Goal: Task Accomplishment & Management: Use online tool/utility

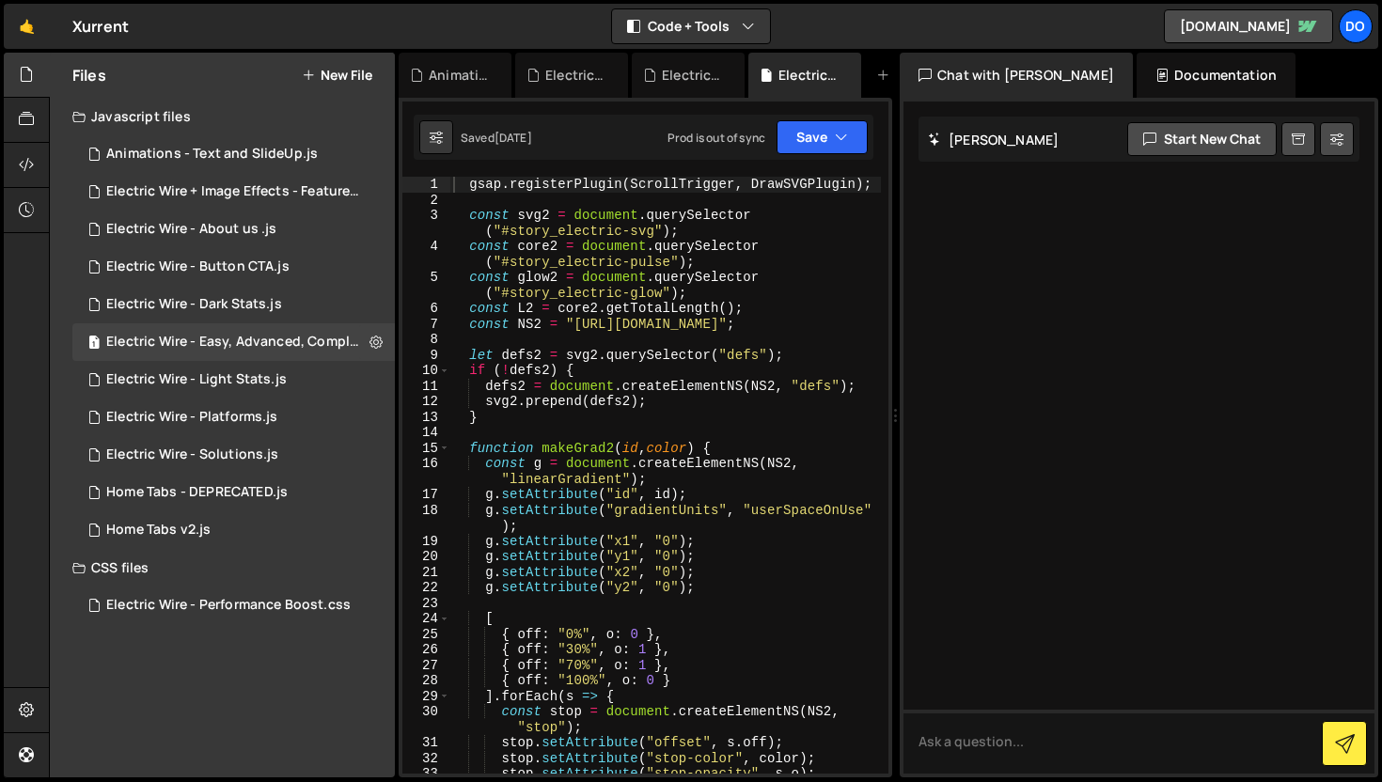
click at [644, 399] on div "gsap . registerPlugin ( ScrollTrigger , DrawSVGPlugin ) ; const svg2 = document…" at bounding box center [664, 491] width 431 height 628
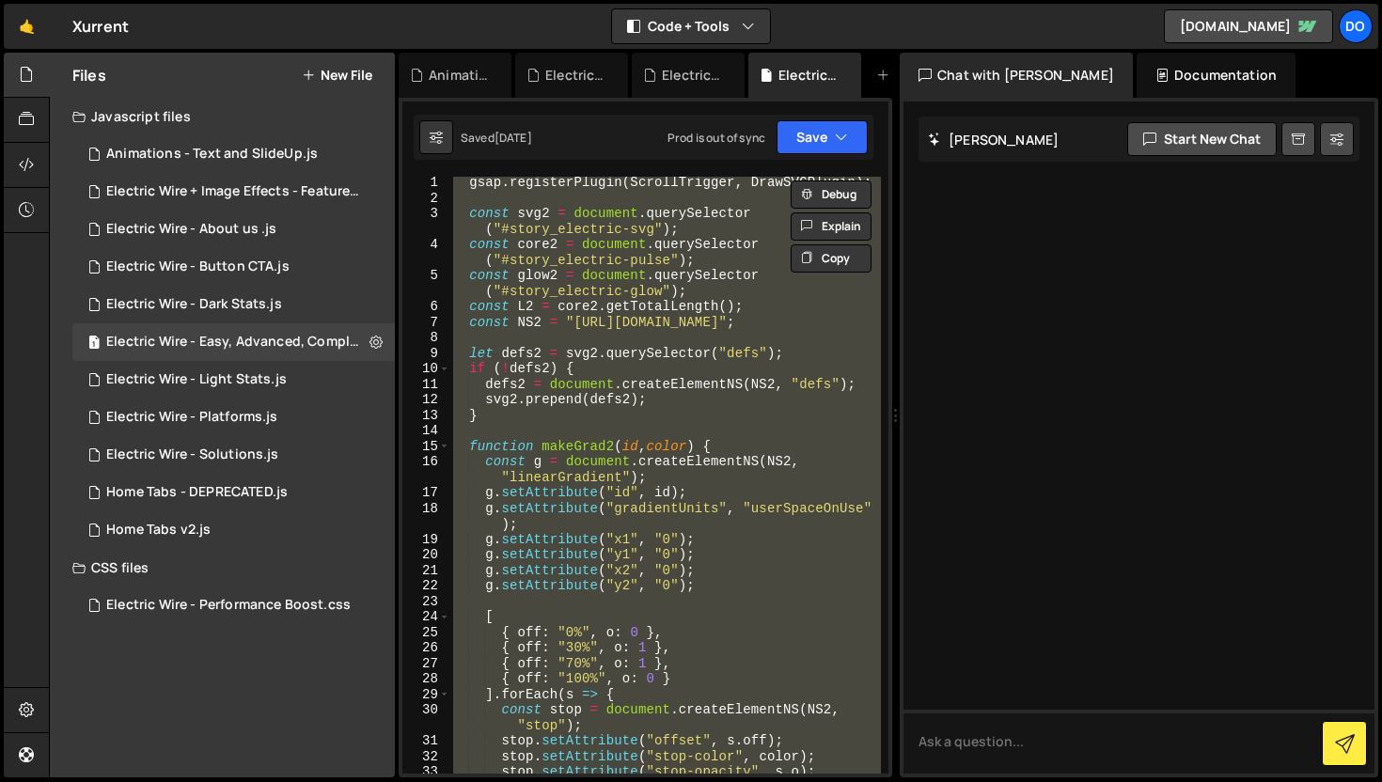
click at [915, 273] on div at bounding box center [1138, 437] width 471 height 672
click at [934, 258] on div at bounding box center [1138, 437] width 471 height 672
click at [835, 272] on div "gsap . registerPlugin ( ScrollTrigger , DrawSVGPlugin ) ; const svg2 = document…" at bounding box center [664, 475] width 431 height 597
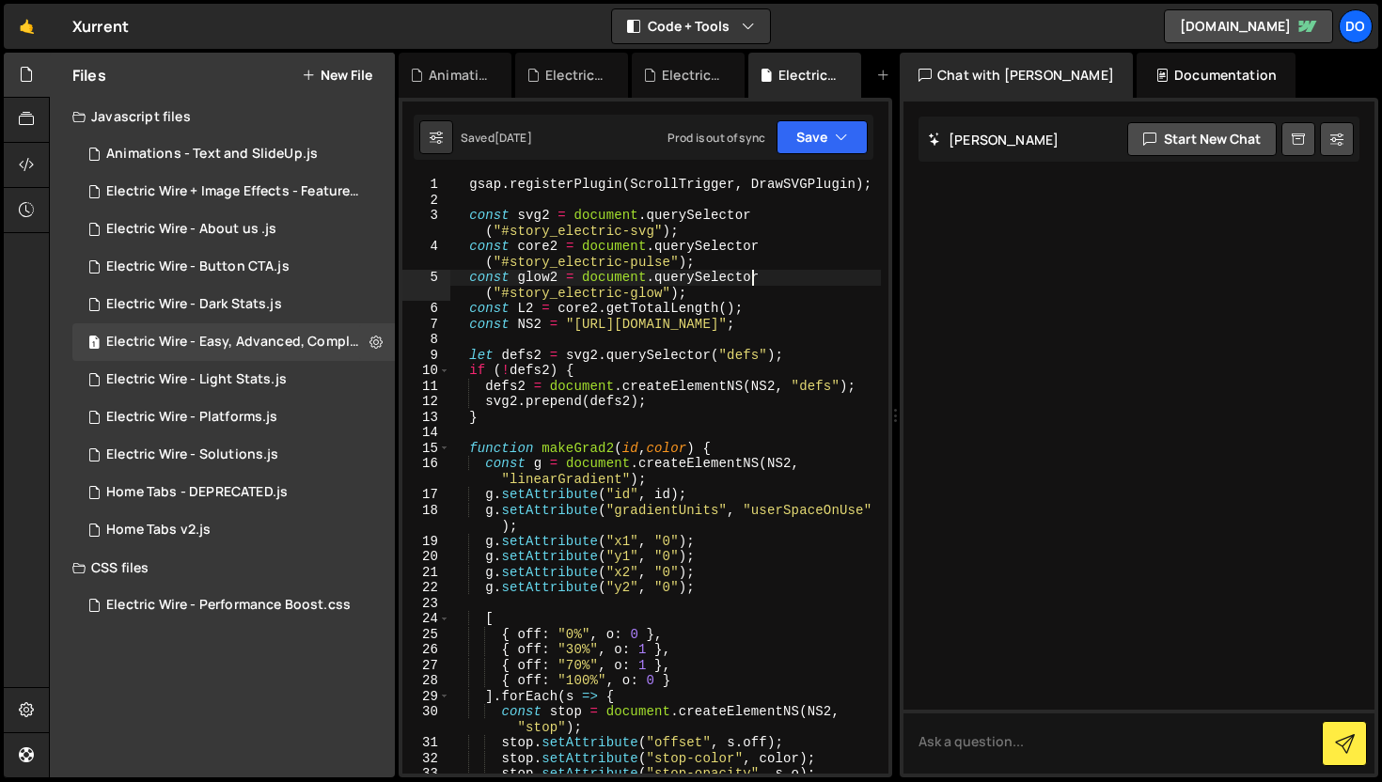
scroll to position [0, 0]
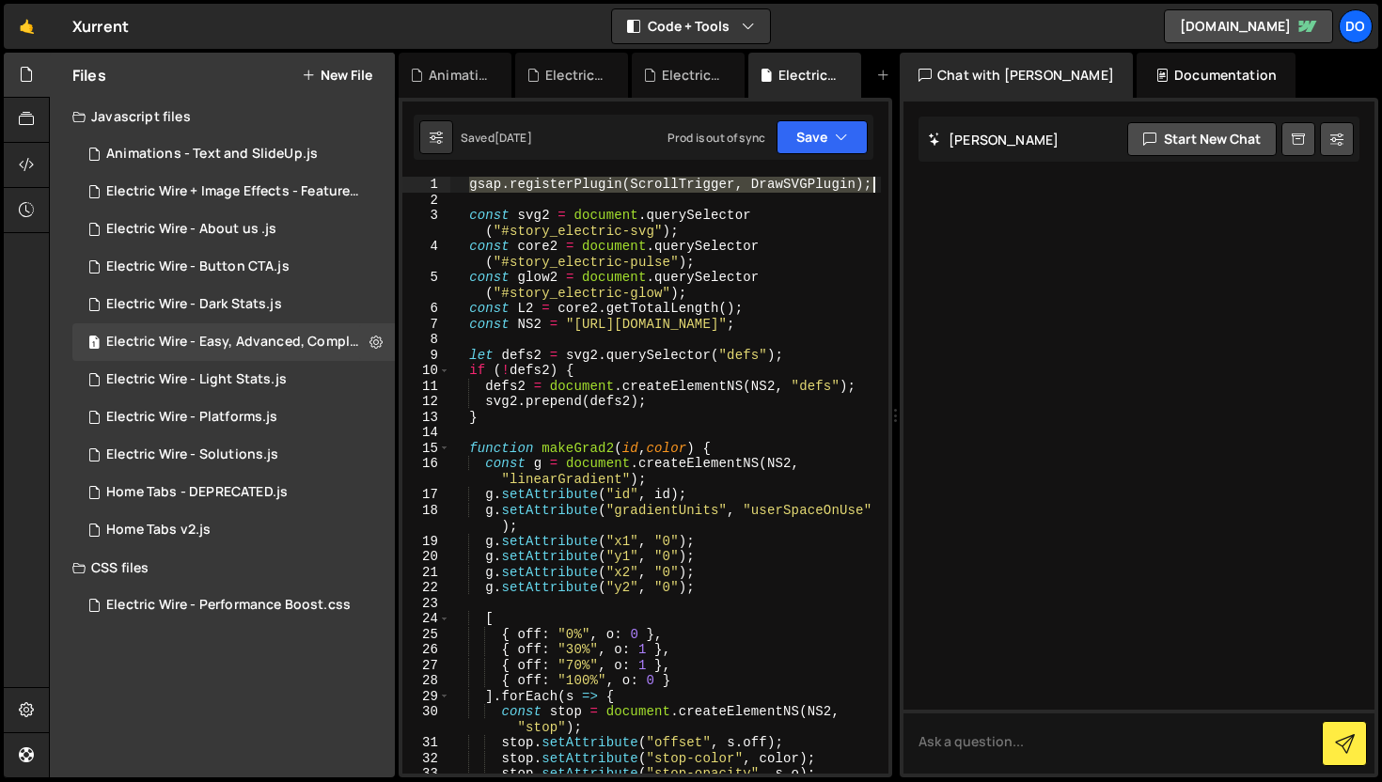
drag, startPoint x: 466, startPoint y: 188, endPoint x: 876, endPoint y: 184, distance: 409.8
click at [876, 184] on div "const glow2 = document.querySelector("#story_electric-glow"); 1 2 3 4 5 6 7 8 9…" at bounding box center [645, 475] width 486 height 597
click at [989, 359] on div at bounding box center [1138, 437] width 471 height 672
type textarea "const L2 = core2.getTotalLength();"
click at [837, 305] on div "gsap . registerPlugin ( ScrollTrigger , DrawSVGPlugin ) ; const svg2 = document…" at bounding box center [664, 491] width 431 height 628
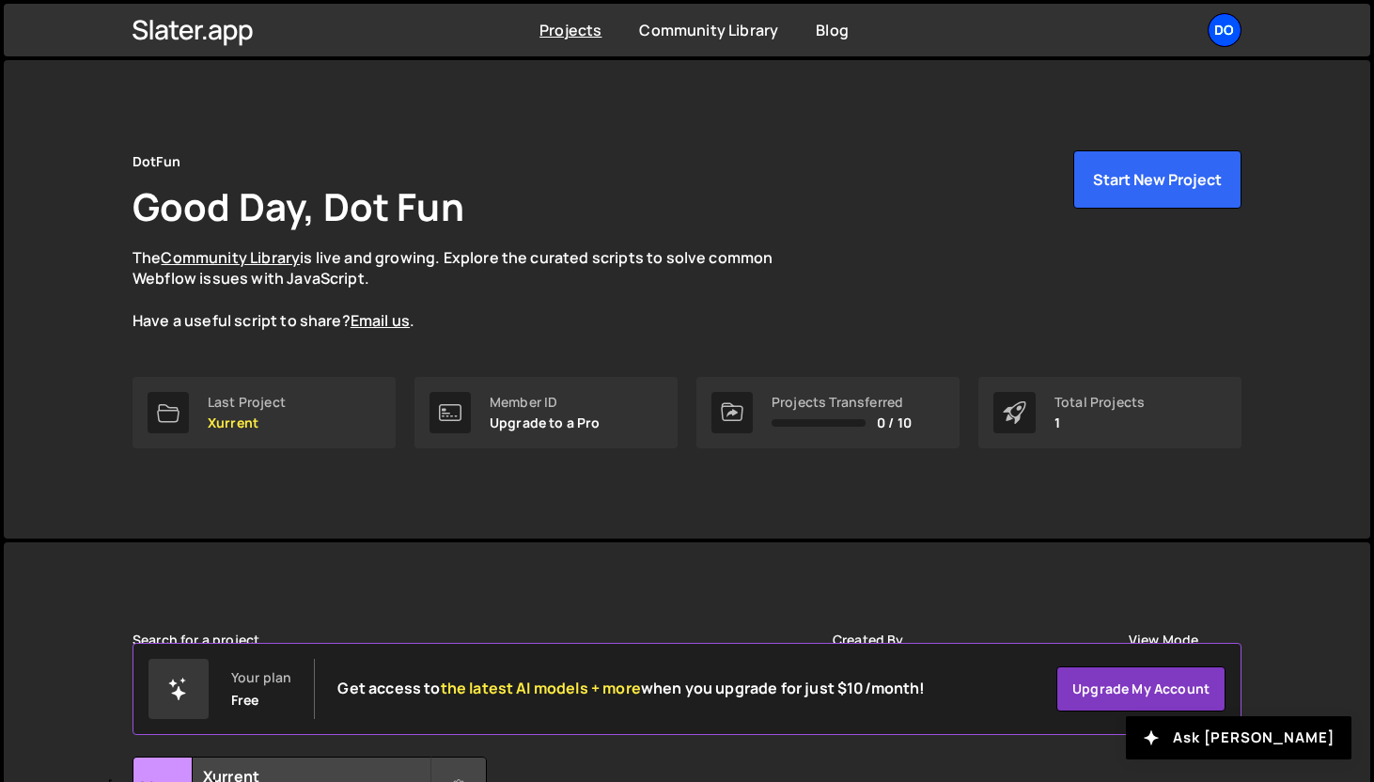
click at [1215, 26] on div "Do" at bounding box center [1225, 30] width 34 height 34
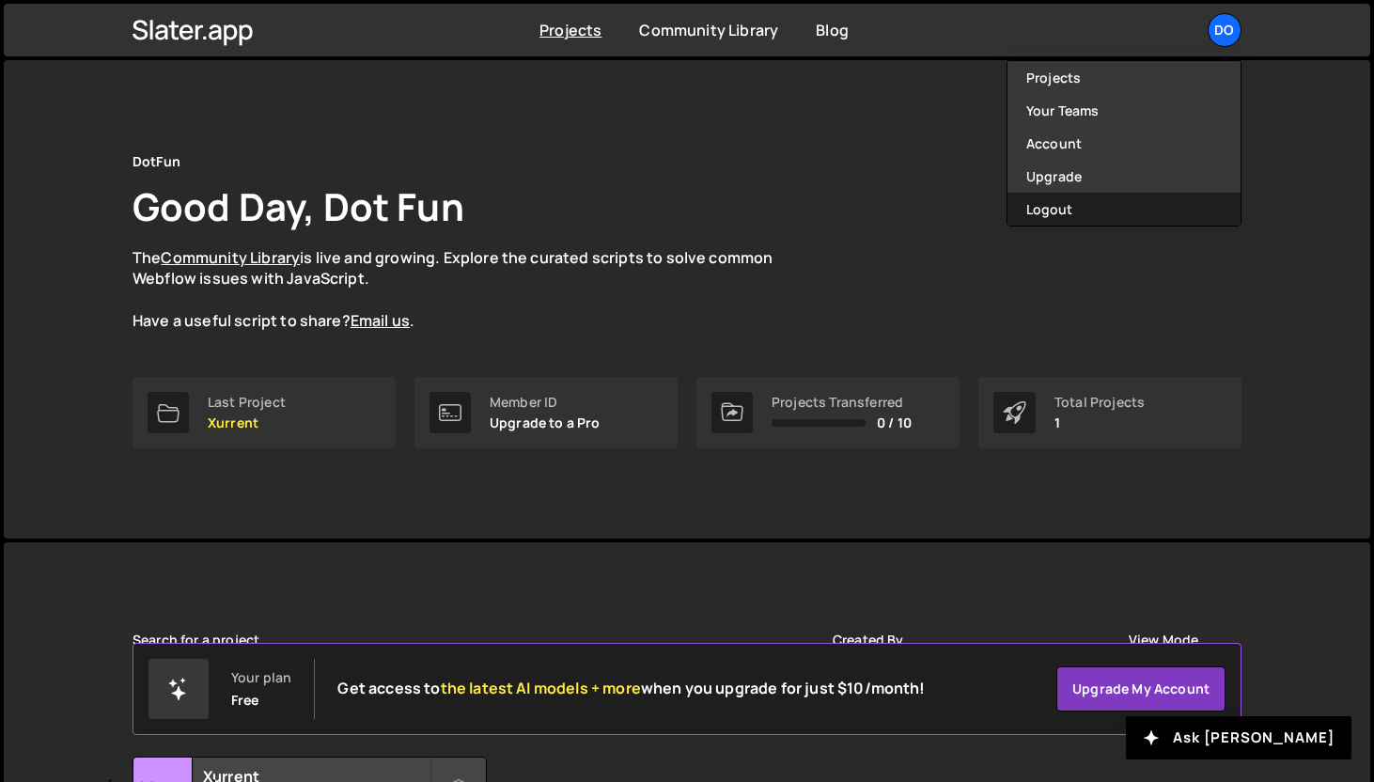
click at [1061, 198] on button "Logout" at bounding box center [1123, 209] width 233 height 33
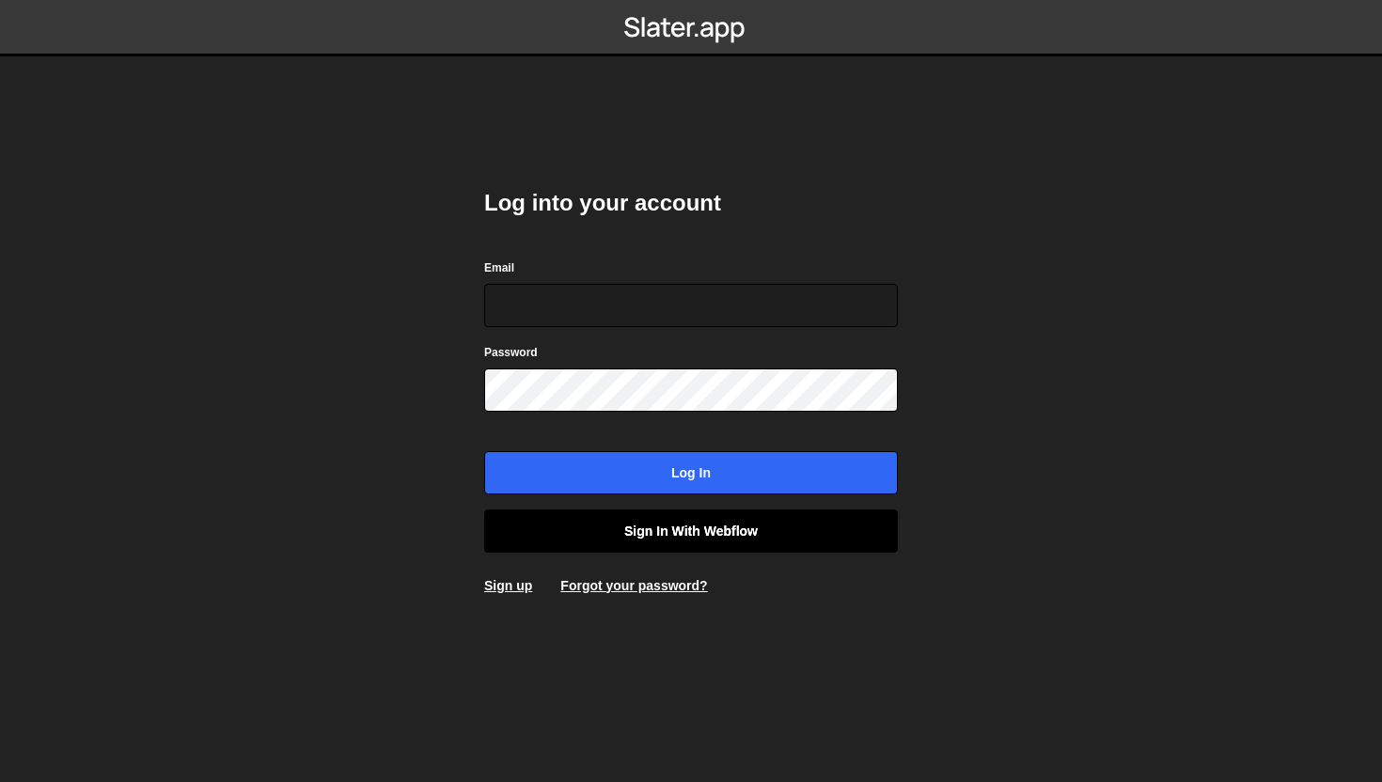
type input "connect@dotfun.co"
click at [645, 523] on link "Sign in with Webflow" at bounding box center [691, 530] width 414 height 43
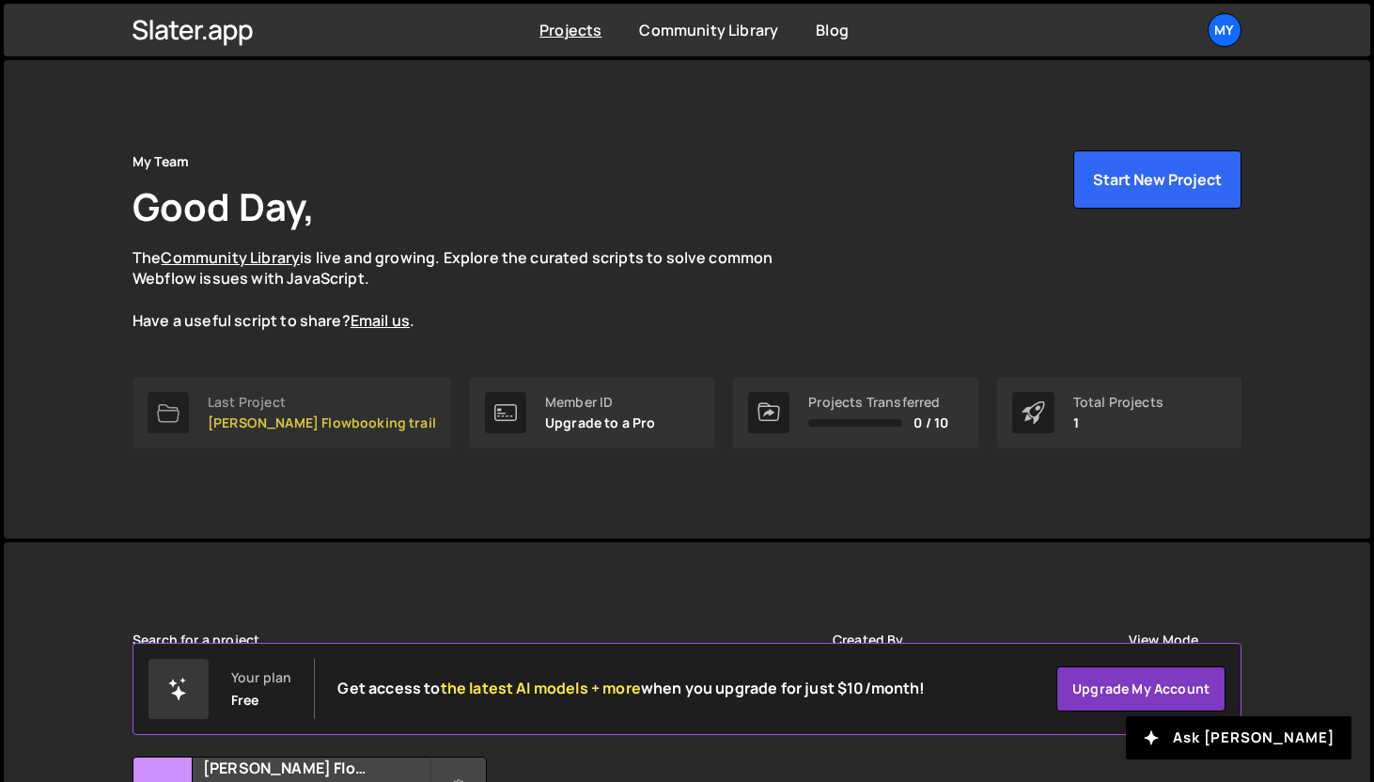
click at [212, 424] on p "Akshatha Flowbooking trail" at bounding box center [322, 422] width 228 height 15
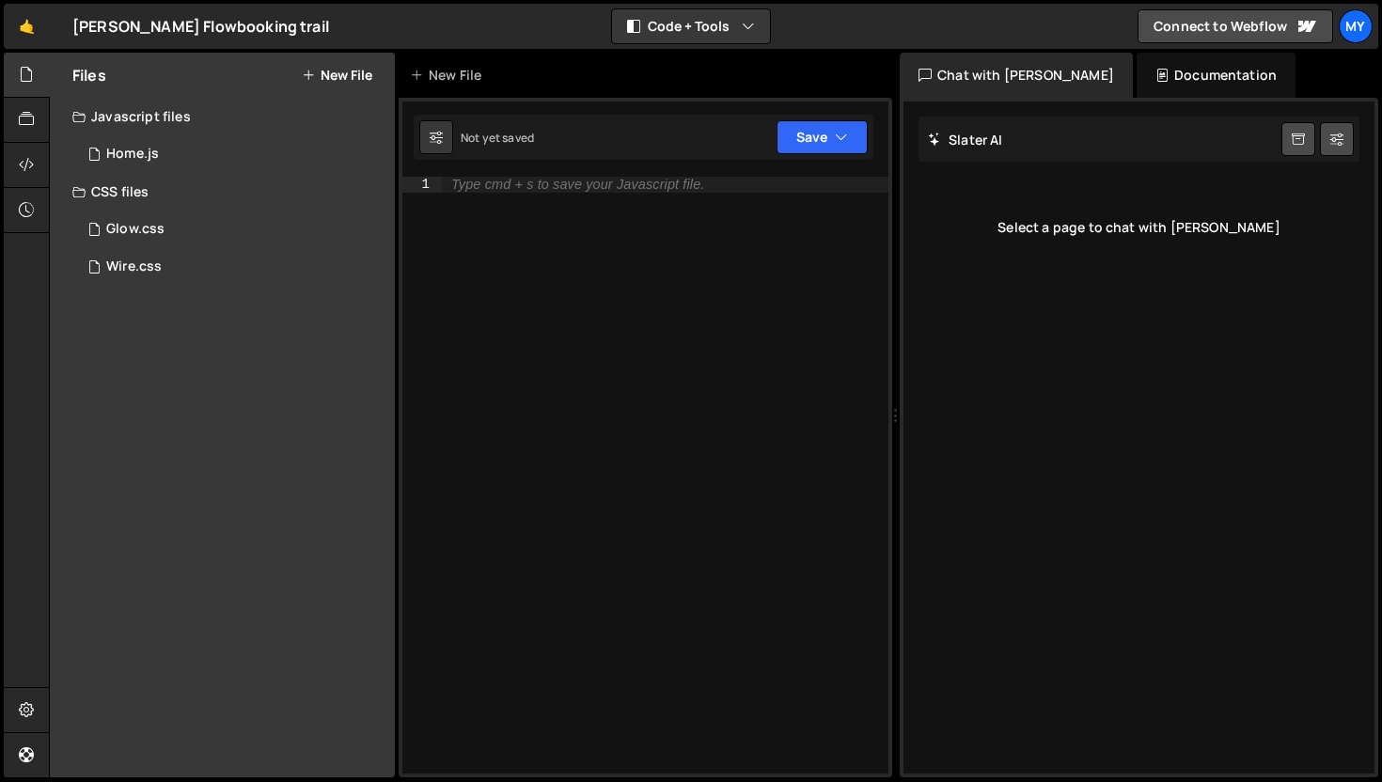
click at [85, 194] on icon at bounding box center [78, 191] width 13 height 15
click at [347, 74] on button "New File" at bounding box center [337, 75] width 70 height 15
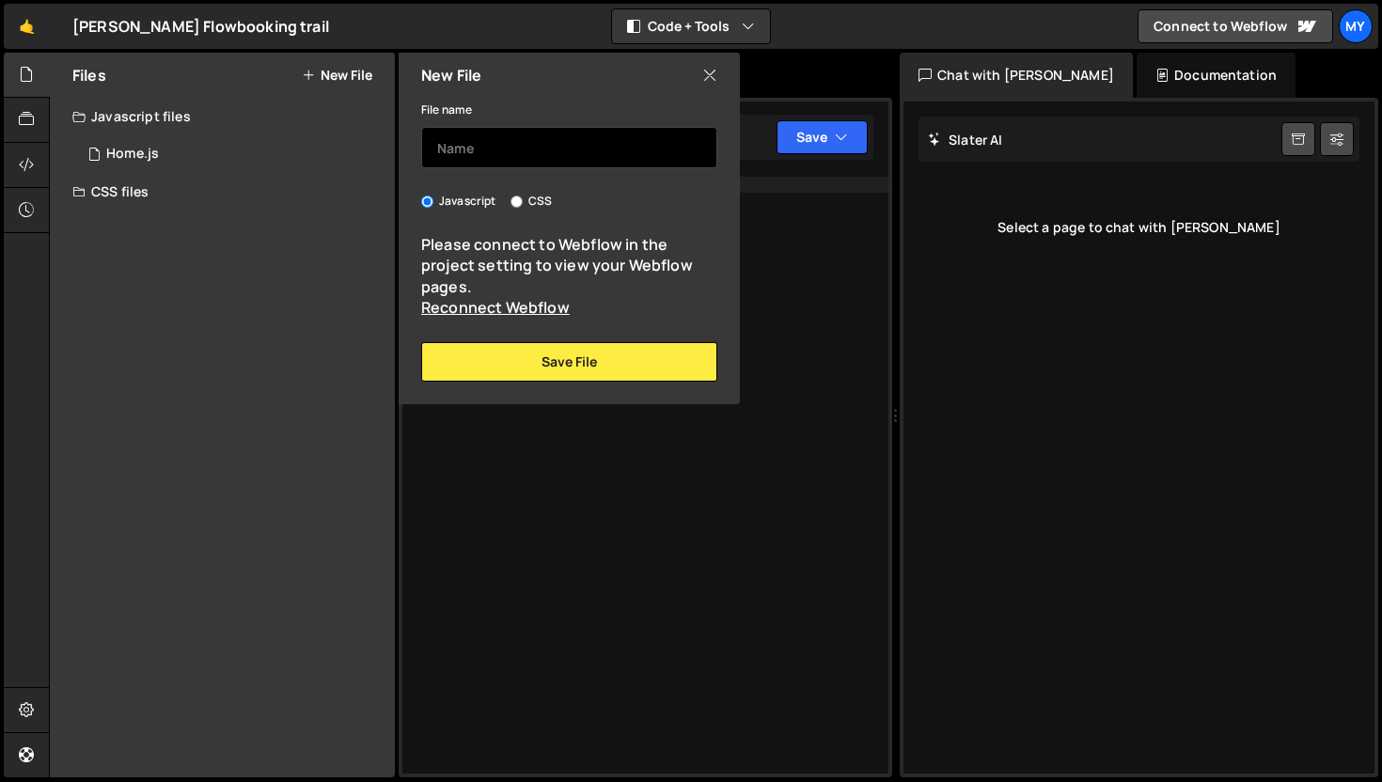
click at [485, 153] on input "text" at bounding box center [569, 147] width 296 height 41
click at [708, 69] on icon at bounding box center [709, 75] width 15 height 21
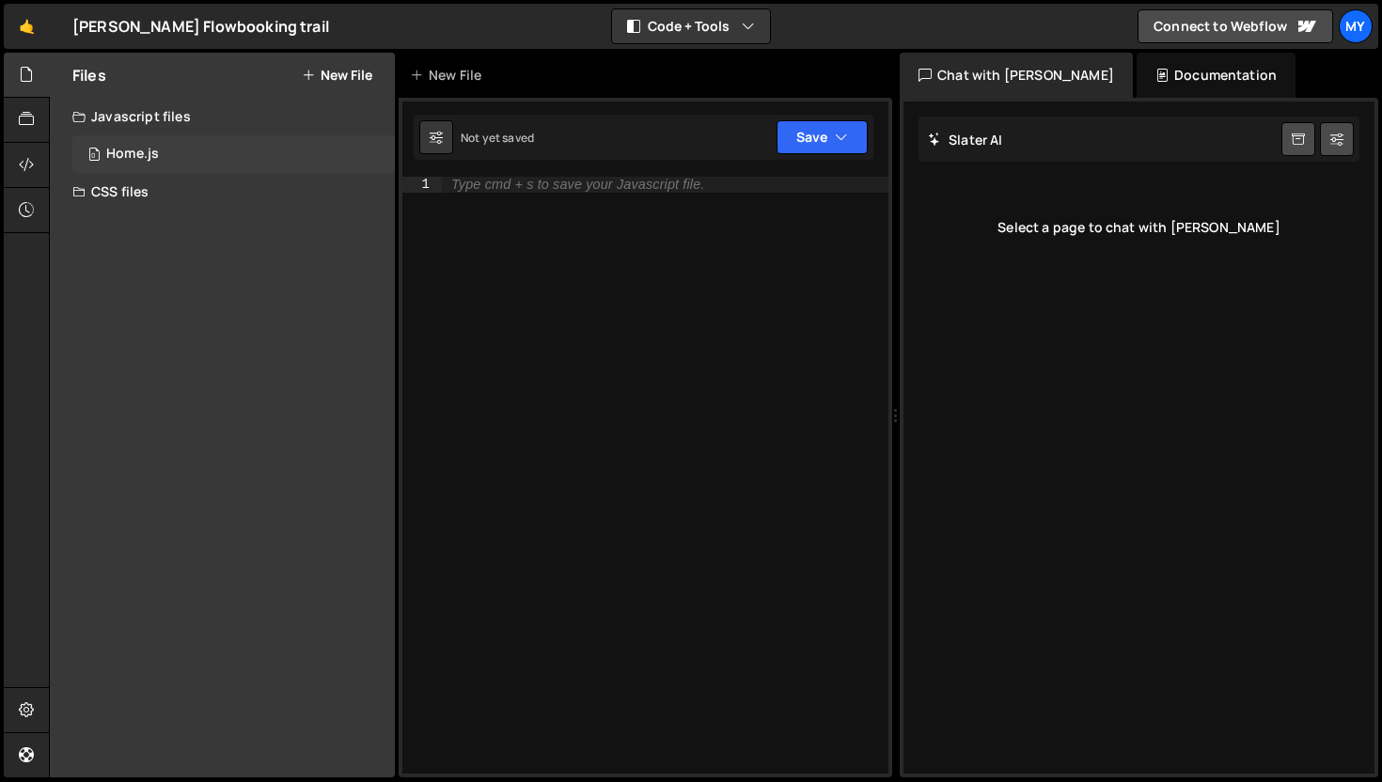
click at [350, 141] on div "0 Home.js 0" at bounding box center [233, 154] width 322 height 38
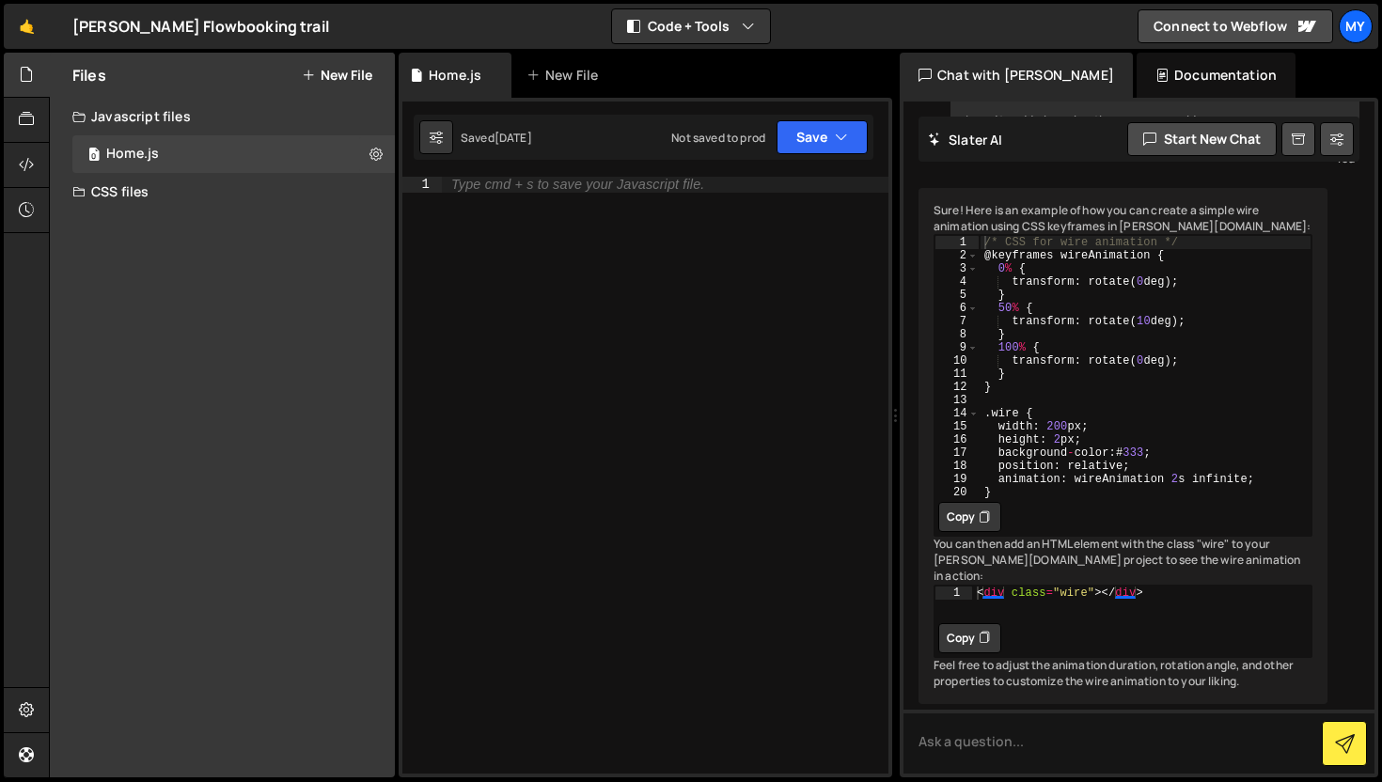
scroll to position [195, 0]
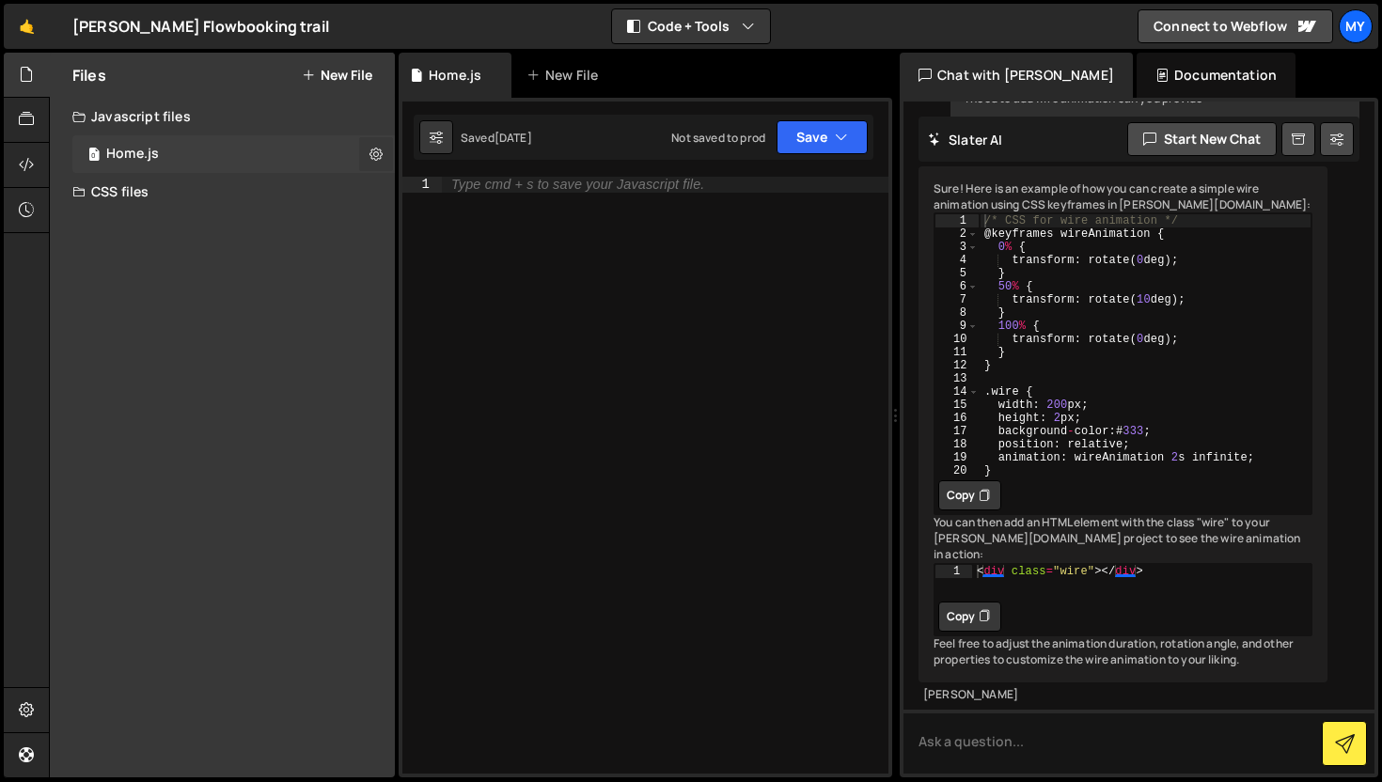
click at [368, 154] on button at bounding box center [376, 154] width 34 height 34
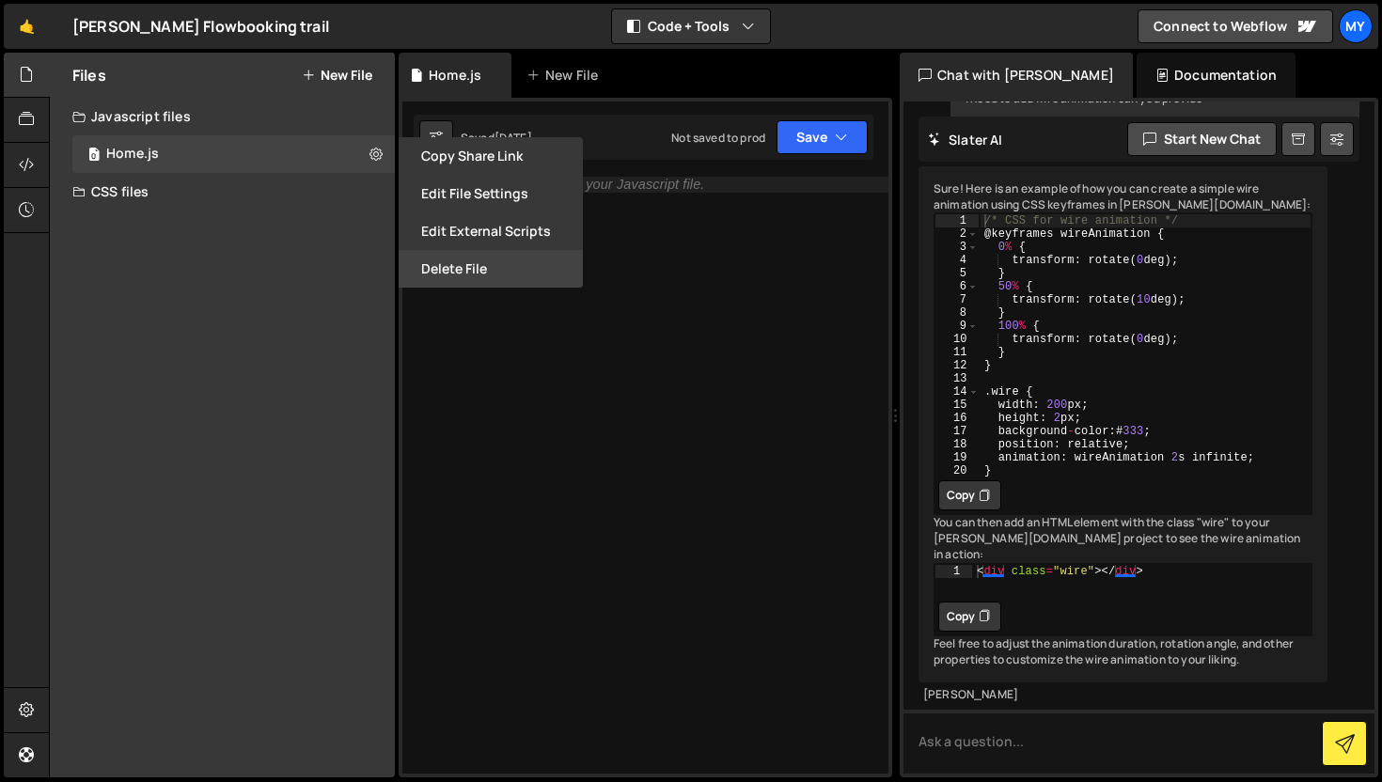
click at [445, 261] on button "Delete File" at bounding box center [490, 269] width 184 height 38
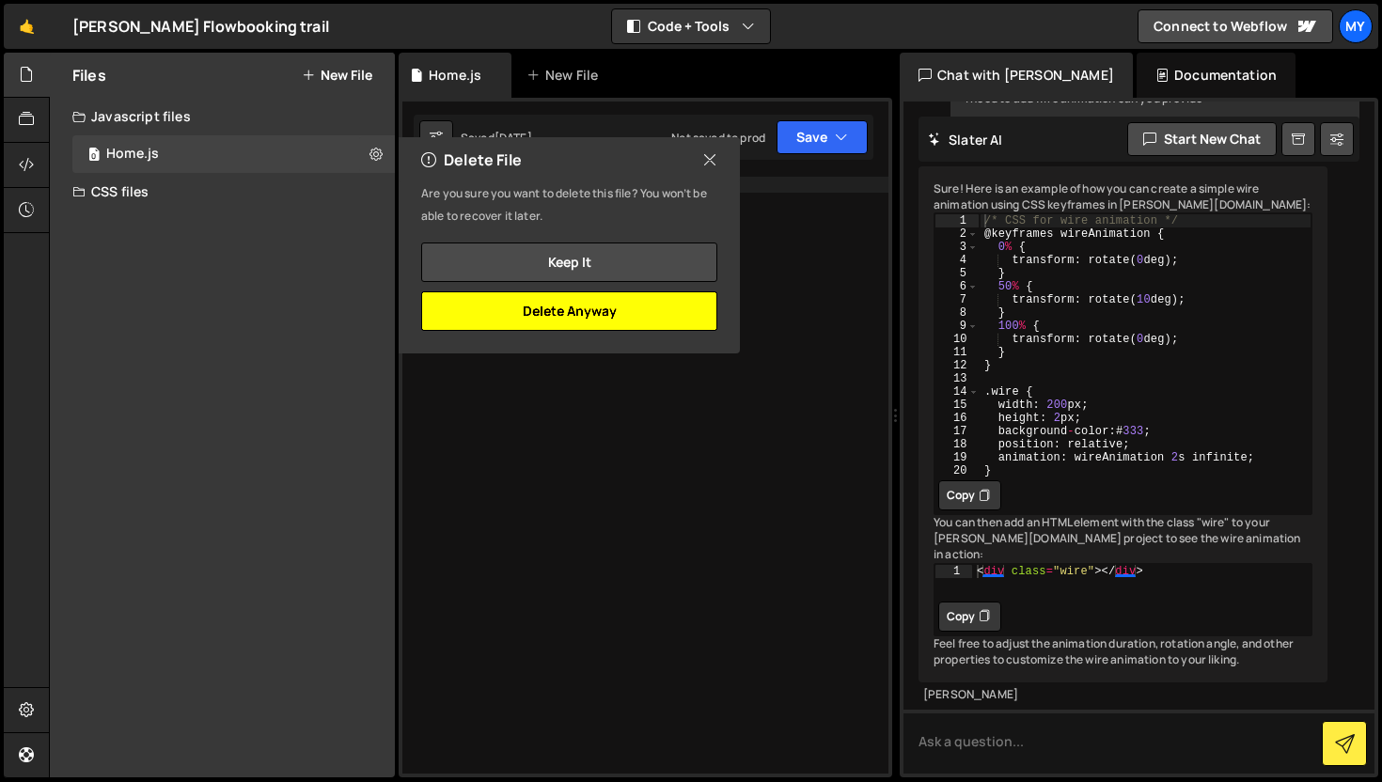
click at [589, 319] on button "Delete Anyway" at bounding box center [569, 310] width 296 height 39
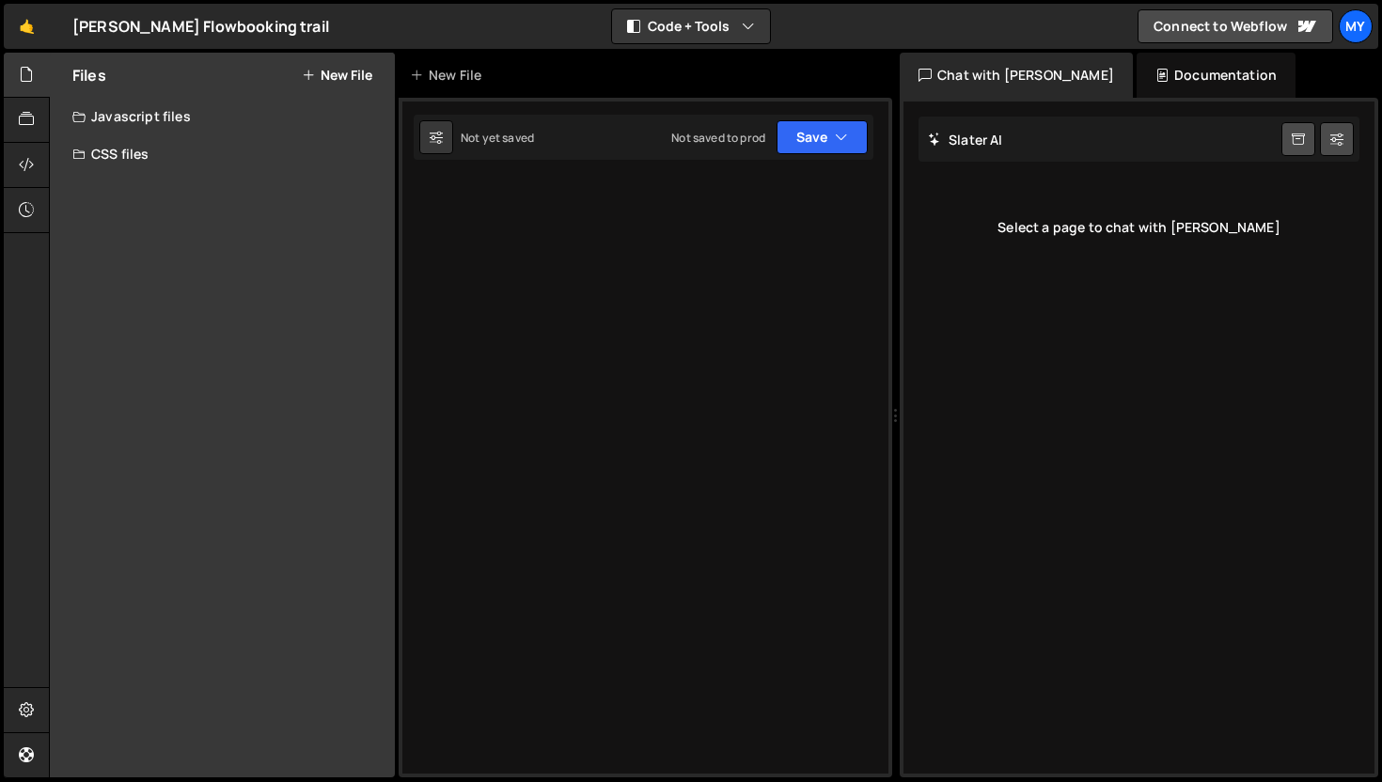
click at [346, 78] on button "New File" at bounding box center [337, 75] width 70 height 15
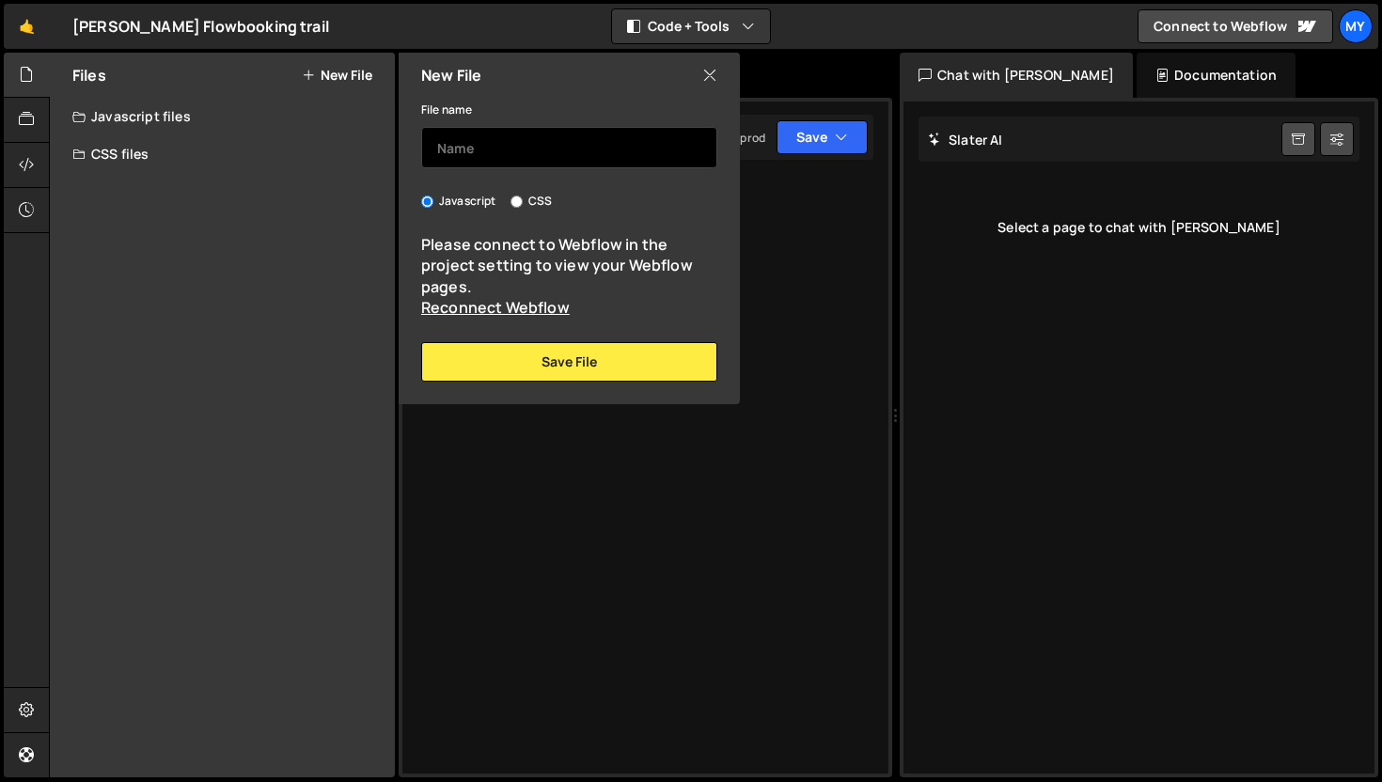
click at [500, 136] on input "text" at bounding box center [569, 147] width 296 height 41
type input "home"
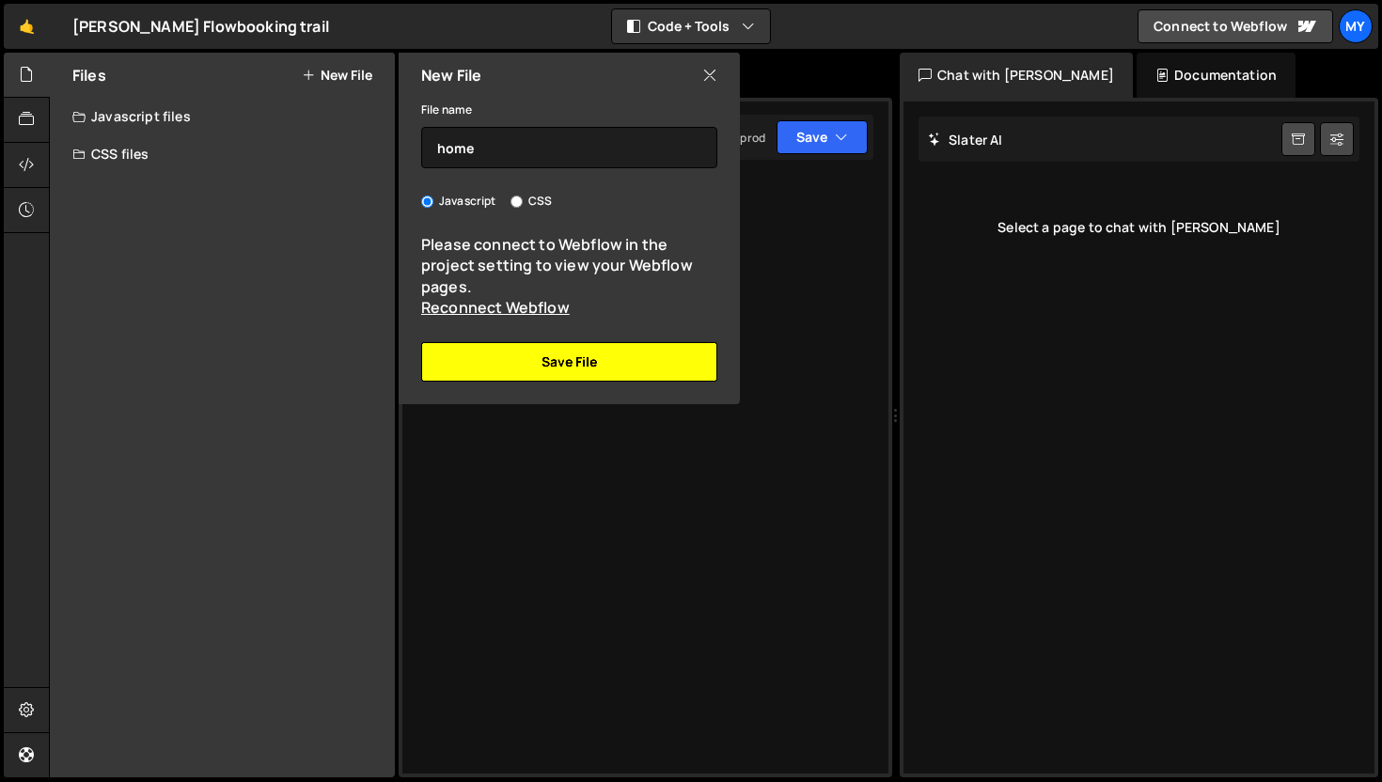
click at [564, 350] on button "Save File" at bounding box center [569, 361] width 296 height 39
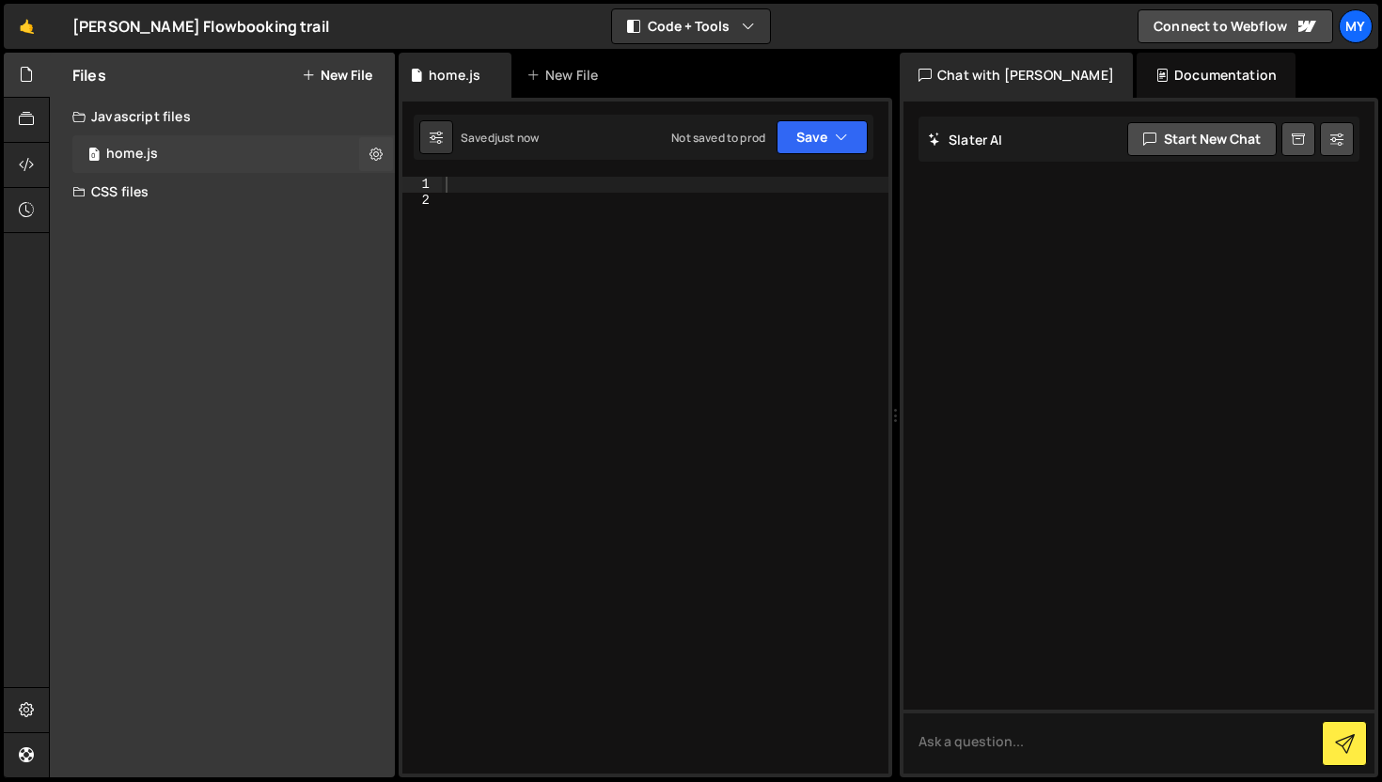
scroll to position [0, 0]
click at [528, 207] on div at bounding box center [665, 491] width 446 height 628
paste textarea "</svg>"
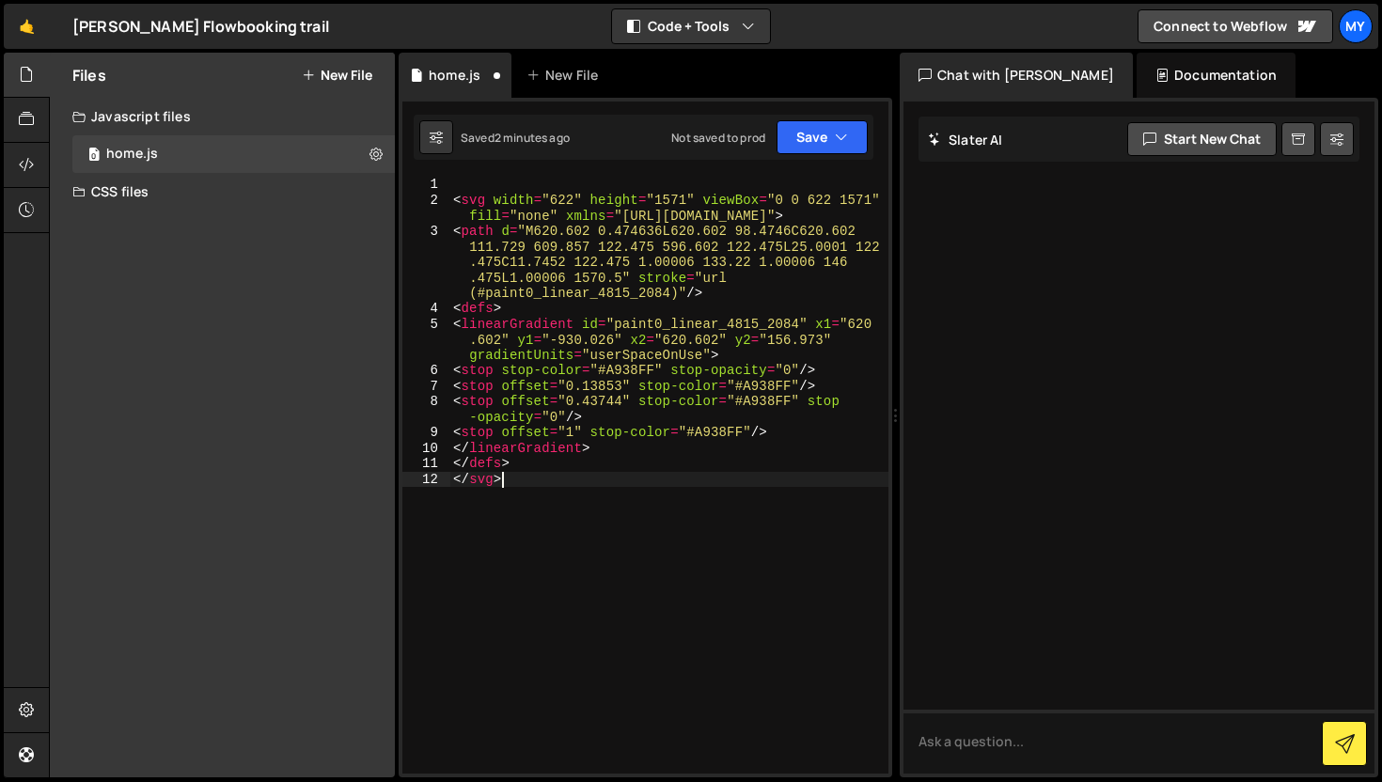
click at [449, 191] on div "1" at bounding box center [426, 185] width 48 height 16
click at [452, 194] on div "< svg width = "622" height = "1571" viewBox = "0 0 622 1571" fill = "none" xmln…" at bounding box center [668, 491] width 439 height 628
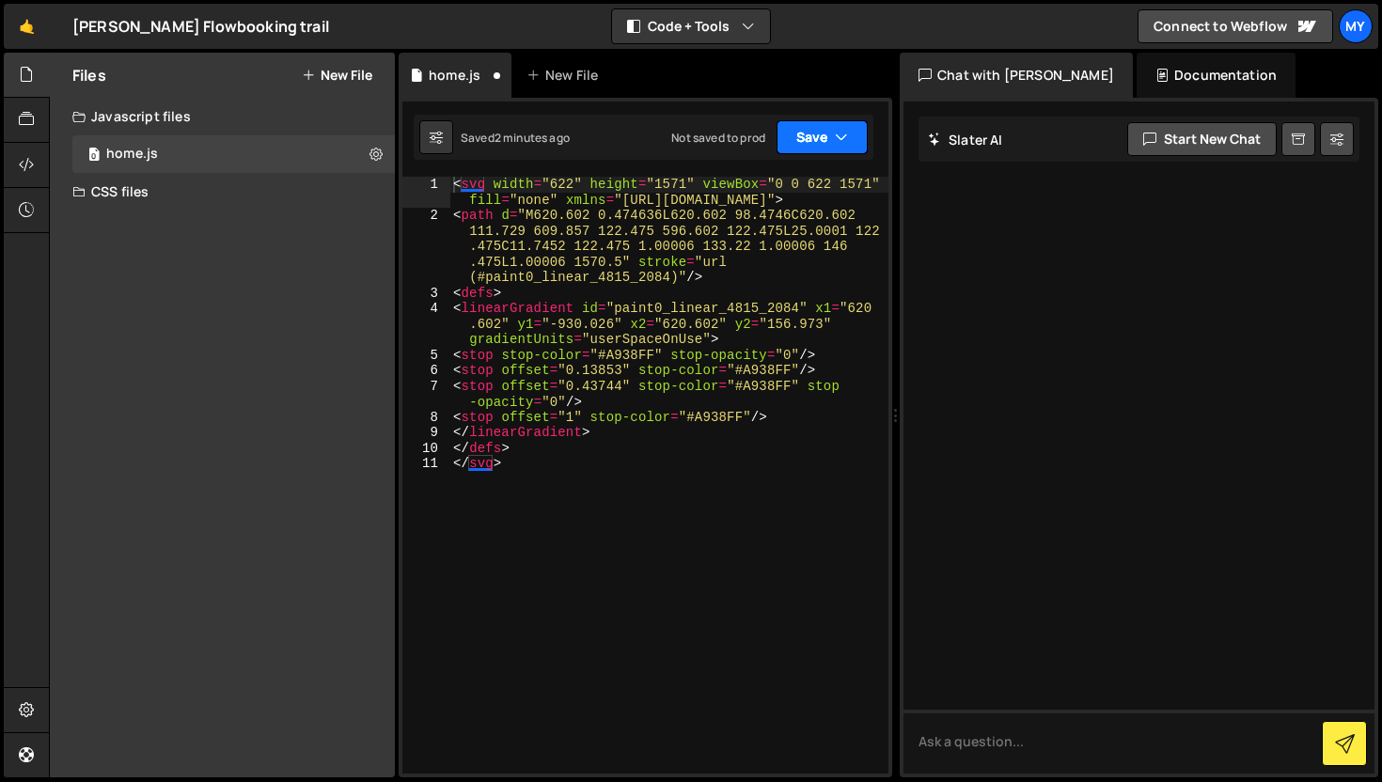
click at [805, 145] on button "Save" at bounding box center [821, 137] width 91 height 34
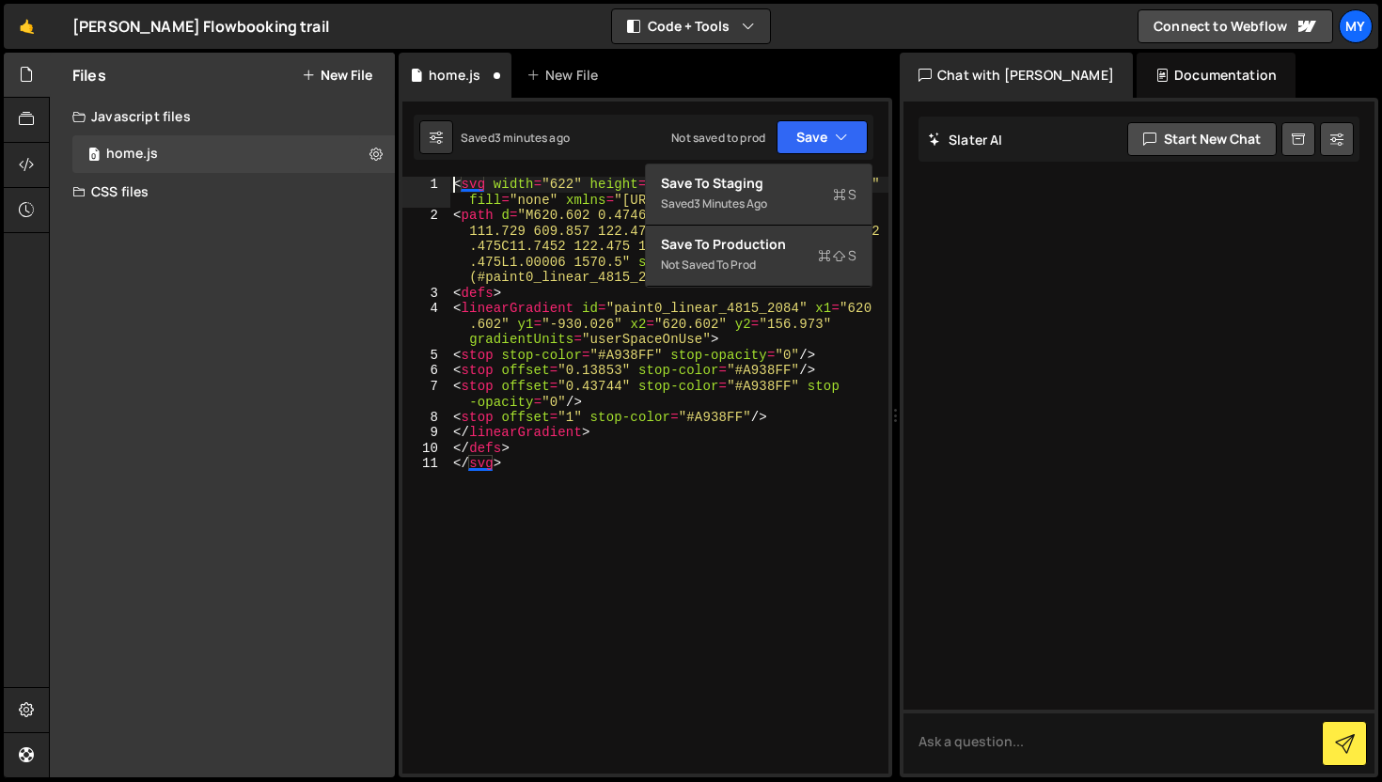
type textarea "</defs> </svg>"
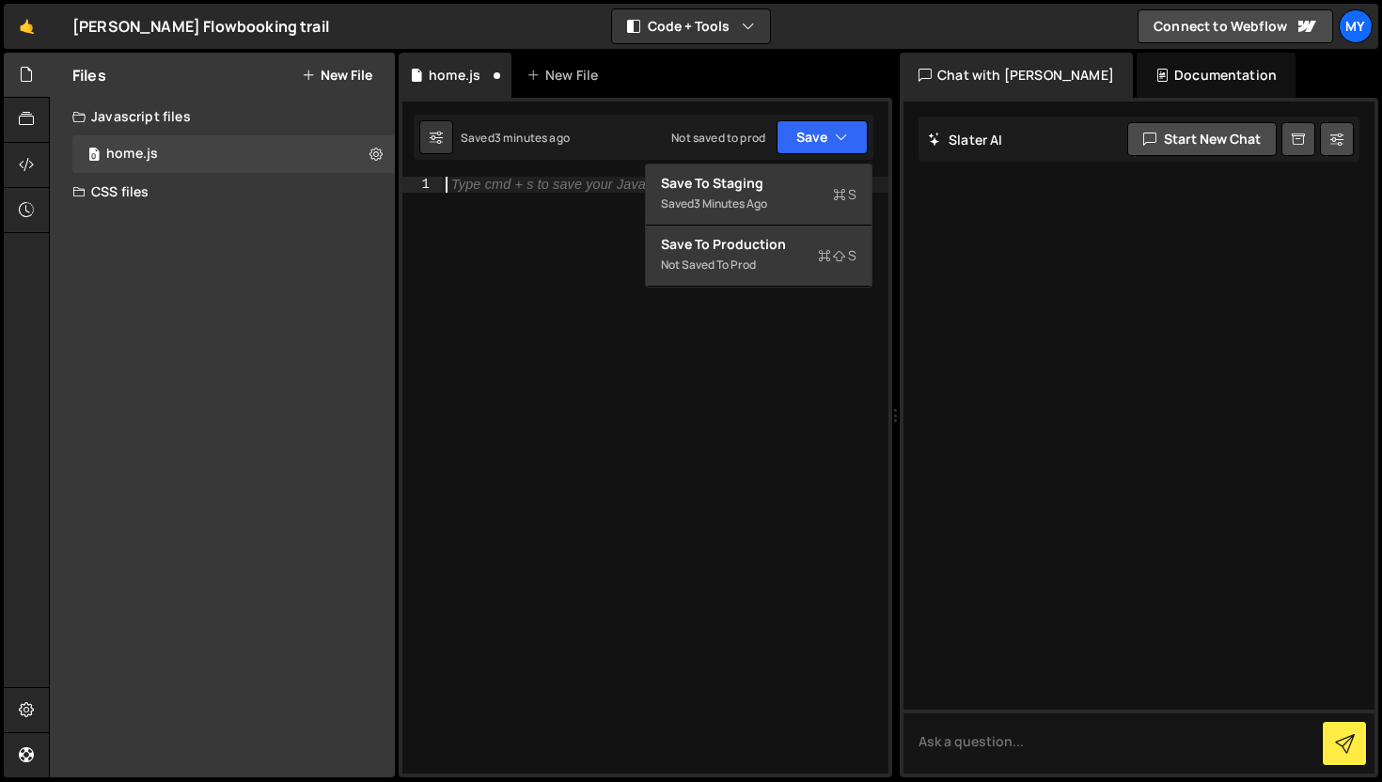
click at [766, 360] on div "Type cmd + s to save your Javascript file." at bounding box center [665, 491] width 446 height 628
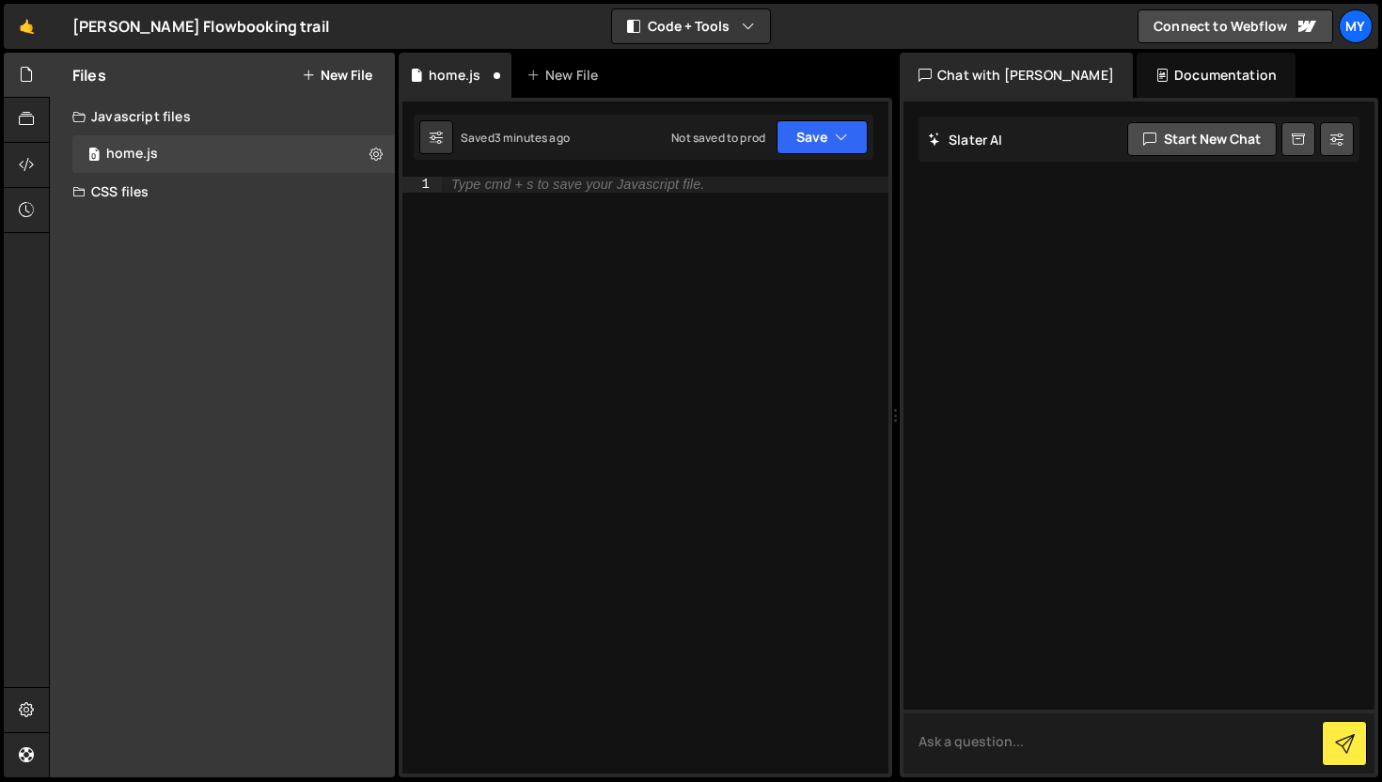
click at [1105, 755] on textarea at bounding box center [1138, 742] width 471 height 64
paste textarea "<svg width="622" height="1571" viewBox="0 0 622 1571" fill="none" xmlns="http:/…"
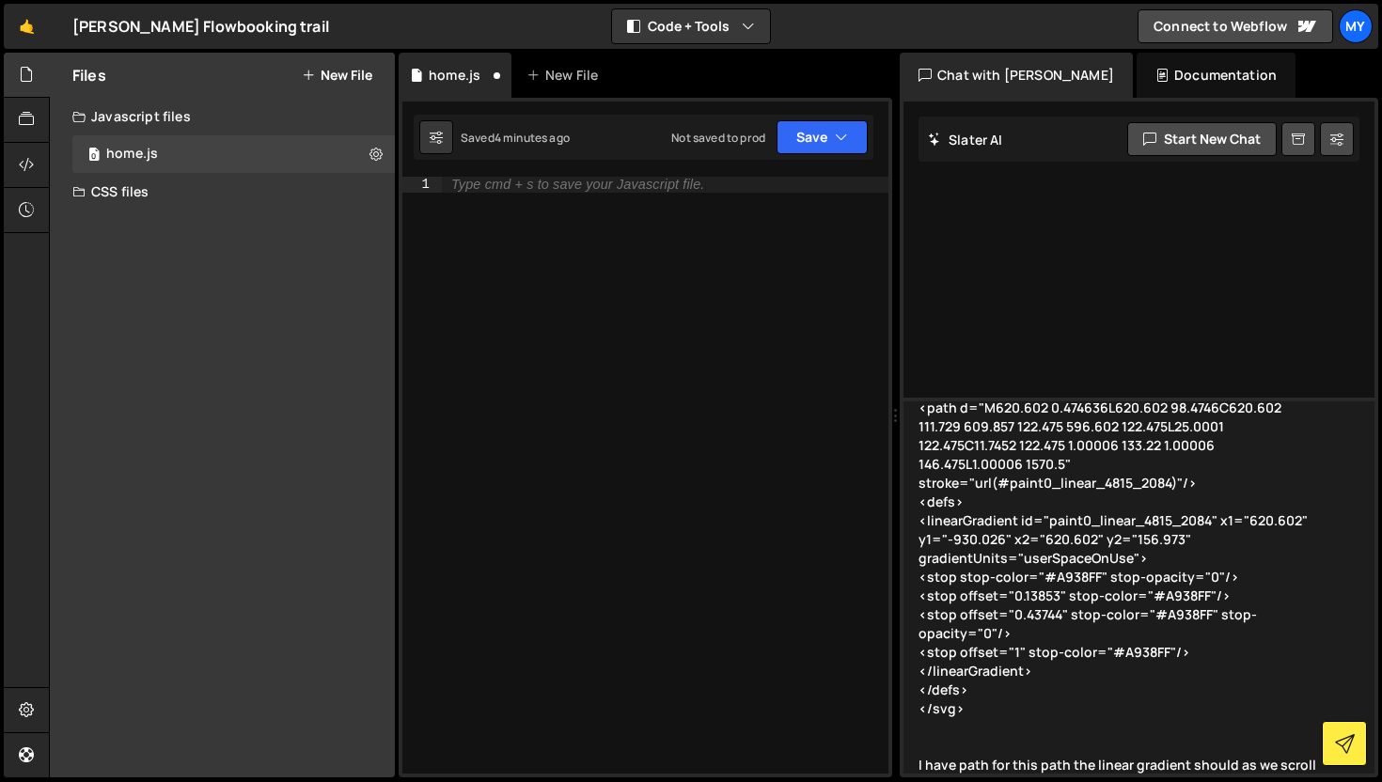
scroll to position [78, 0]
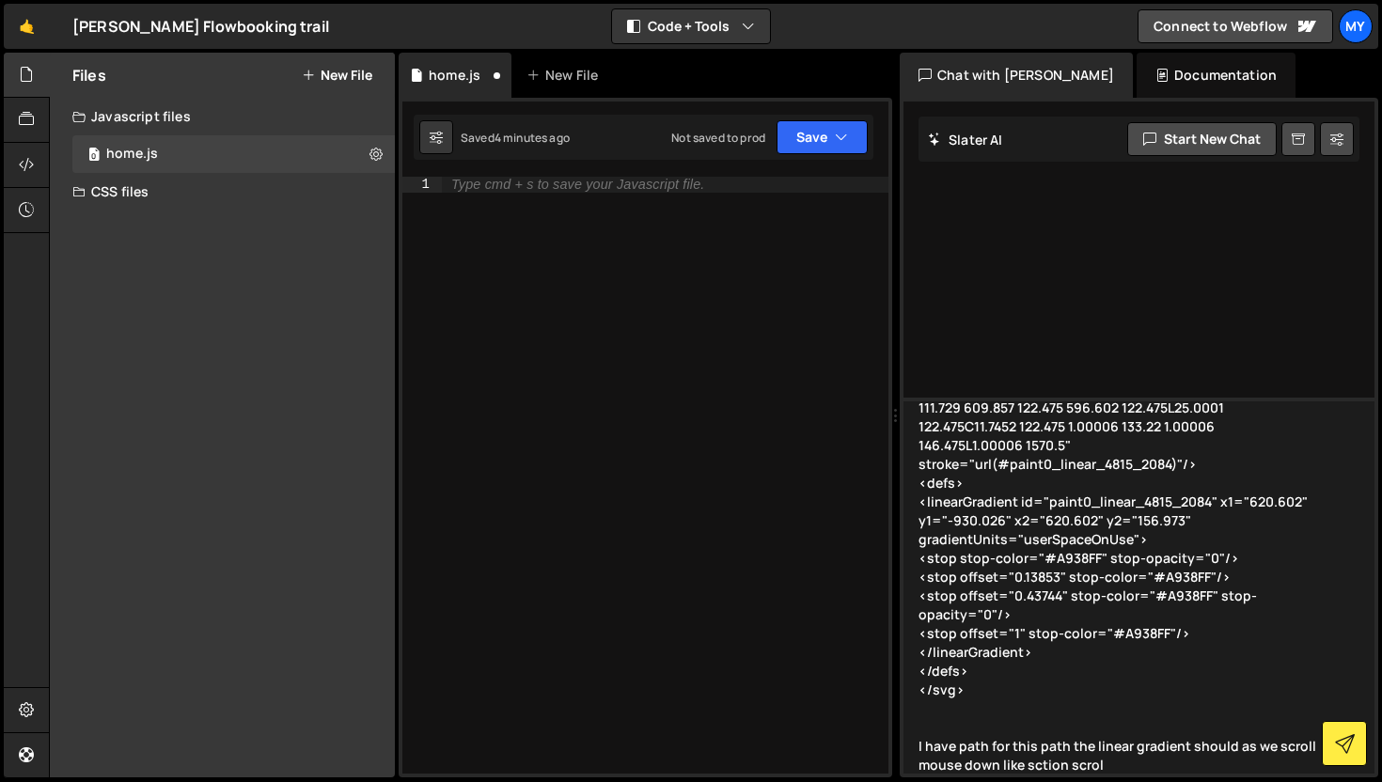
type textarea "<svg width="622" height="1571" viewBox="0 0 622 1571" fill="none" xmlns="http:/…"
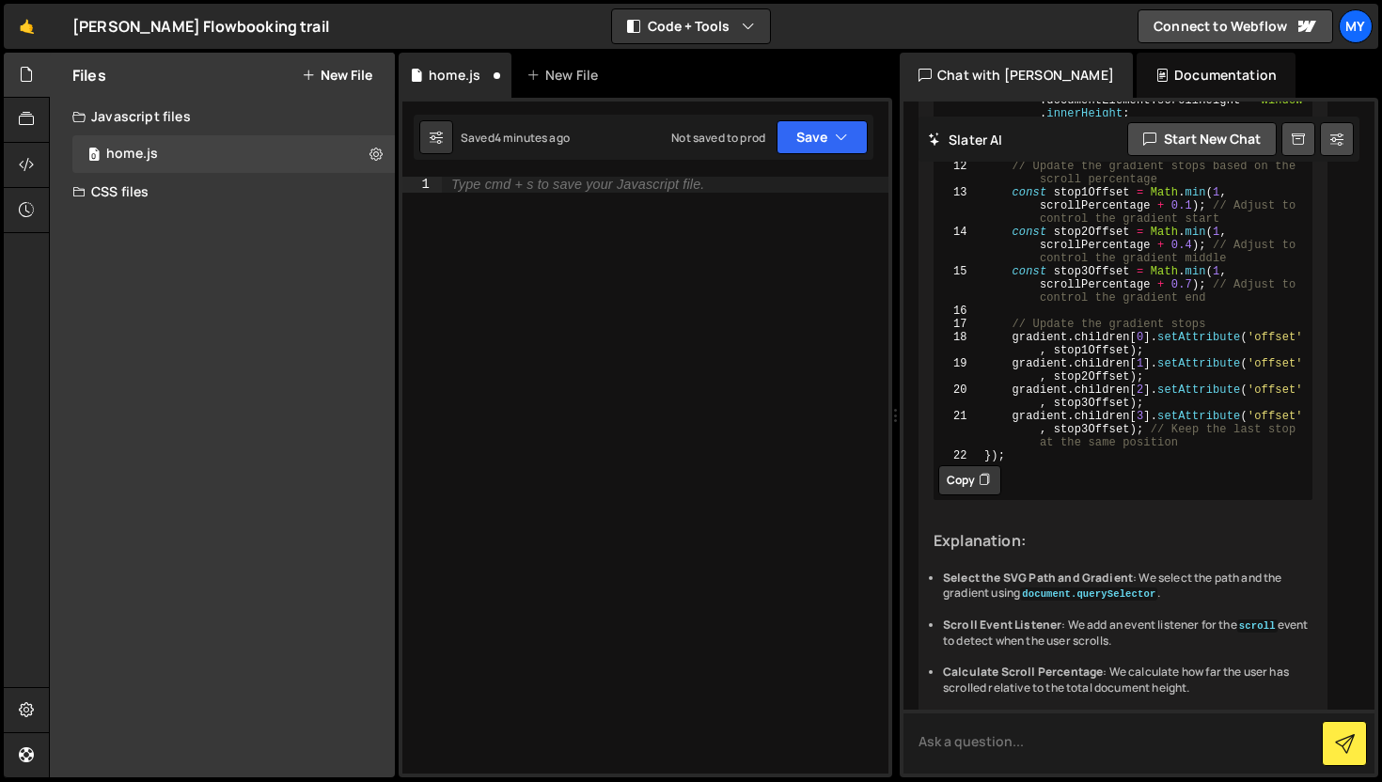
scroll to position [745, 0]
click at [982, 486] on icon at bounding box center [983, 476] width 11 height 19
click at [594, 352] on div "Type cmd + s to save your Javascript file." at bounding box center [665, 491] width 446 height 628
paste textarea "});"
type textarea "});"
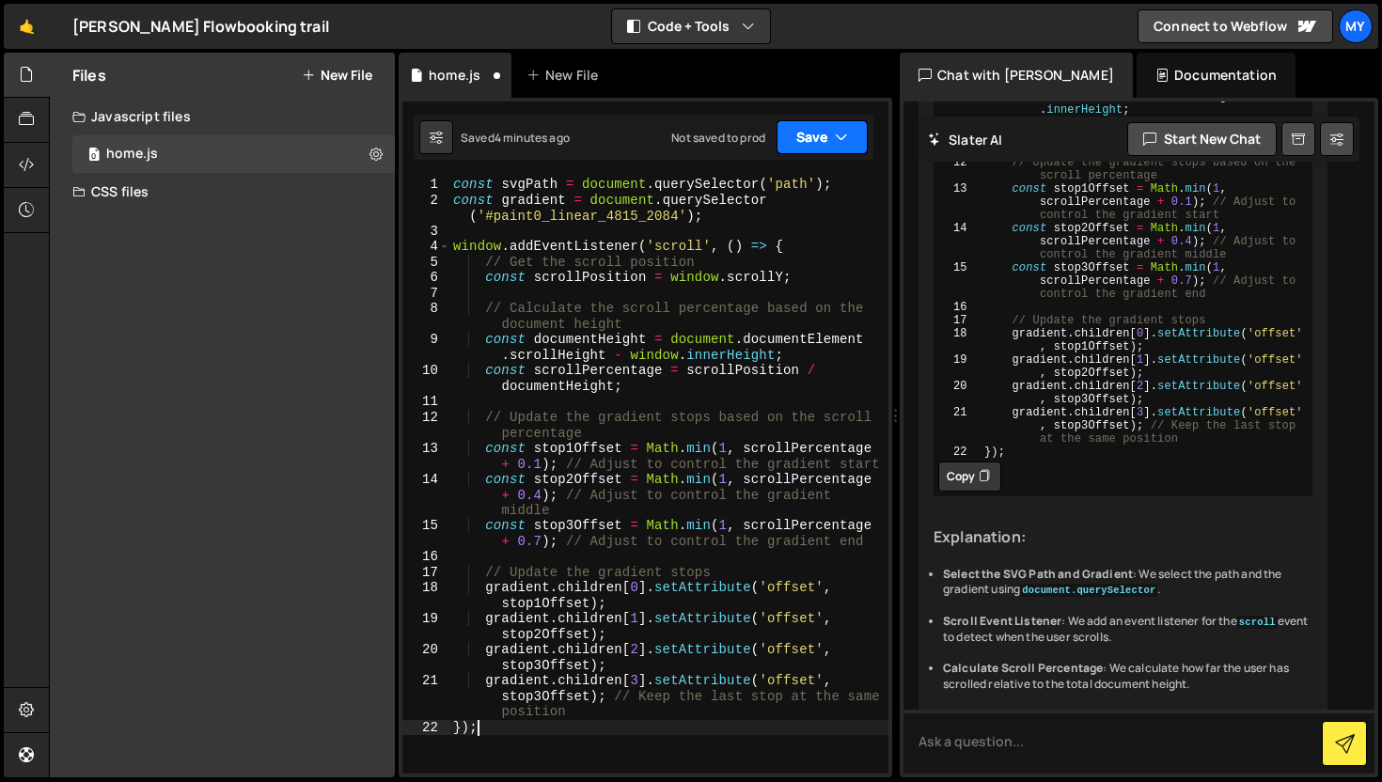
click at [801, 141] on button "Save" at bounding box center [821, 137] width 91 height 34
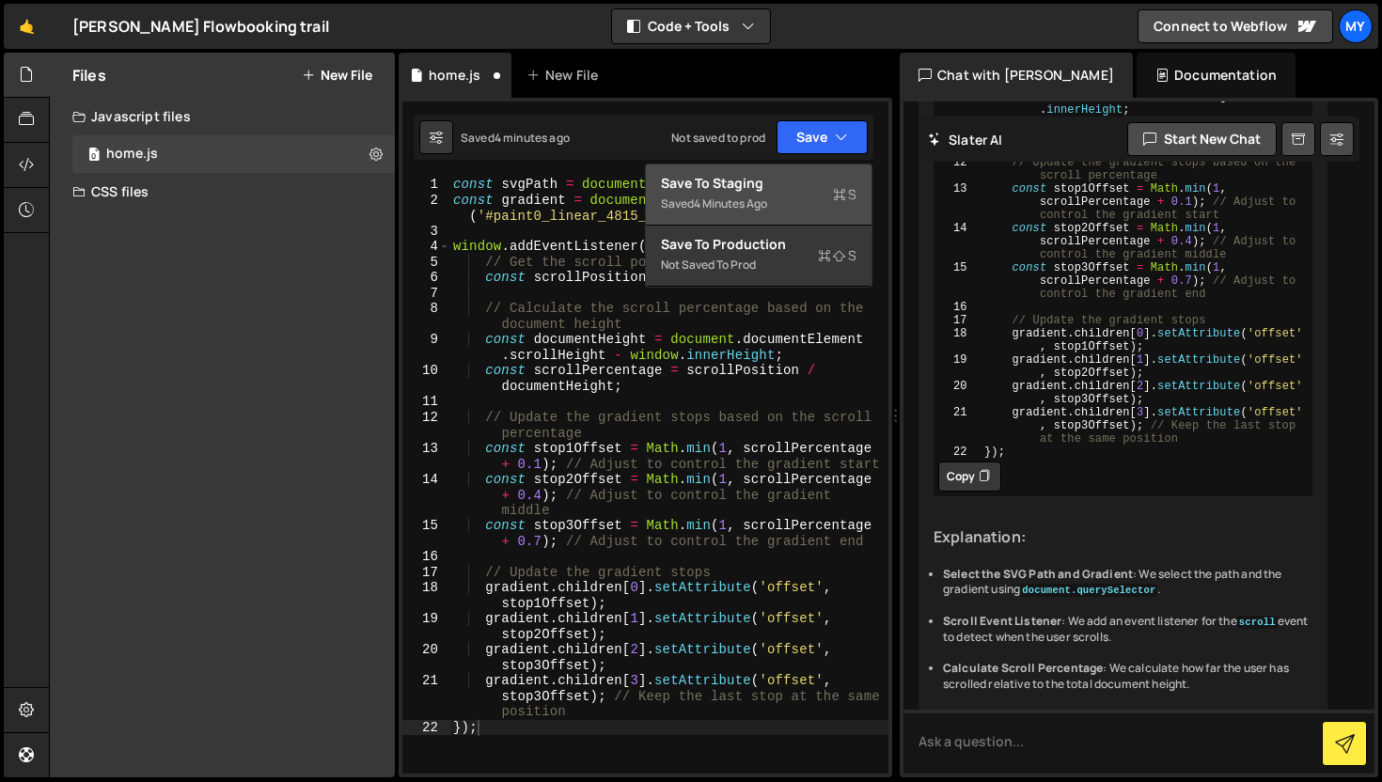
click at [796, 178] on div "Save to Staging S" at bounding box center [758, 183] width 195 height 19
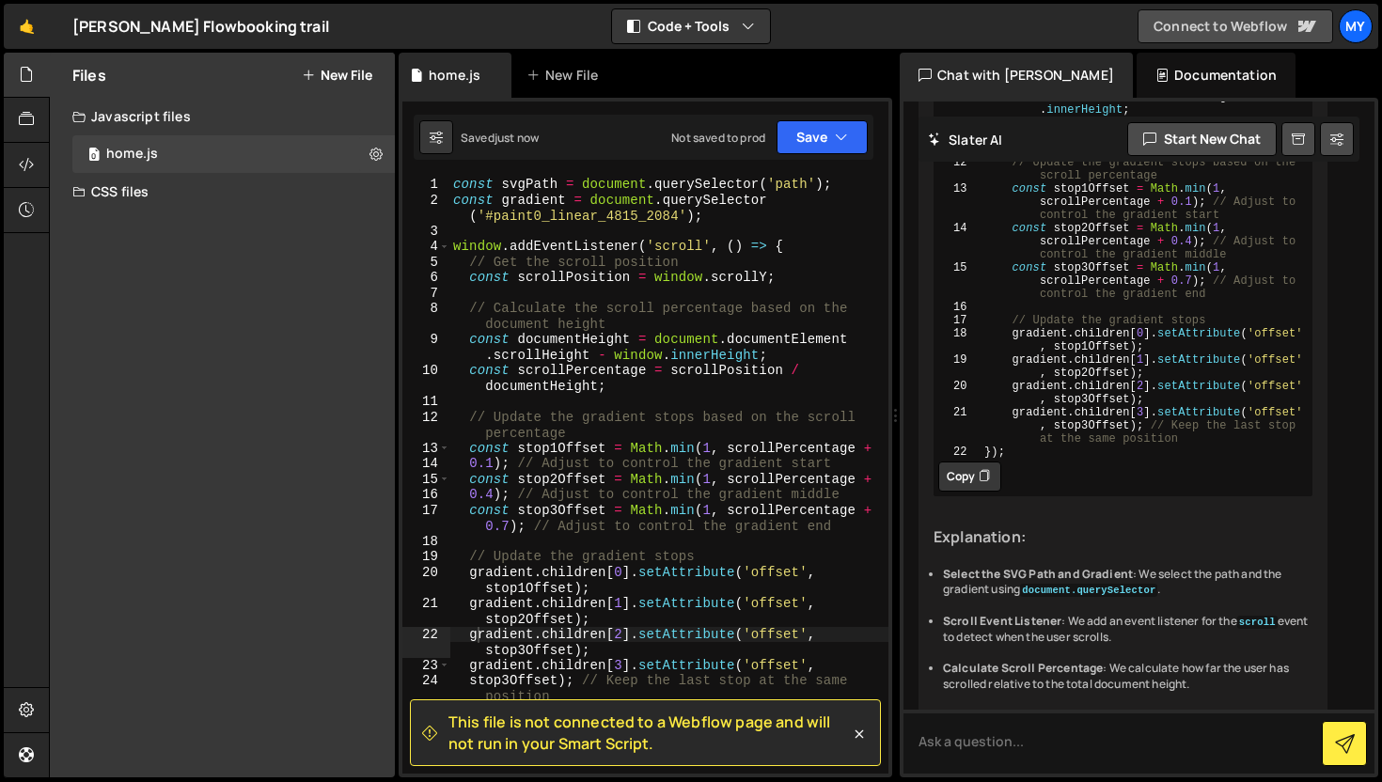
click at [1210, 33] on link "Connect to Webflow" at bounding box center [1234, 26] width 195 height 34
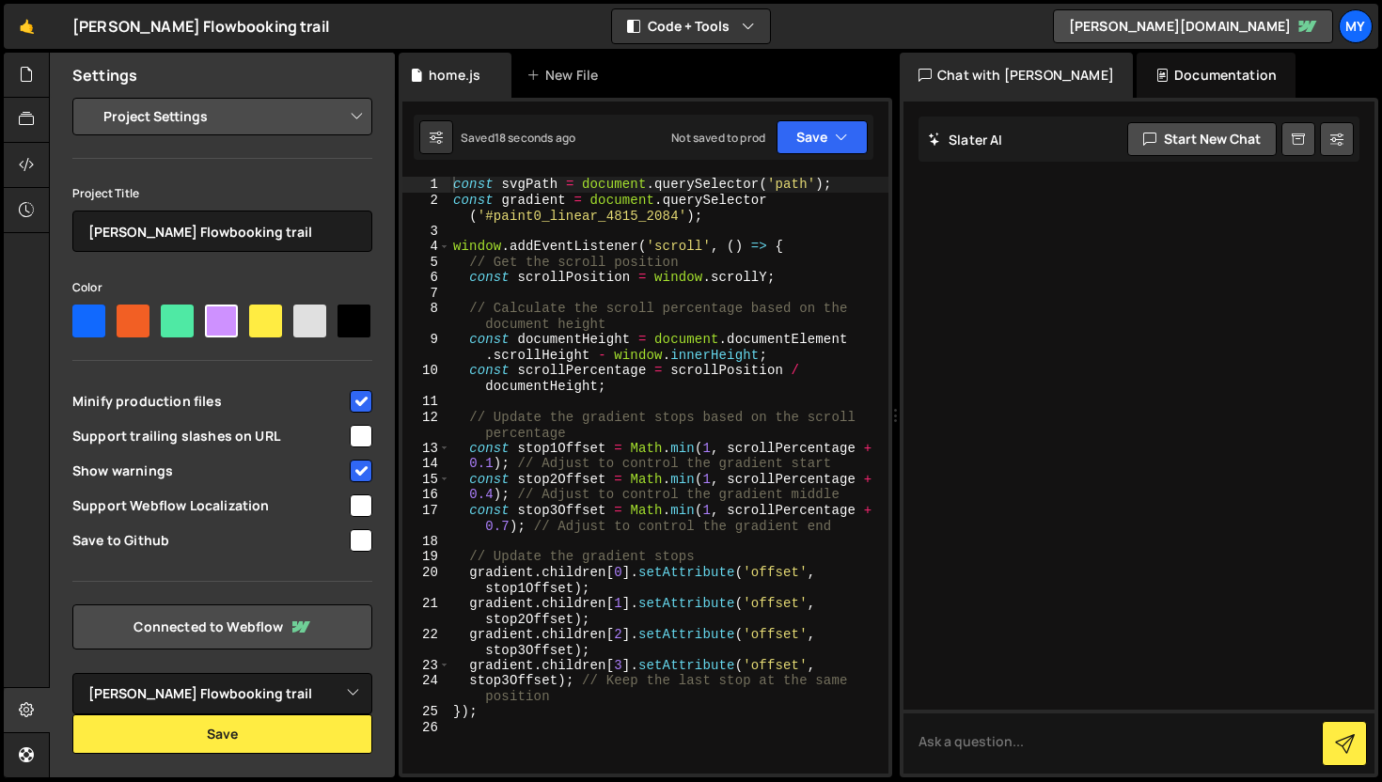
select select "689998380de146c4830989d3"
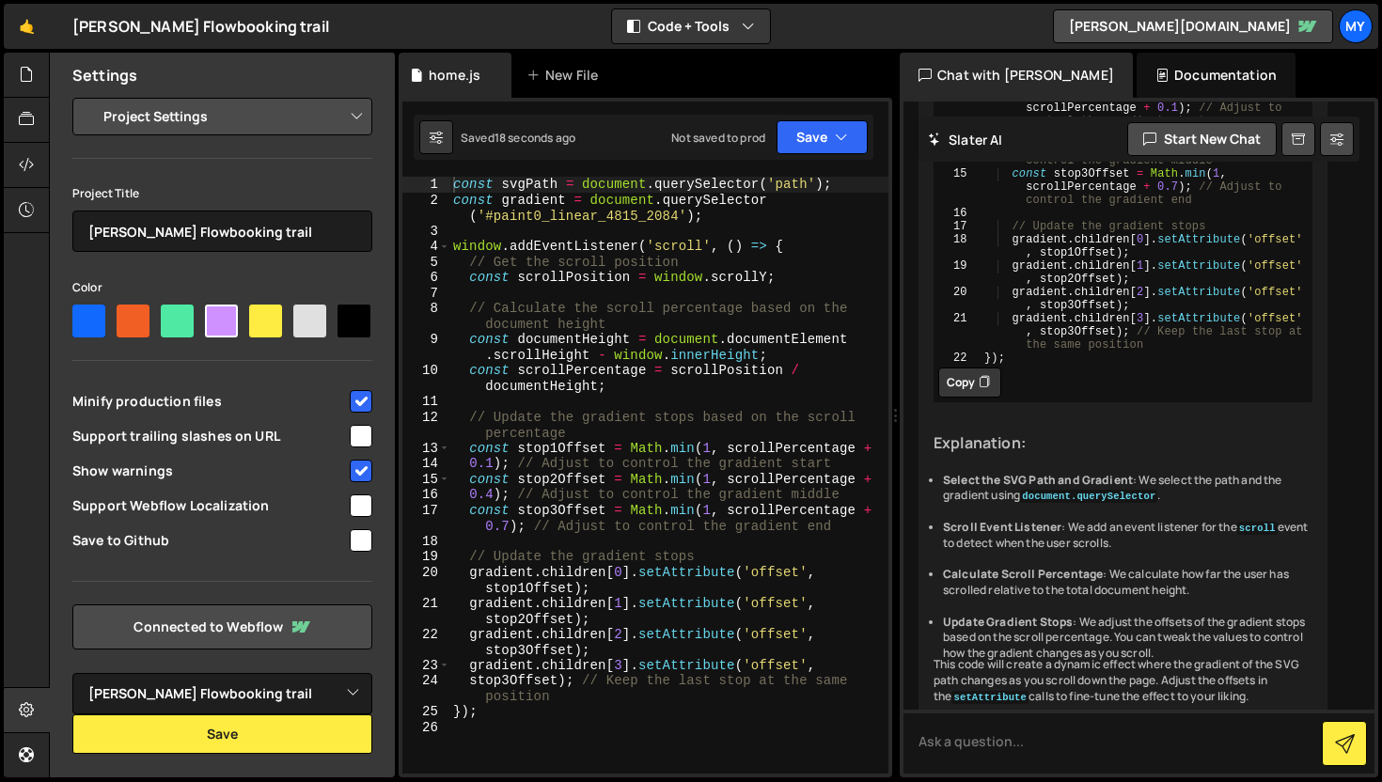
scroll to position [925, 0]
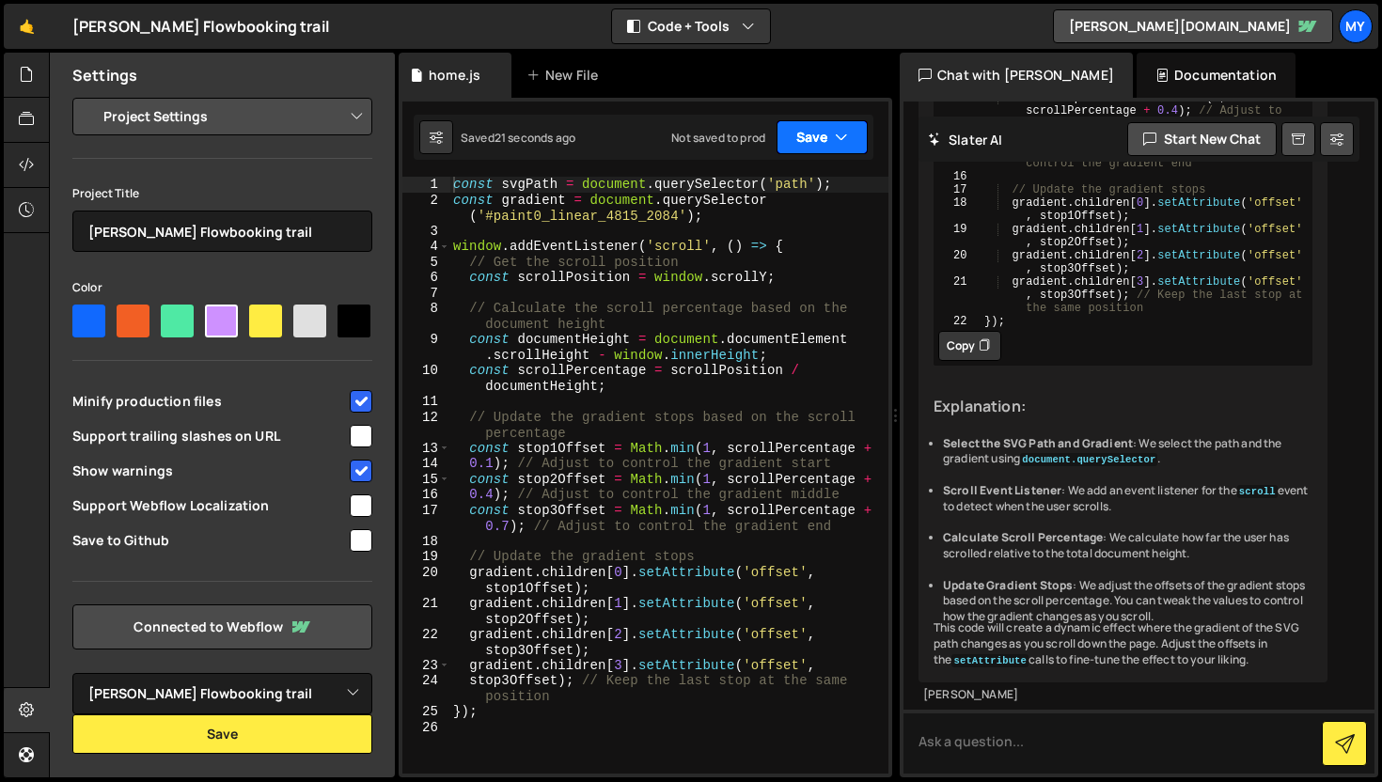
click at [821, 138] on button "Save" at bounding box center [821, 137] width 91 height 34
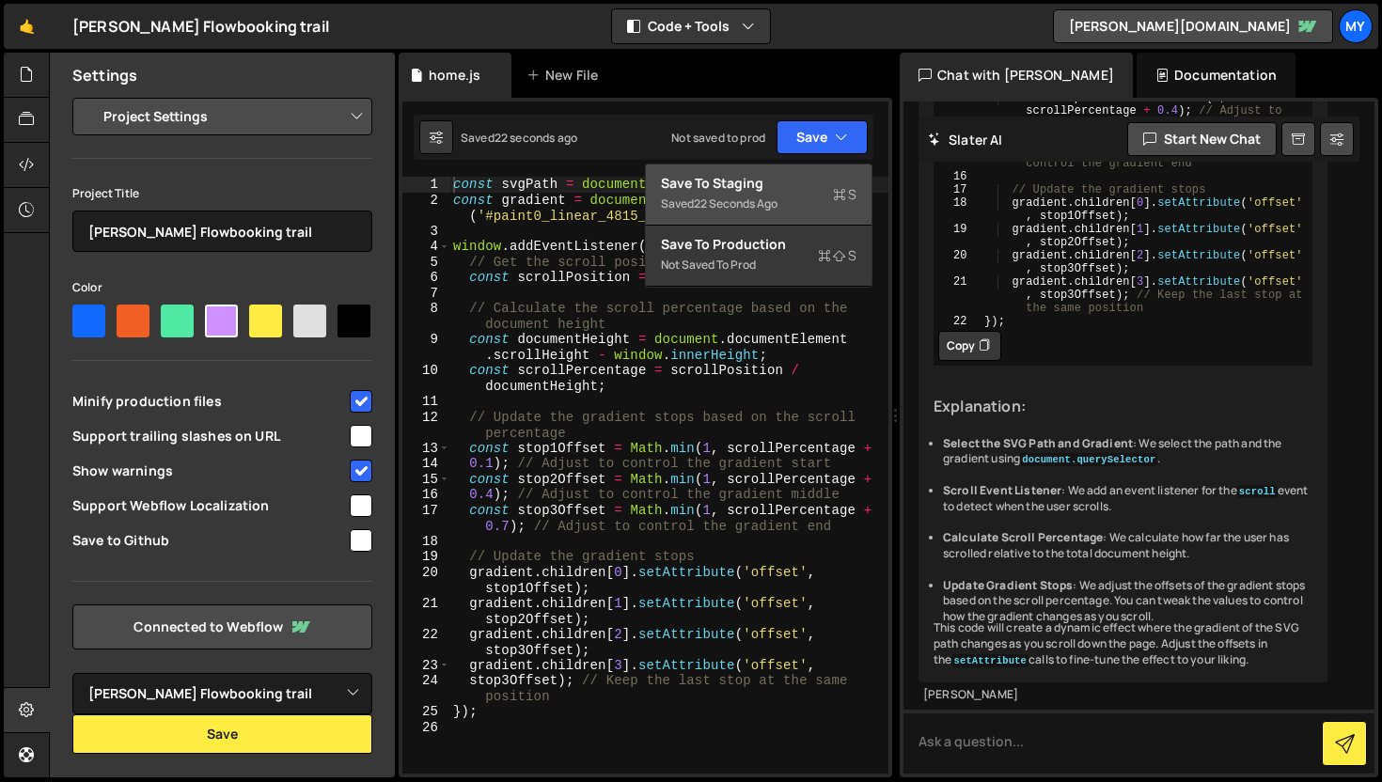
click at [788, 187] on div "Save to Staging S" at bounding box center [758, 183] width 195 height 19
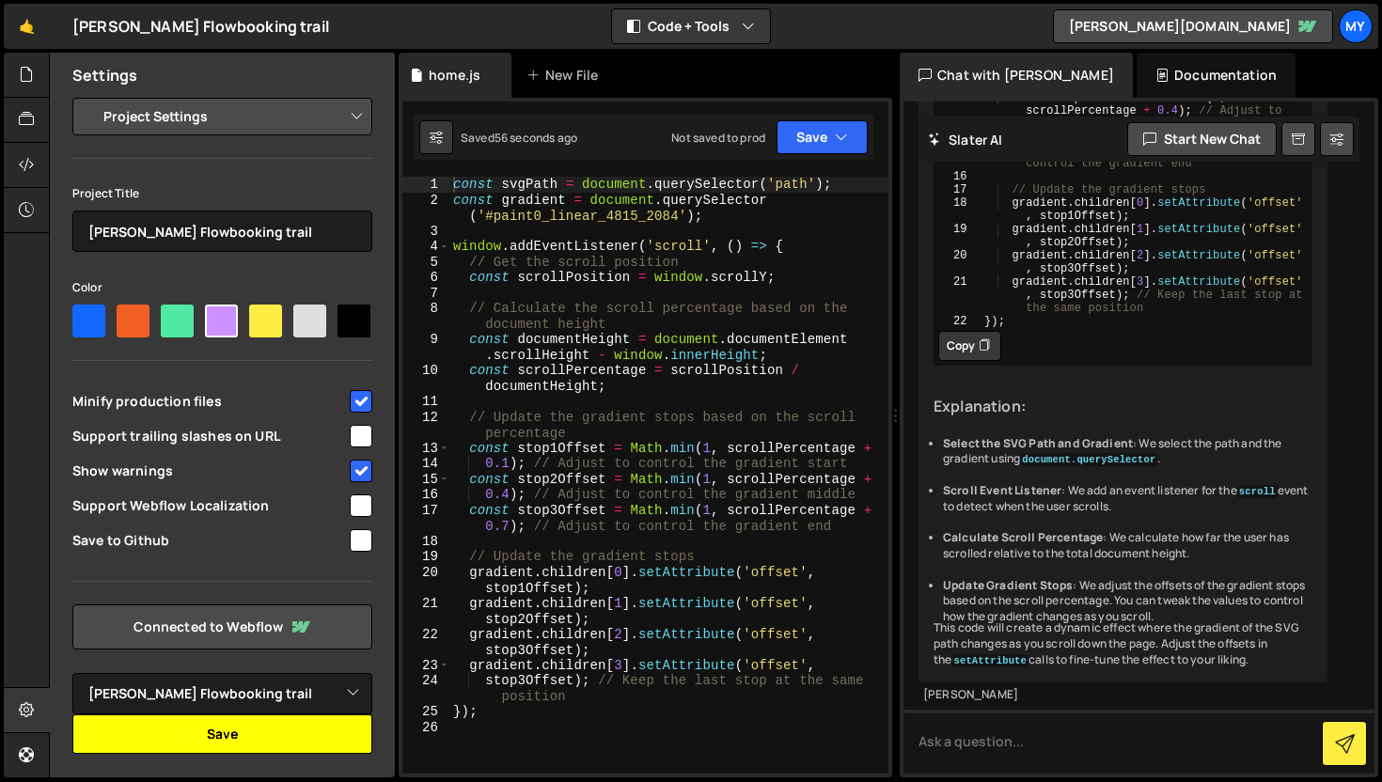
click at [238, 727] on button "Save" at bounding box center [222, 733] width 300 height 39
click at [196, 735] on button "Save" at bounding box center [222, 733] width 300 height 39
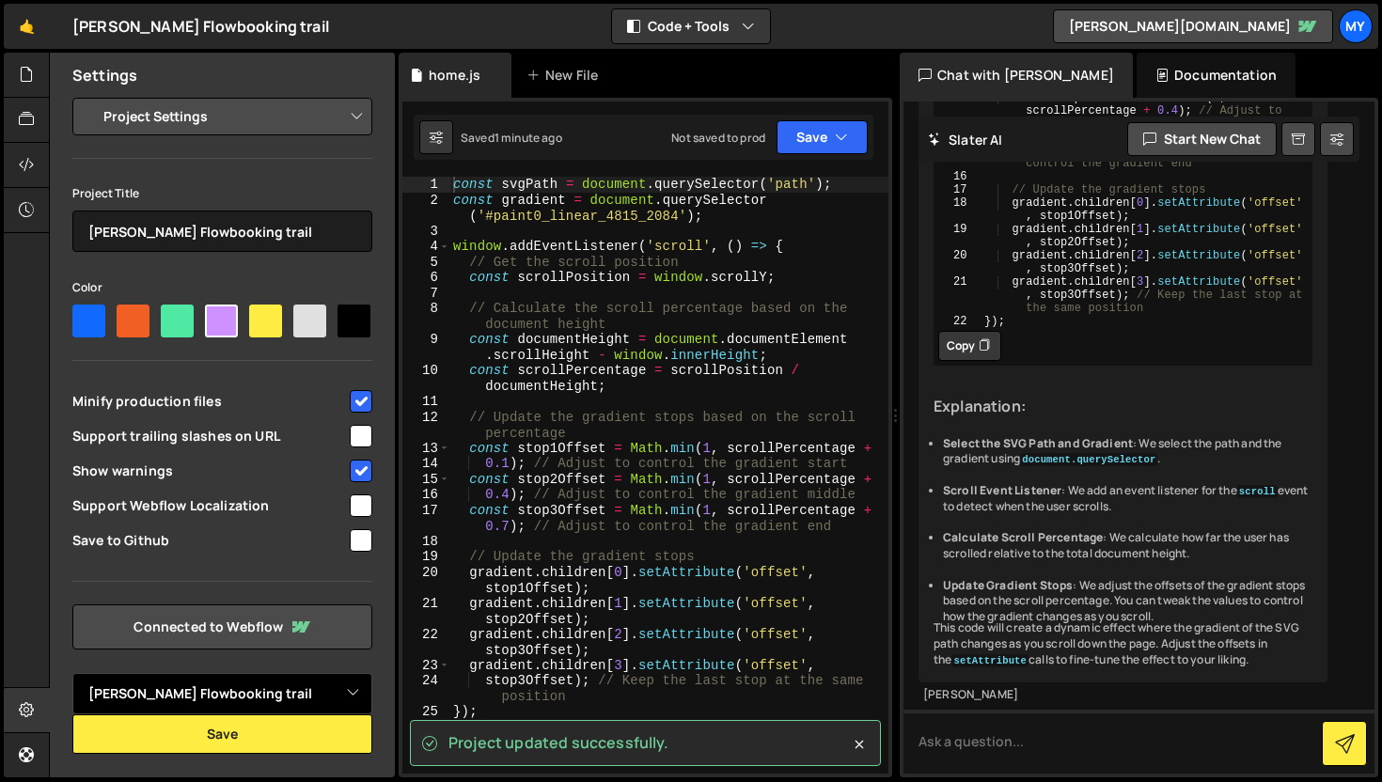
click at [270, 691] on select "Select Project Akshatha Flowbooking trail" at bounding box center [222, 693] width 300 height 41
click at [208, 635] on link "Connected to Webflow" at bounding box center [222, 626] width 300 height 45
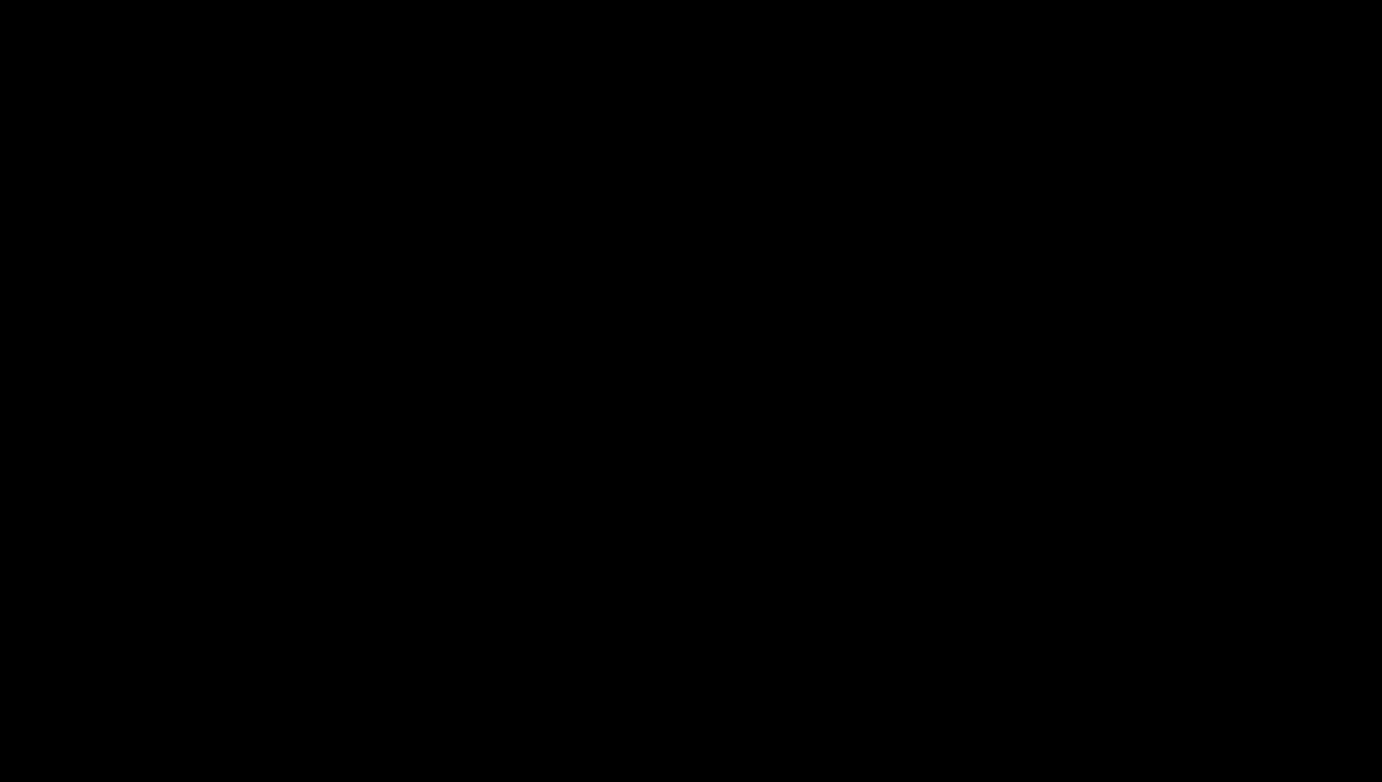
select select "689998380de146c4830989d3"
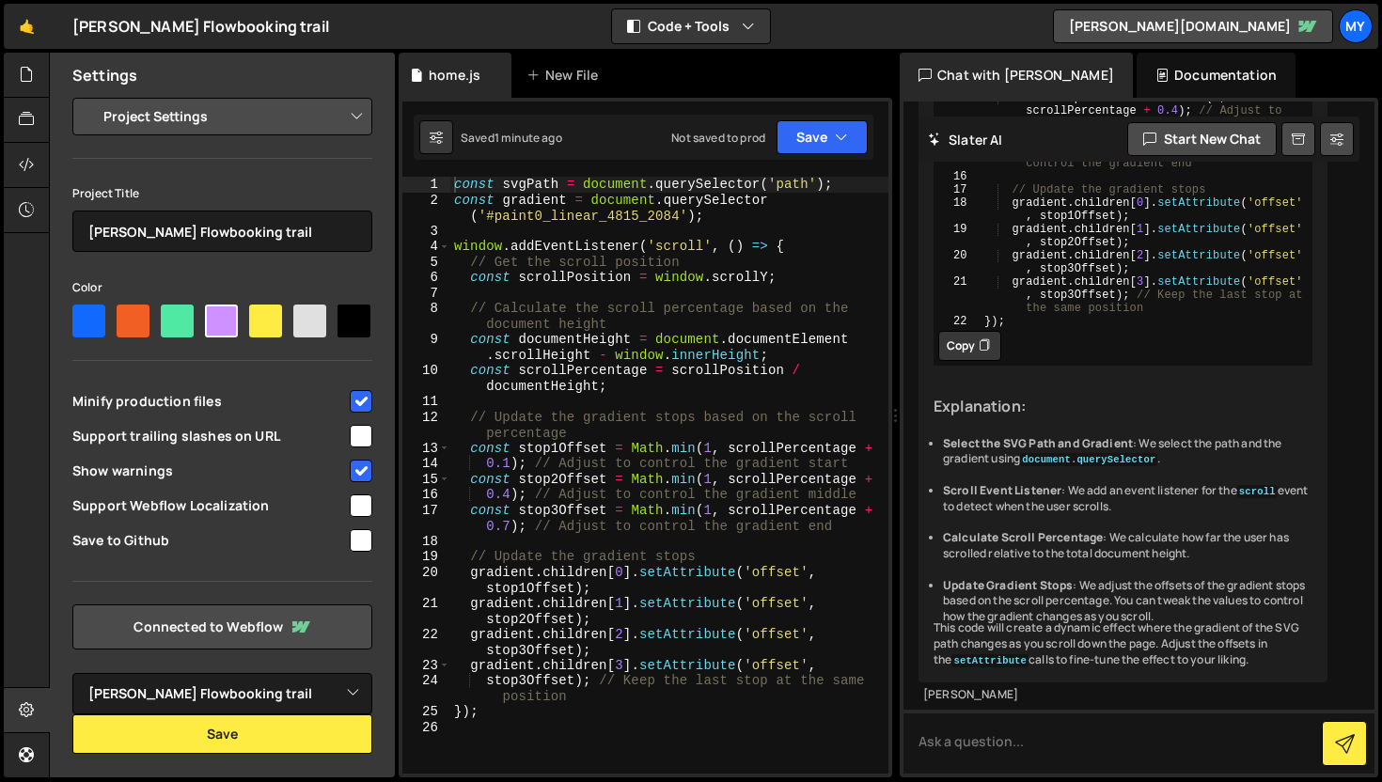
scroll to position [925, 0]
click at [26, 83] on icon at bounding box center [26, 74] width 15 height 21
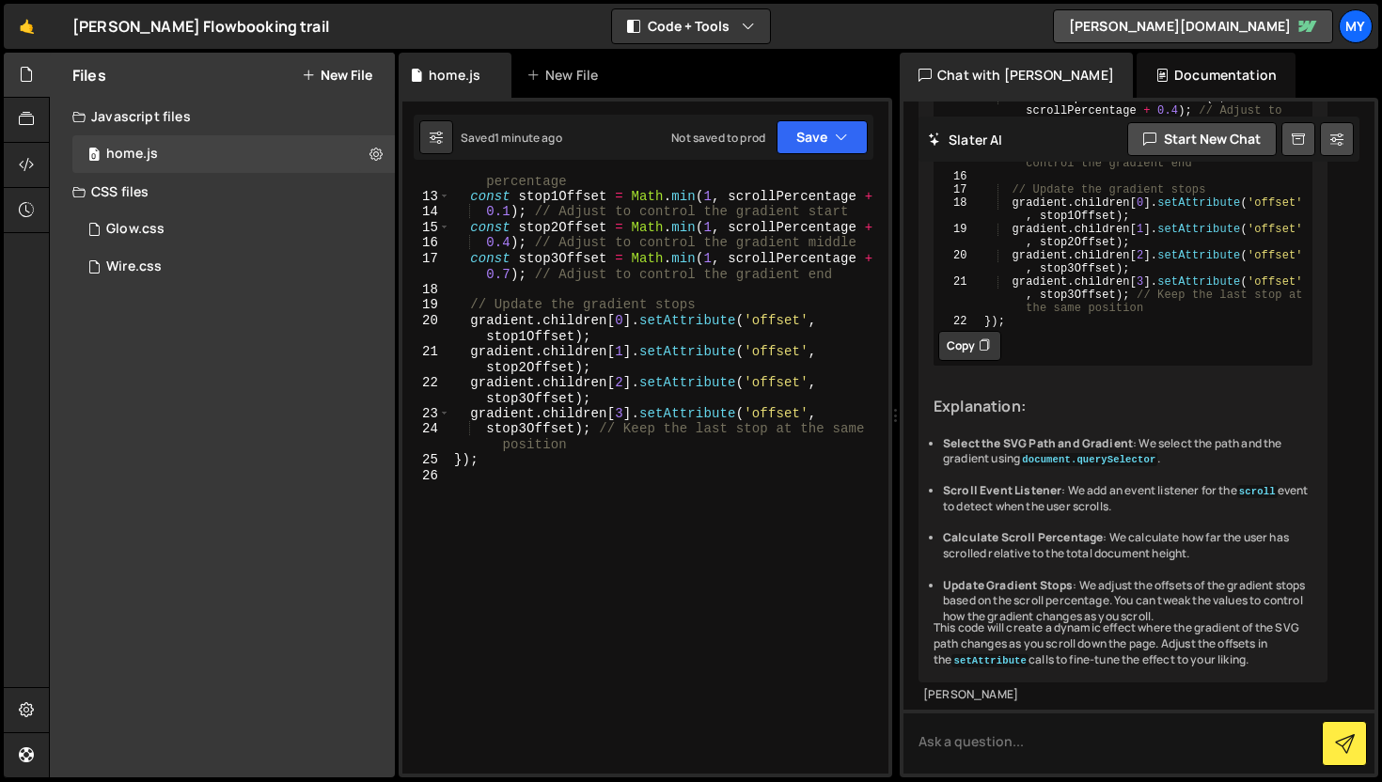
scroll to position [0, 0]
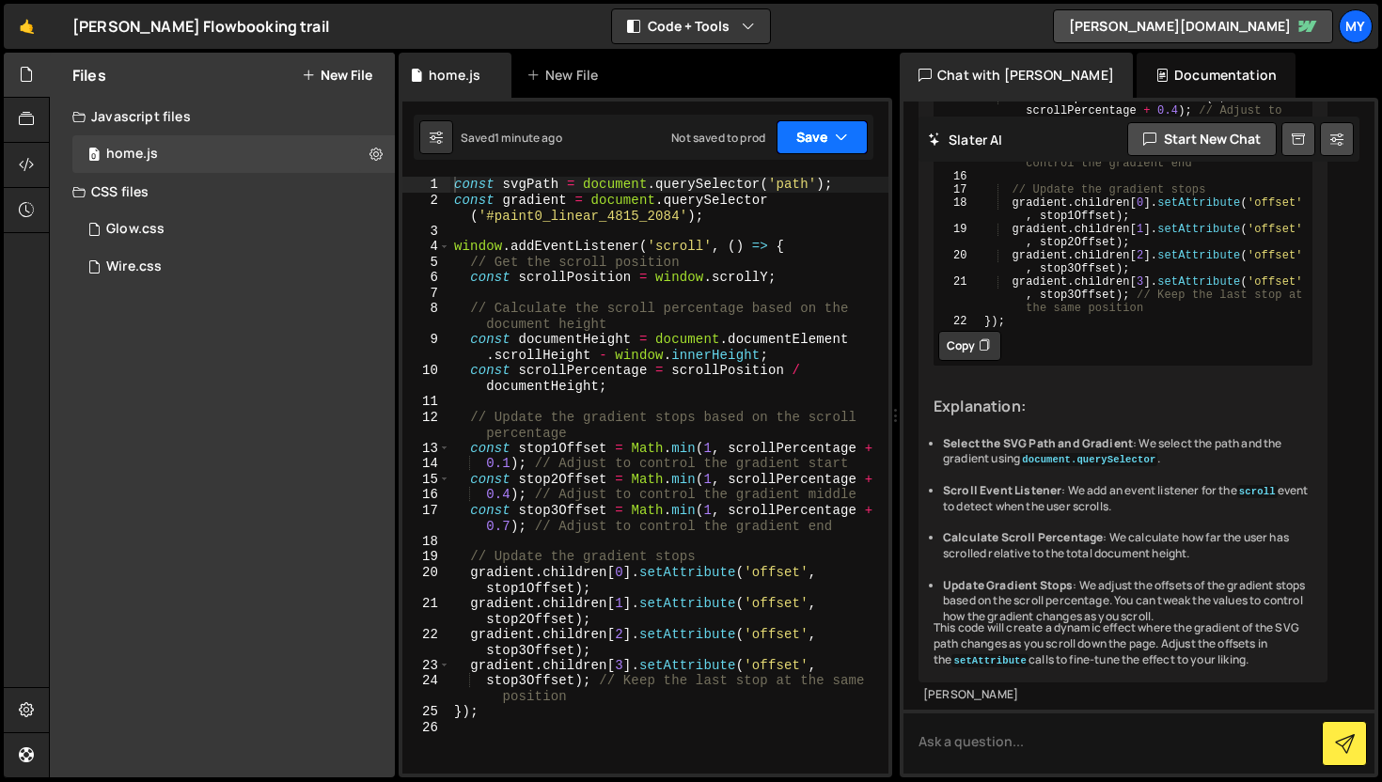
click at [841, 148] on button "Save" at bounding box center [821, 137] width 91 height 34
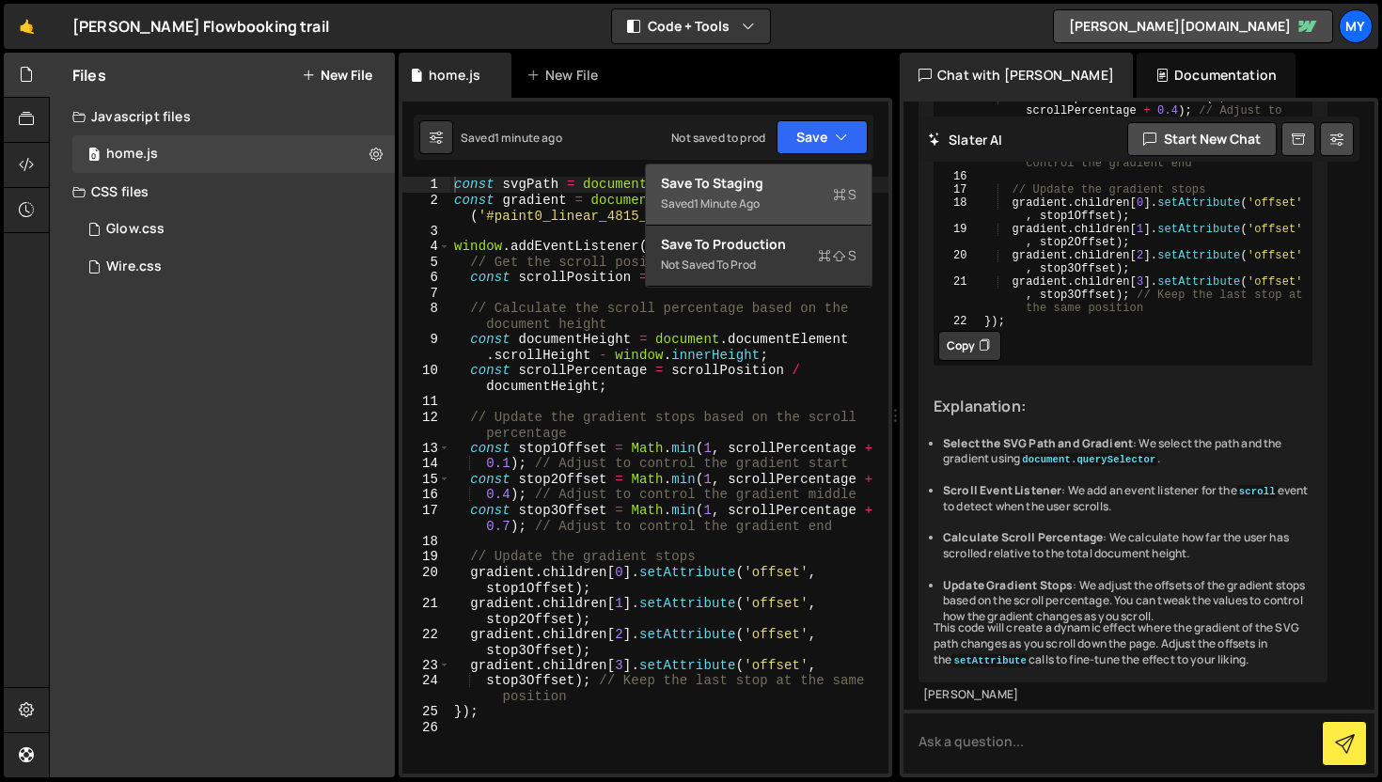
click at [755, 195] on div "Saved 1 minute ago" at bounding box center [758, 204] width 195 height 23
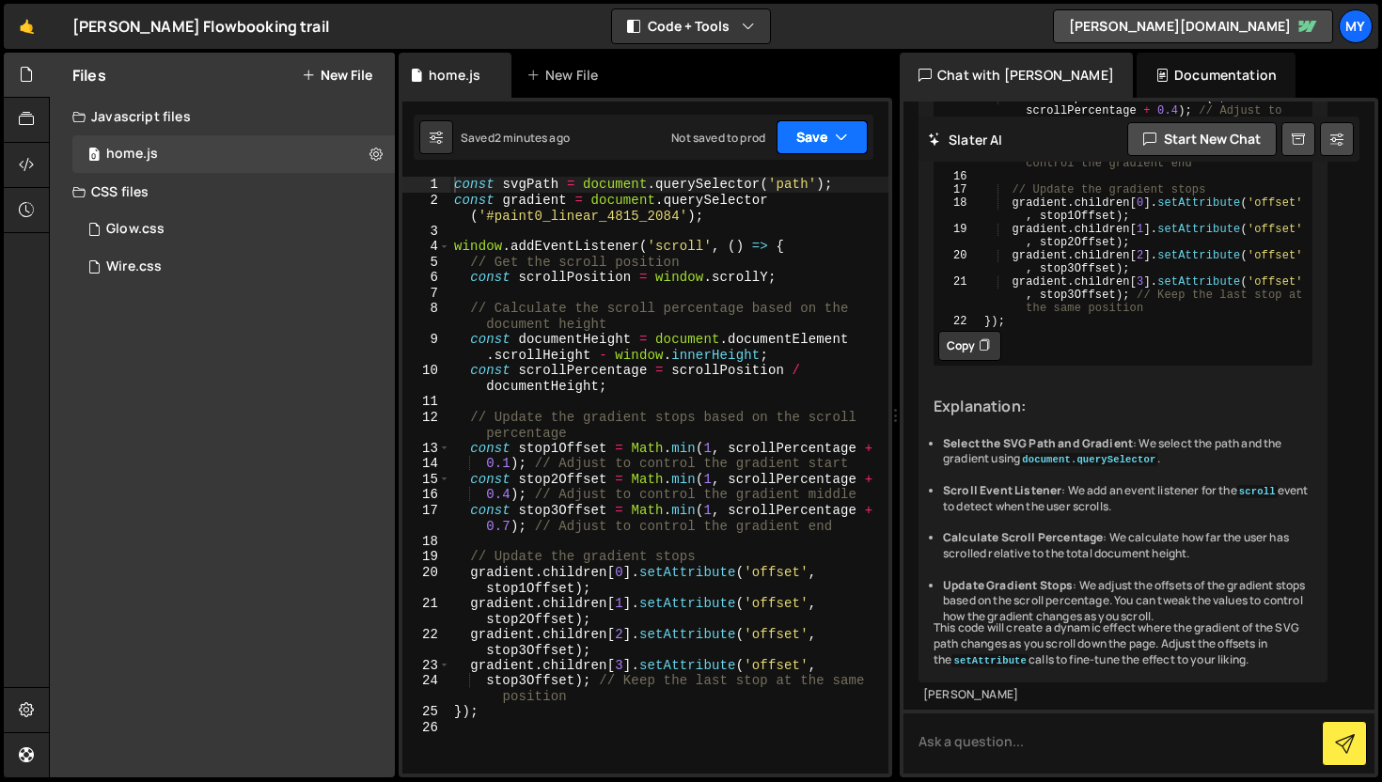
click at [827, 142] on button "Save" at bounding box center [821, 137] width 91 height 34
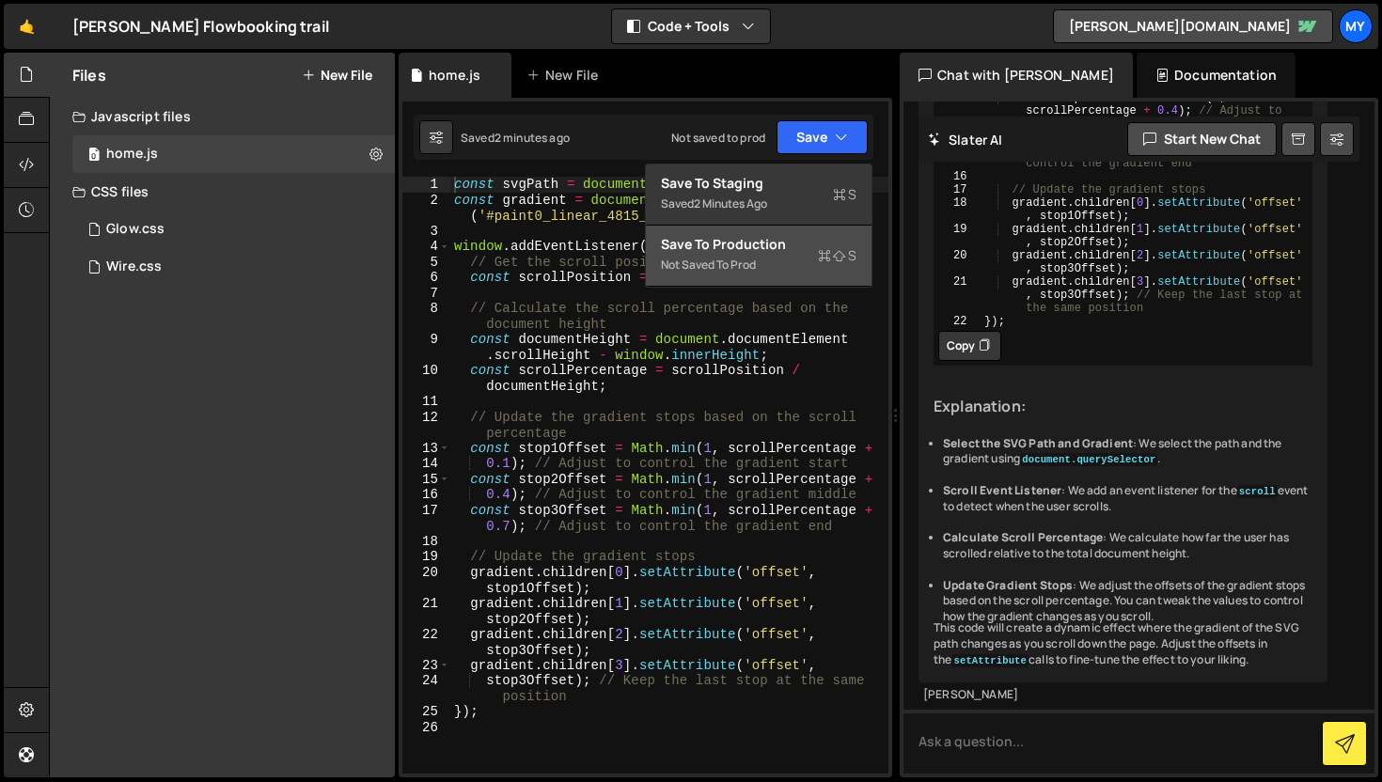
click at [789, 266] on div "Not saved to prod" at bounding box center [758, 265] width 195 height 23
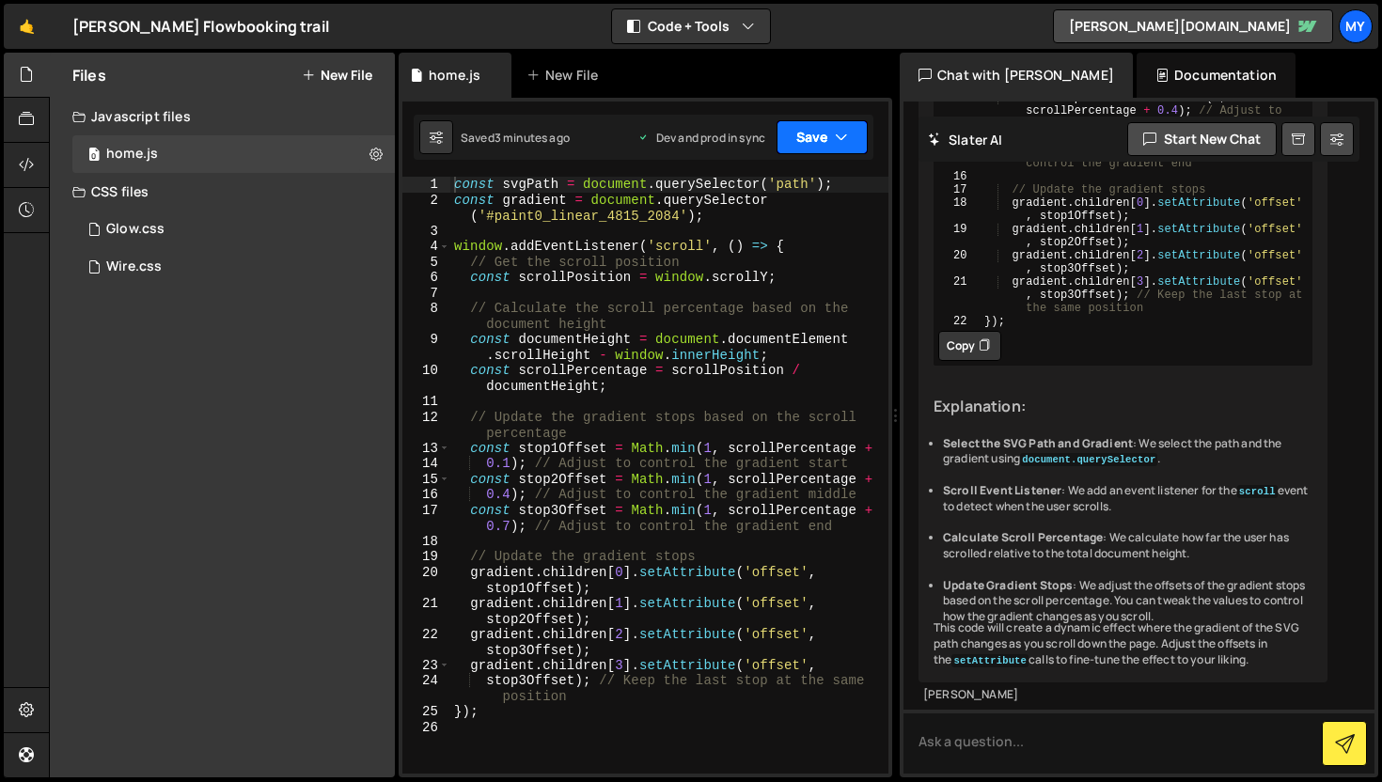
click at [804, 139] on button "Save" at bounding box center [821, 137] width 91 height 34
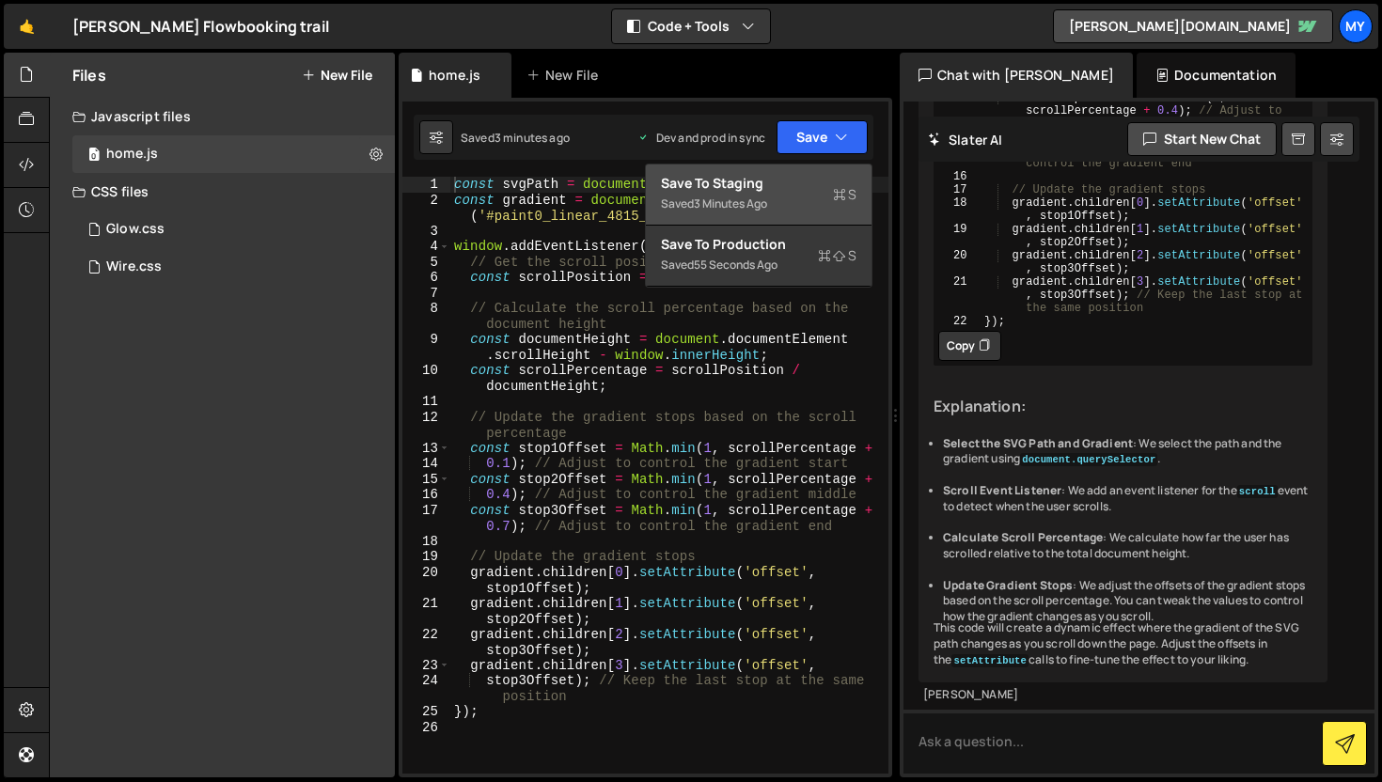
click at [798, 216] on button "Save to Staging S Saved 3 minutes ago" at bounding box center [759, 194] width 226 height 61
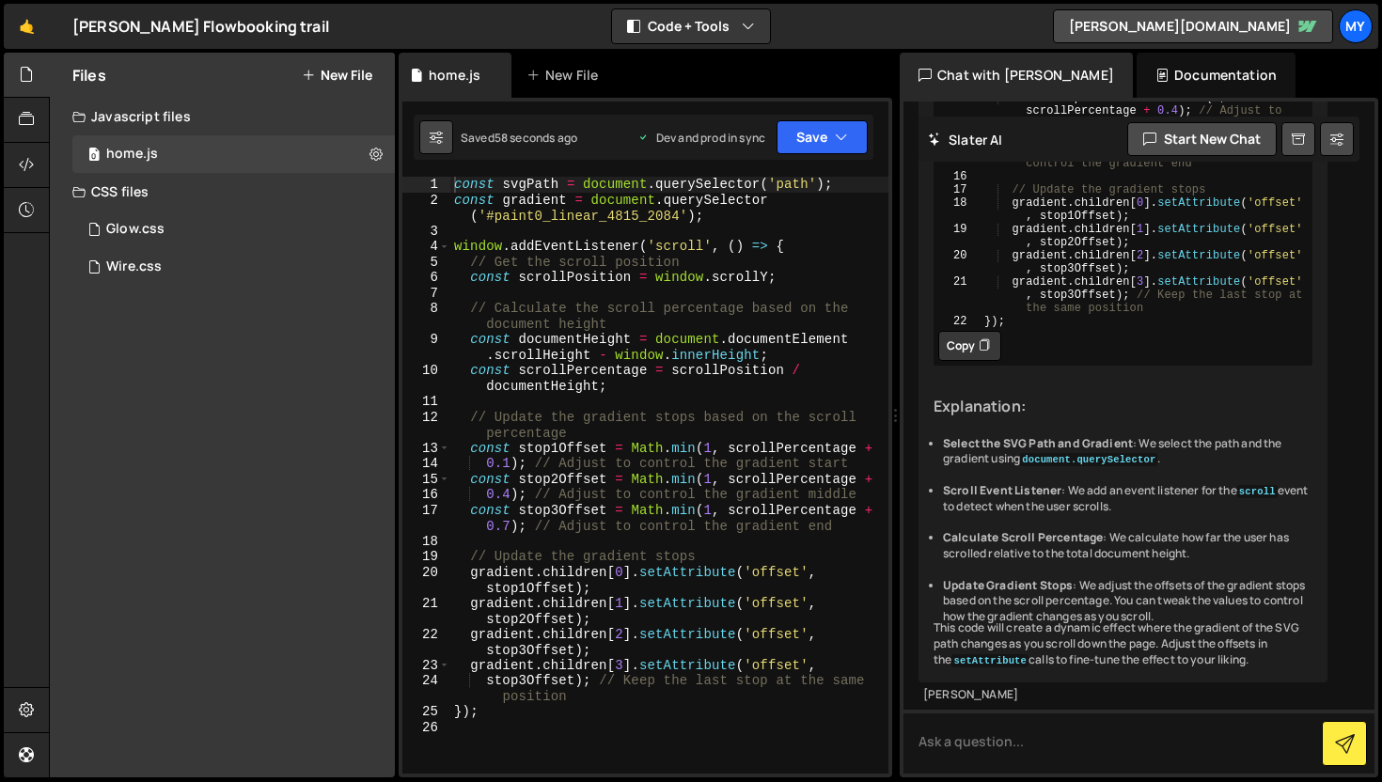
click at [419, 147] on button at bounding box center [436, 137] width 34 height 34
select select "editor"
select select "ace/theme/monokai"
type input "14"
checkbox input "true"
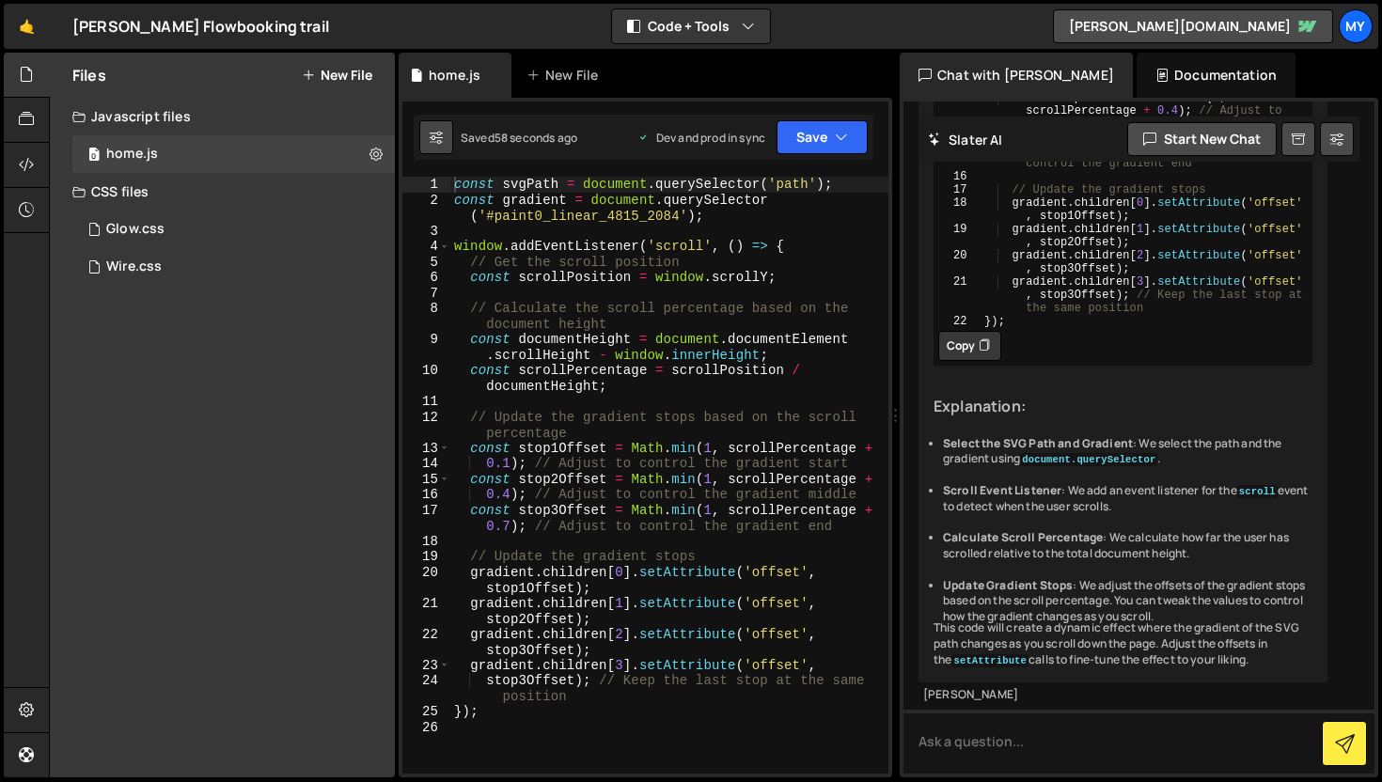
checkbox input "true"
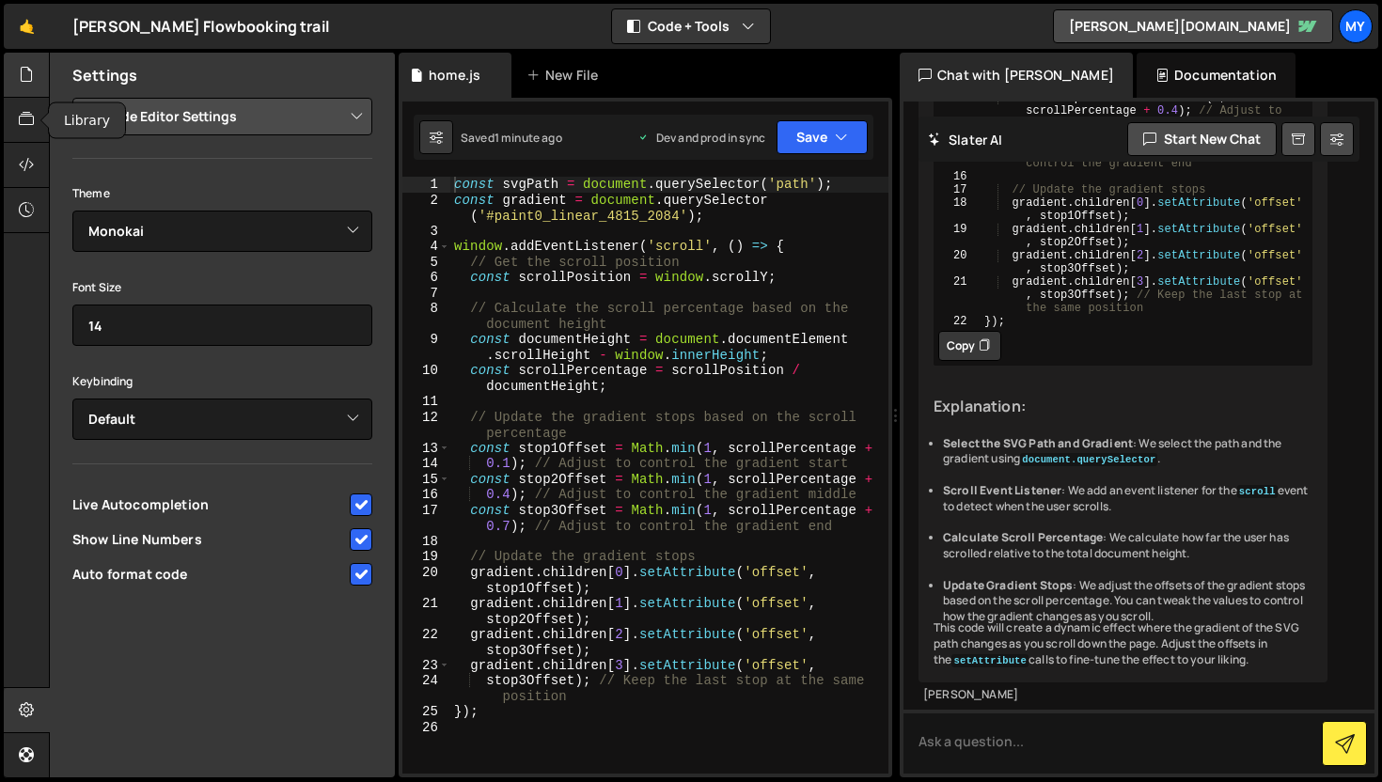
click at [27, 83] on icon at bounding box center [26, 74] width 15 height 21
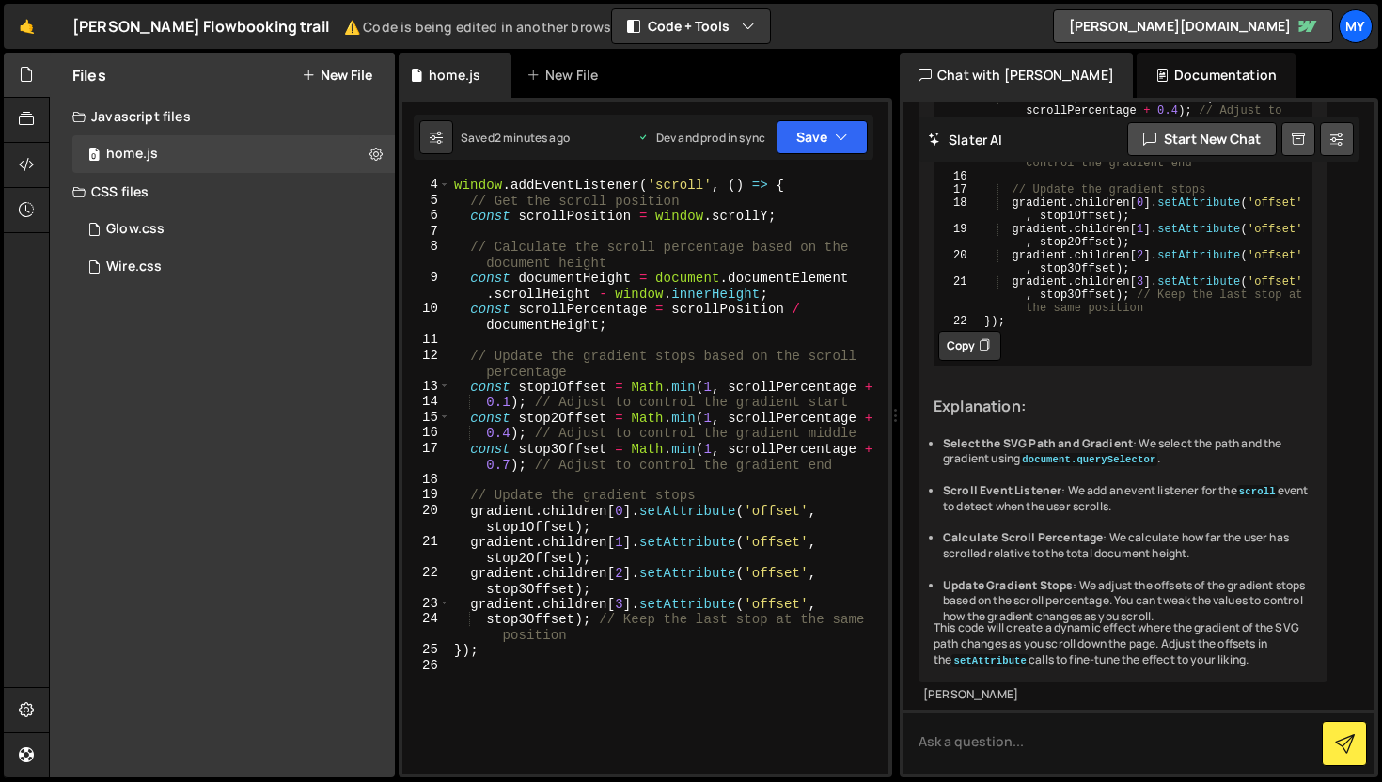
scroll to position [61, 0]
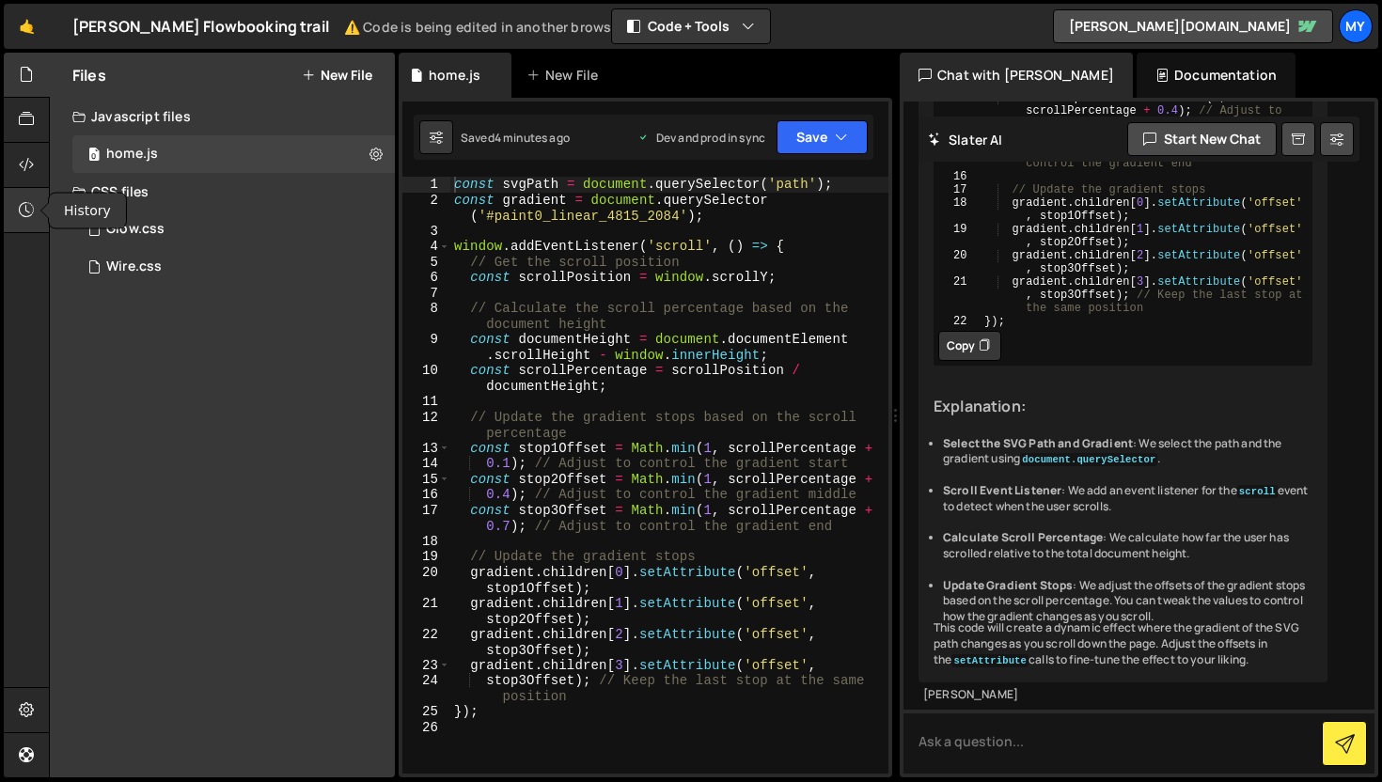
click at [22, 207] on icon at bounding box center [26, 209] width 15 height 21
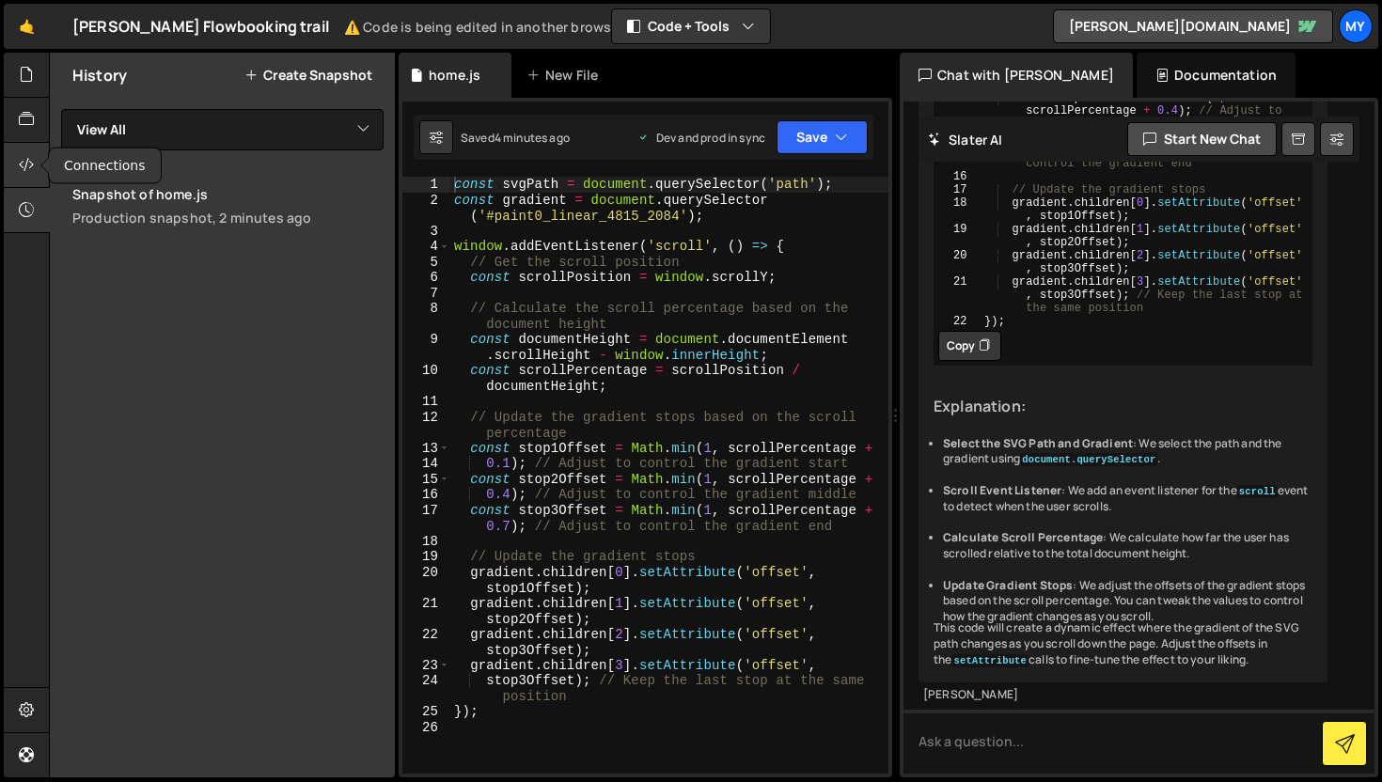
click at [14, 175] on div at bounding box center [27, 165] width 46 height 45
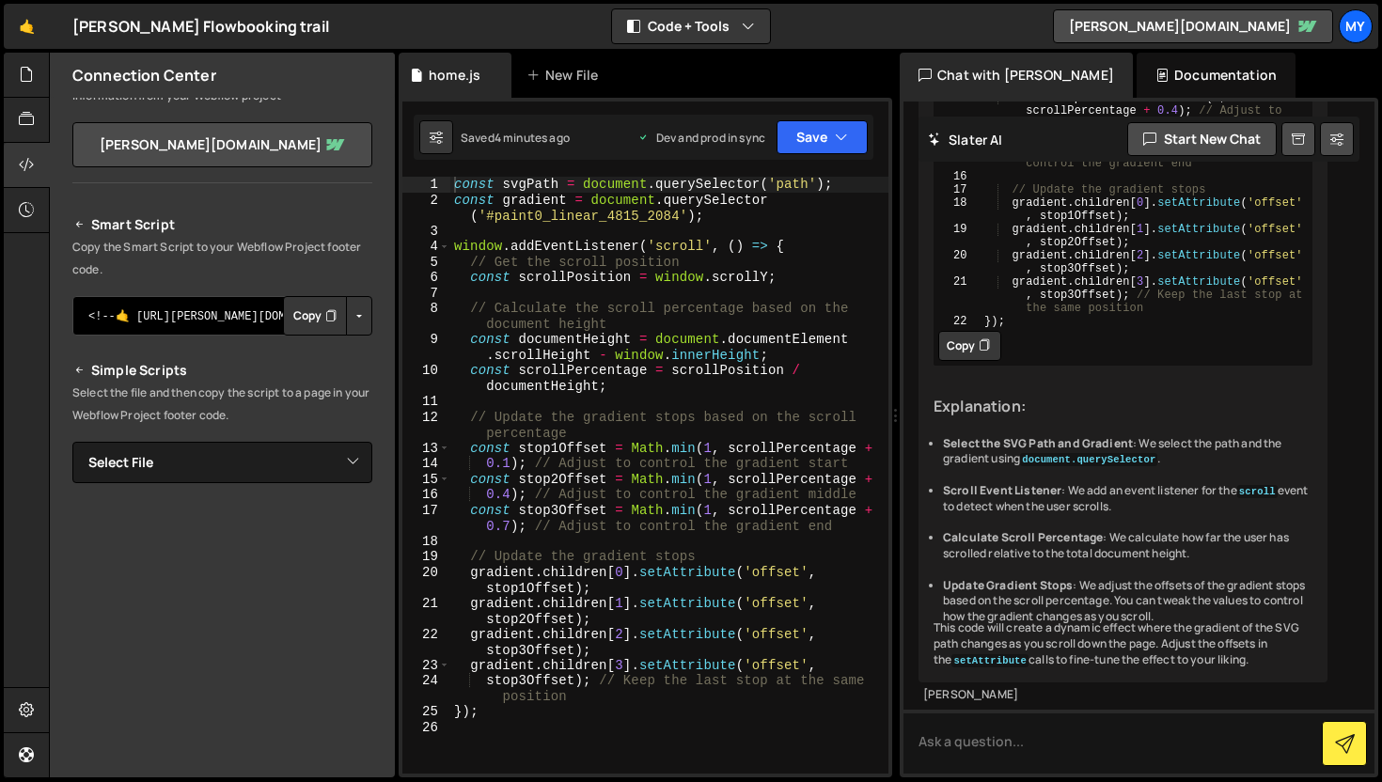
scroll to position [215, 0]
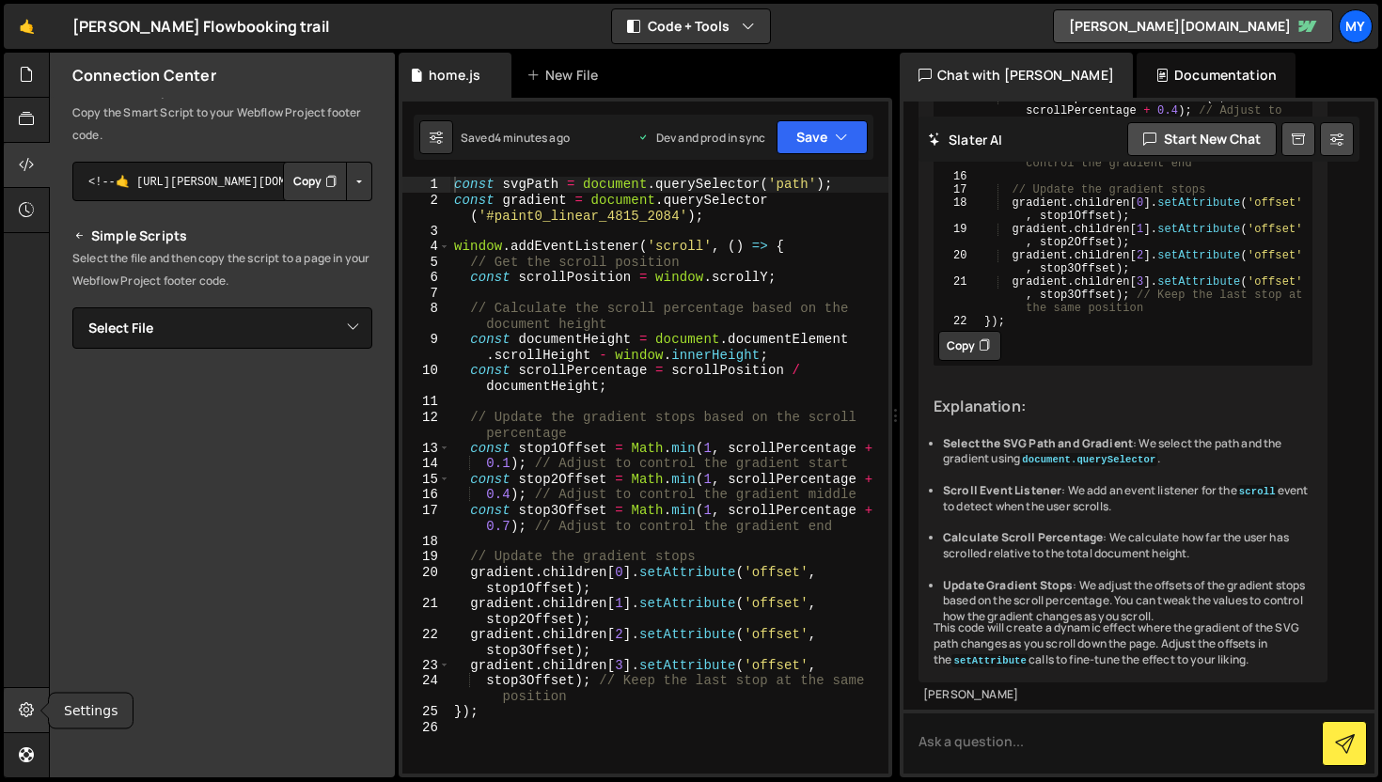
click at [19, 716] on icon at bounding box center [26, 709] width 15 height 21
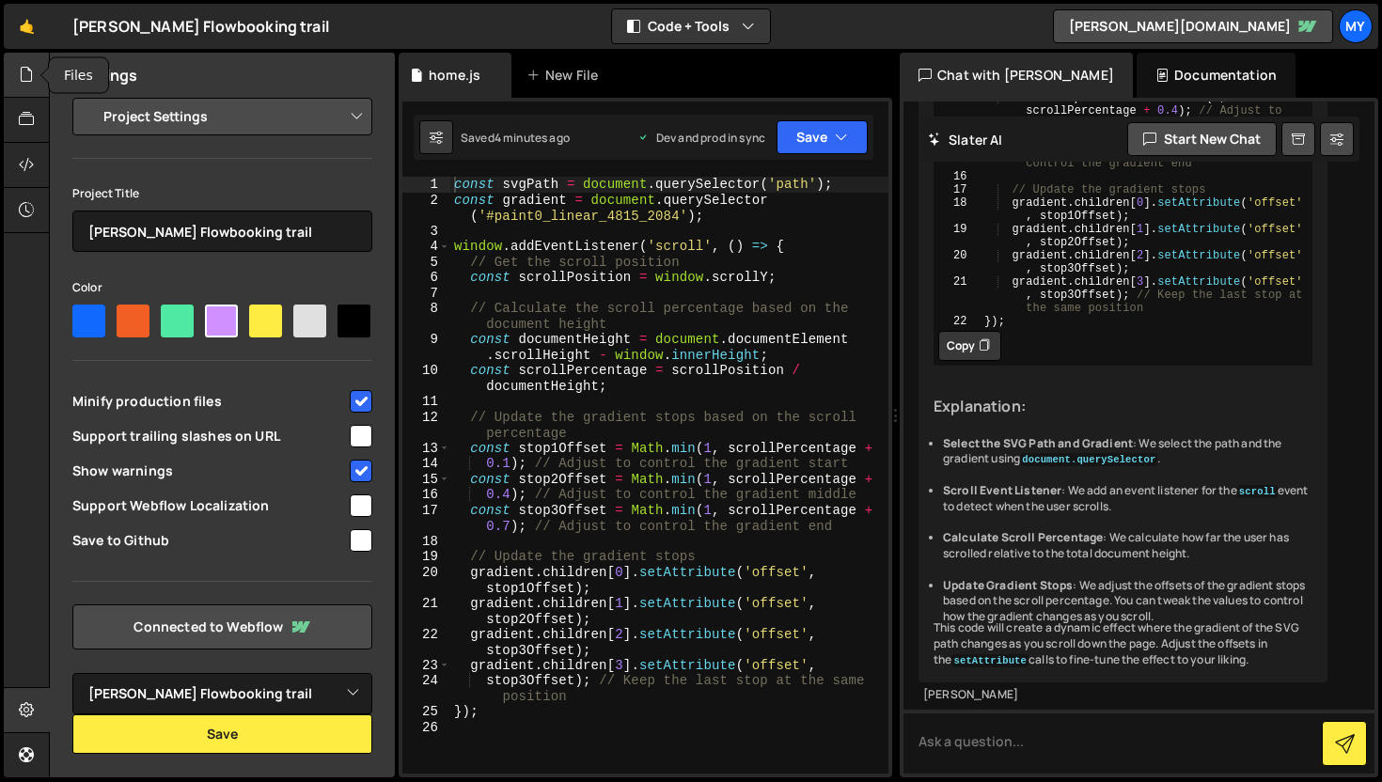
click at [21, 82] on icon at bounding box center [26, 74] width 15 height 21
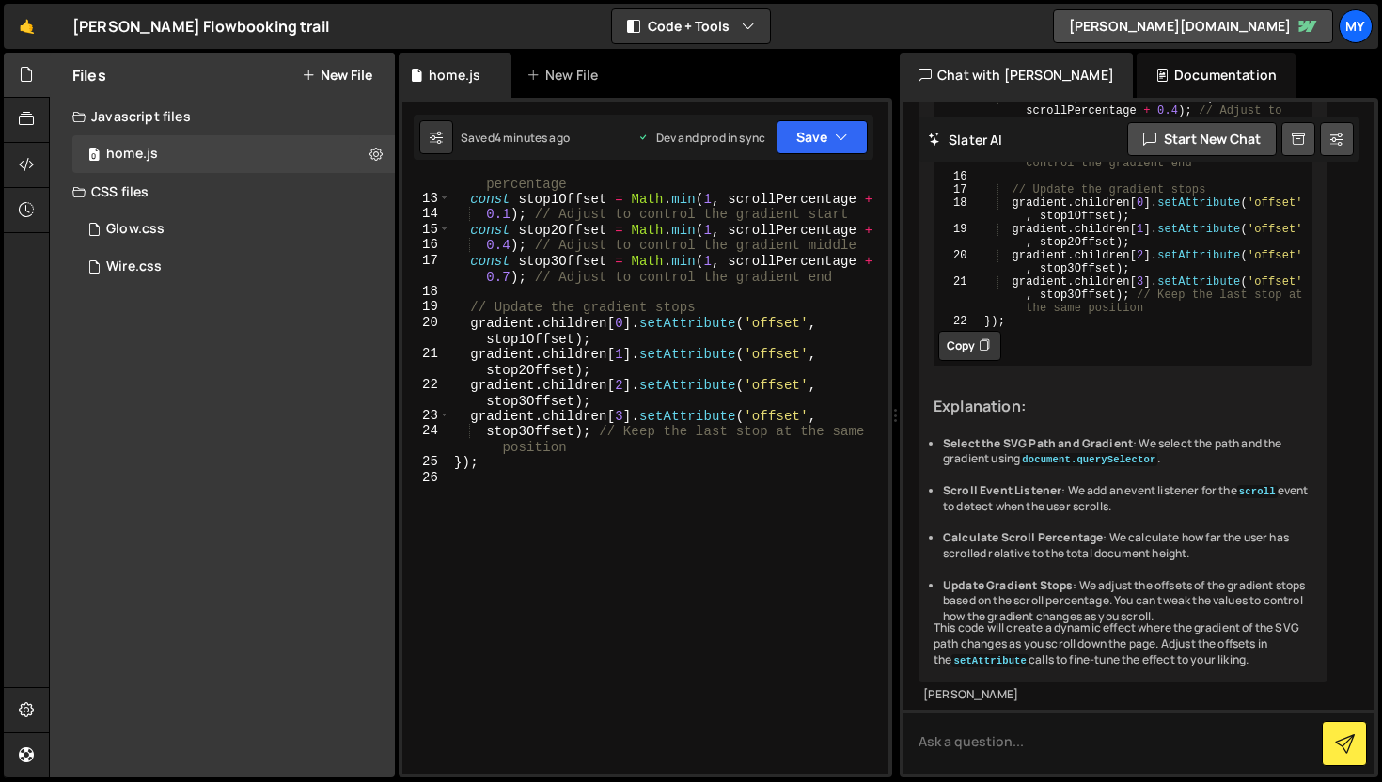
scroll to position [0, 0]
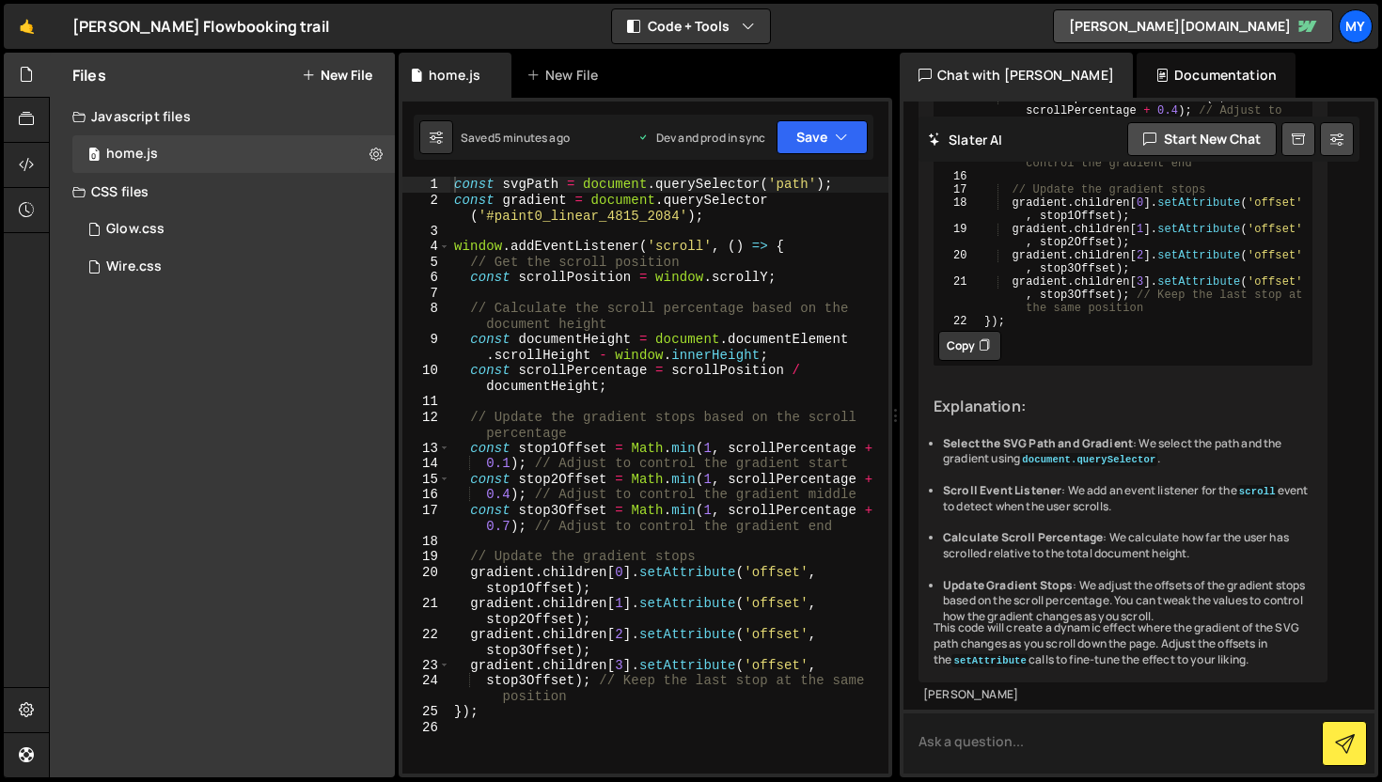
click at [1013, 723] on textarea at bounding box center [1138, 742] width 471 height 64
type textarea "I wanted to know wheter it is conneced or not can you chnage the color of path"
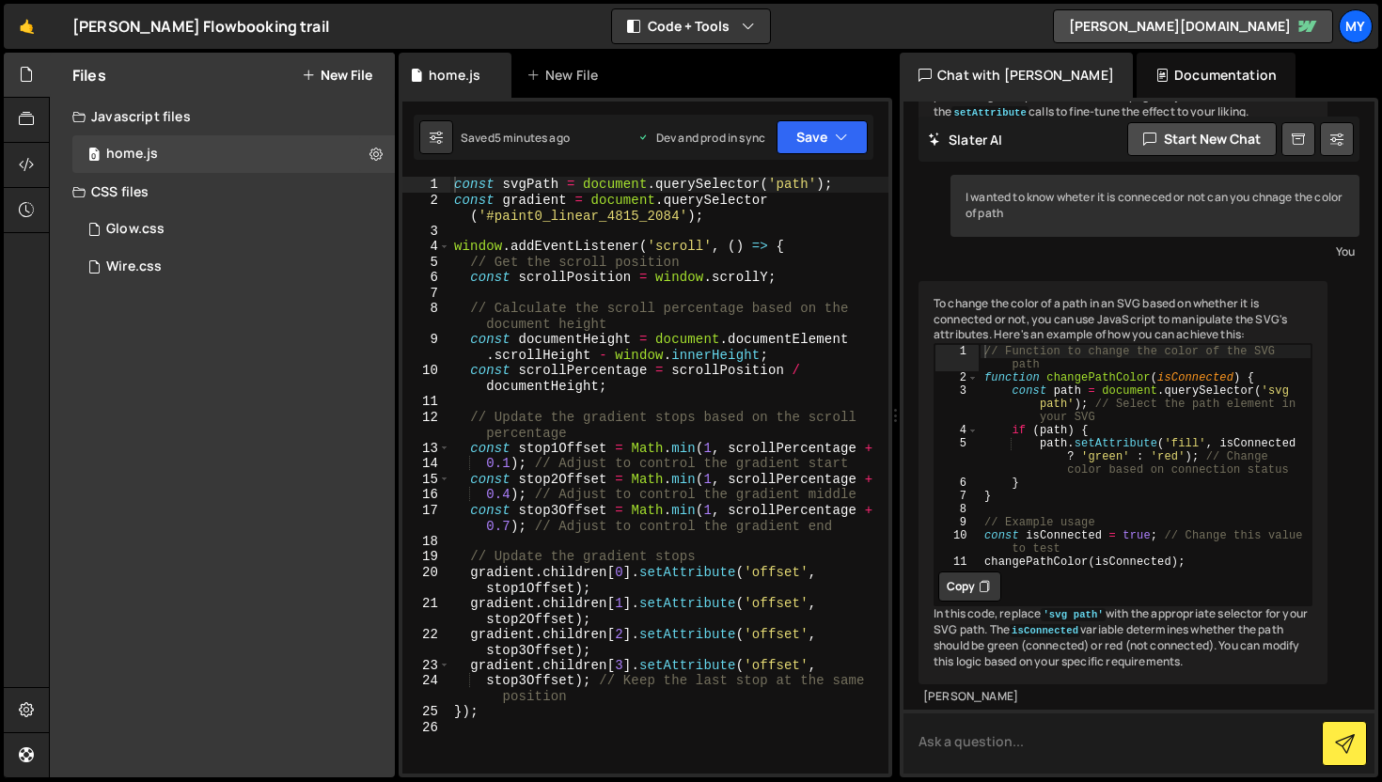
scroll to position [1424, 0]
click at [739, 405] on div "const svgPath = document . querySelector ( 'path' ) ; const gradient = document…" at bounding box center [669, 491] width 438 height 628
type textarea "});"
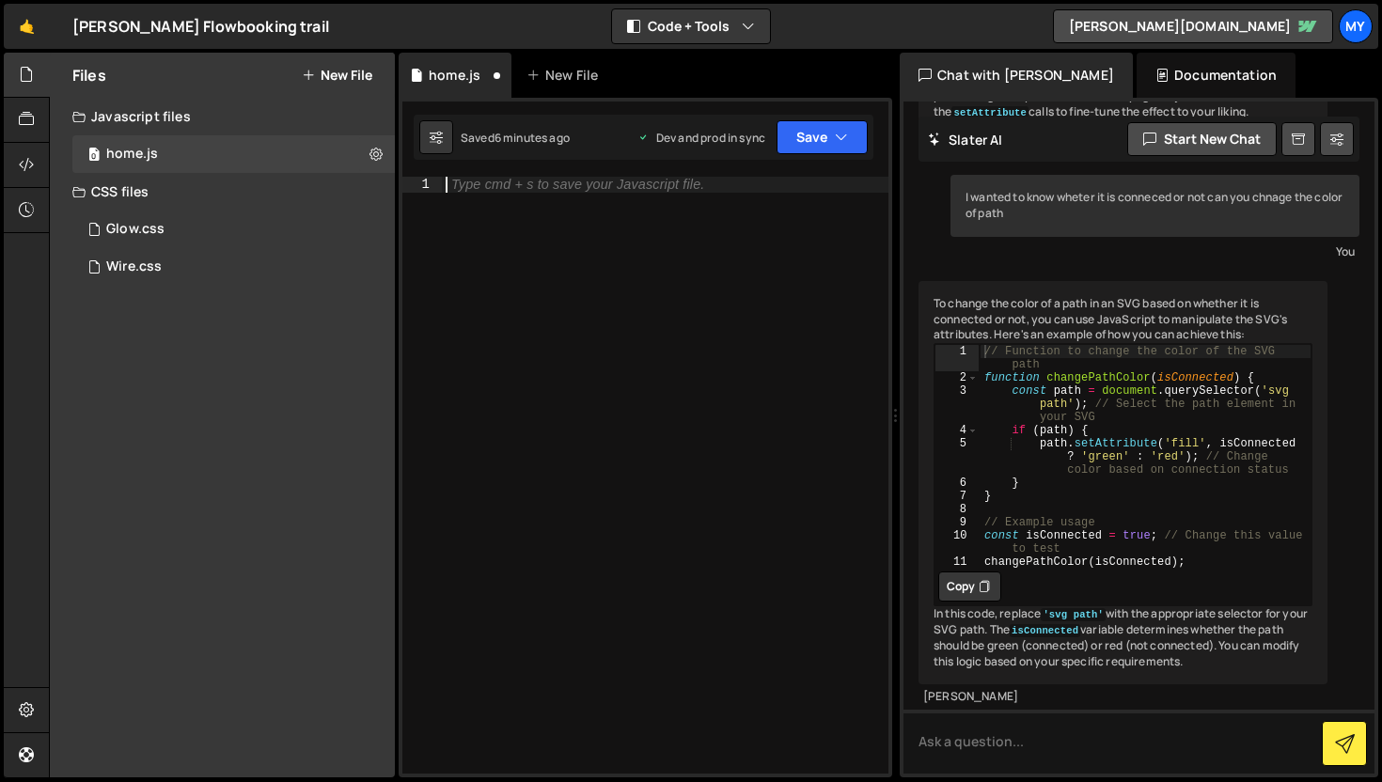
click at [965, 601] on button "Copy" at bounding box center [969, 586] width 63 height 30
click at [621, 531] on div "Type cmd + s to save your Javascript file." at bounding box center [665, 491] width 446 height 628
paste textarea "changePathColor(isConnected);"
type textarea "changePathColor(isConnected);"
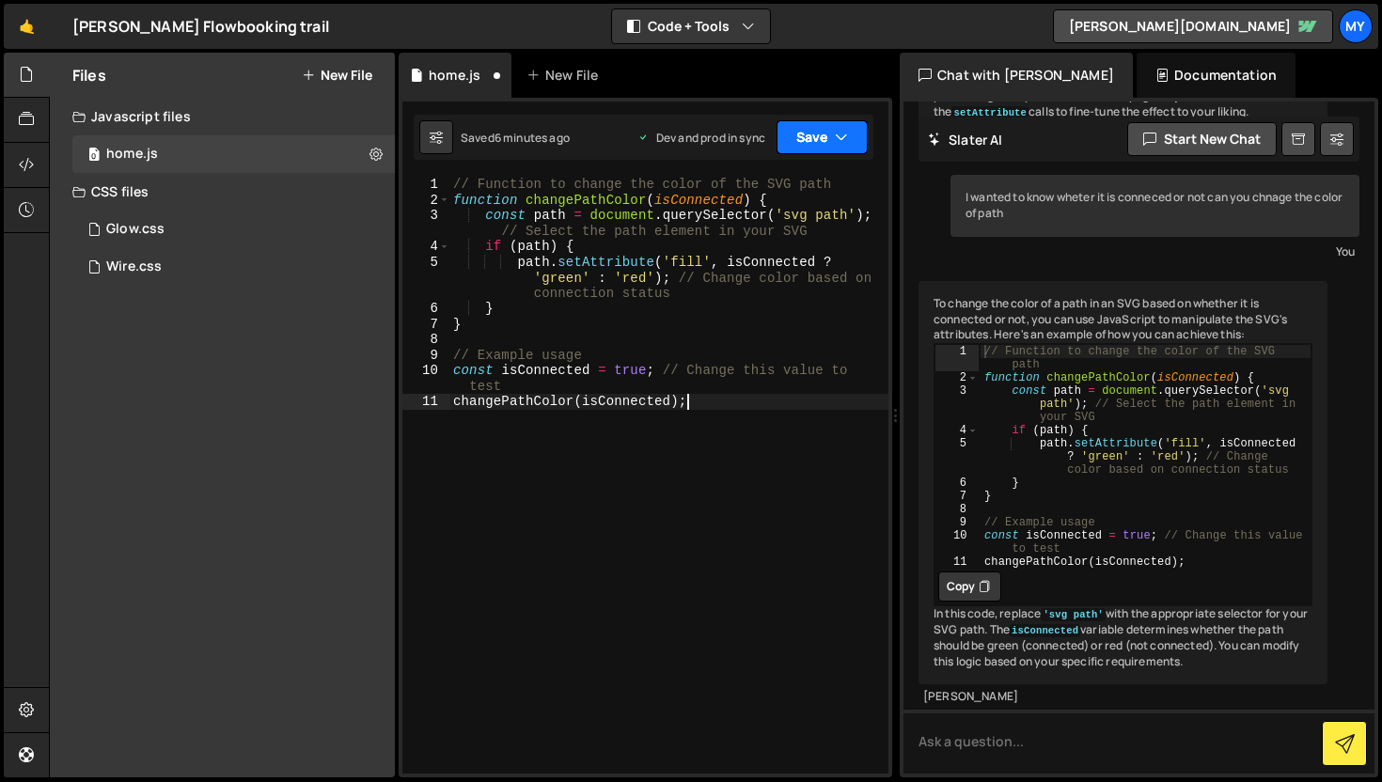
click at [828, 132] on button "Save" at bounding box center [821, 137] width 91 height 34
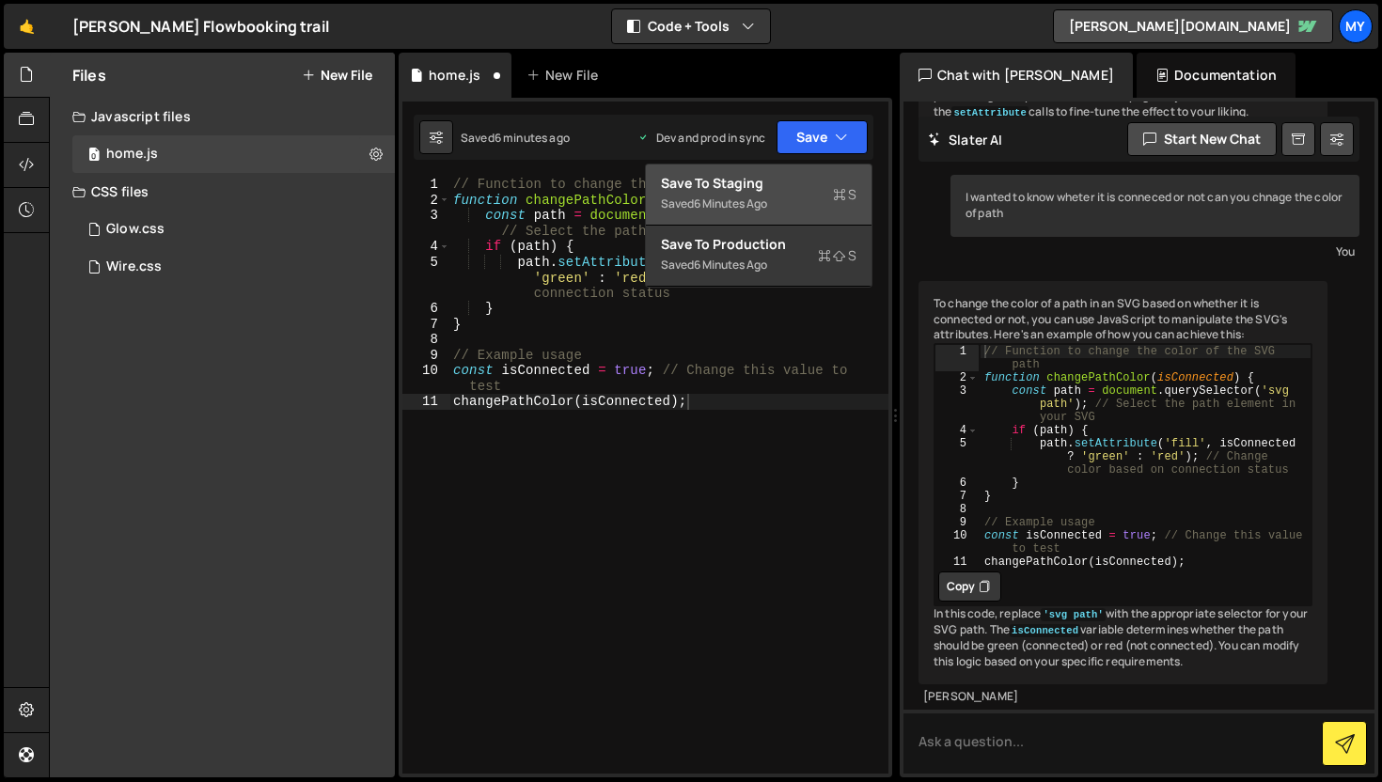
click at [818, 194] on div "Saved 6 minutes ago" at bounding box center [758, 204] width 195 height 23
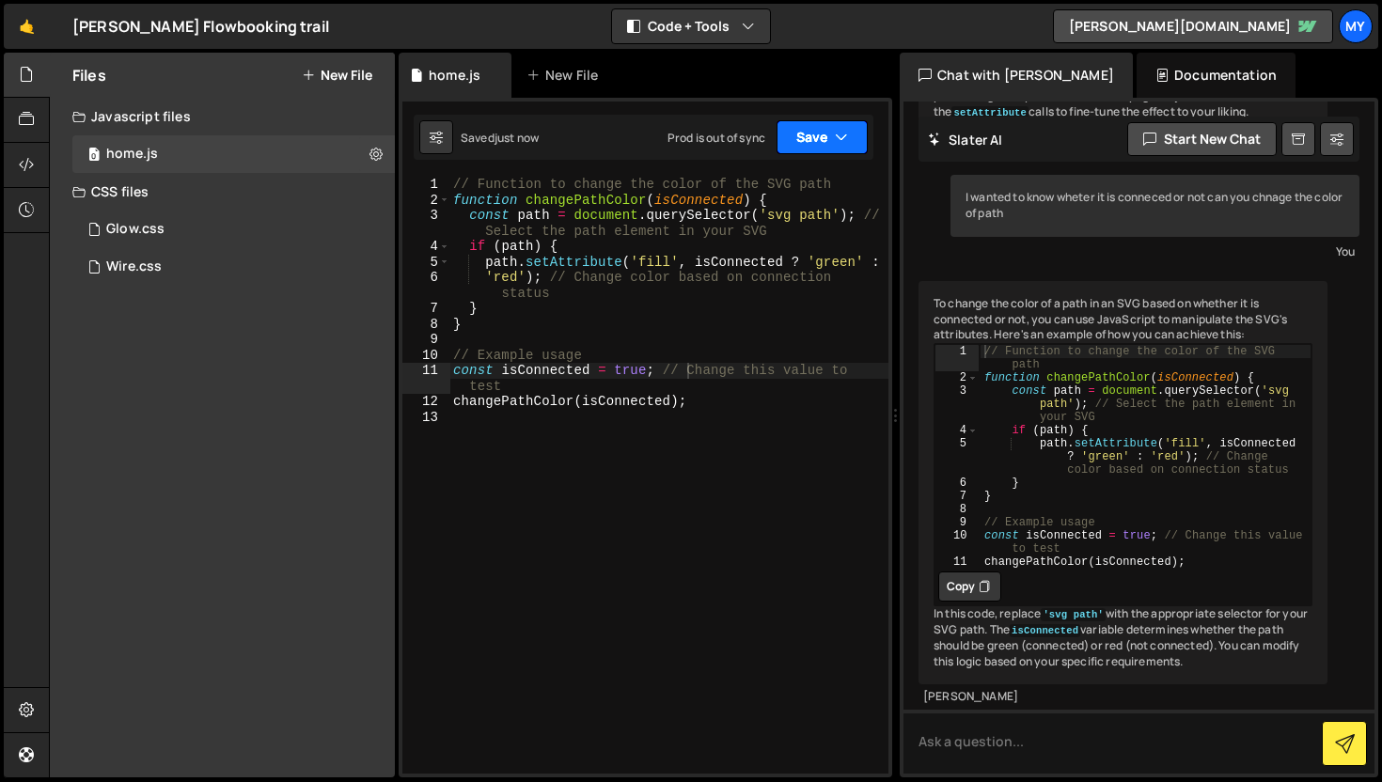
click at [833, 128] on button "Save" at bounding box center [821, 137] width 91 height 34
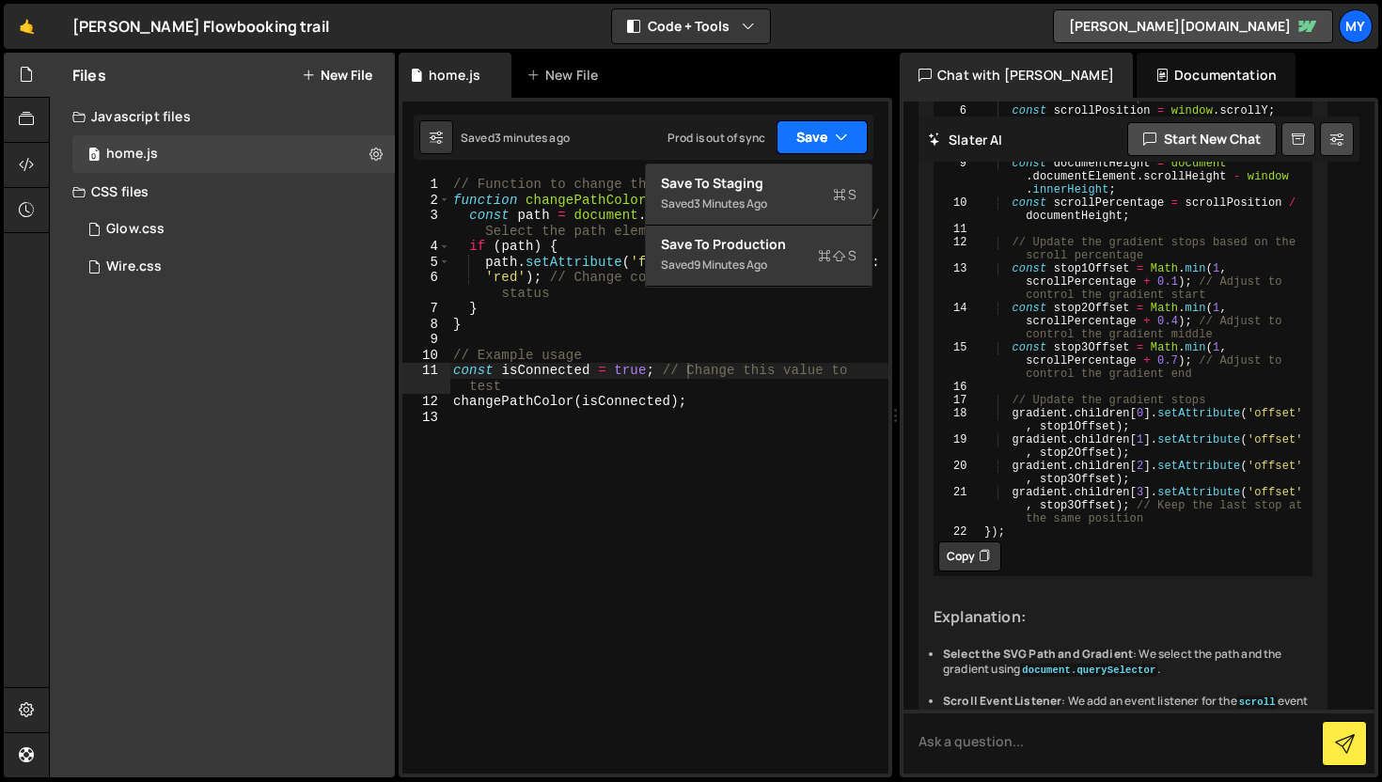
scroll to position [664, 0]
click at [455, 515] on div "// Function to change the color of the SVG path function changePathColor ( isCo…" at bounding box center [668, 491] width 439 height 628
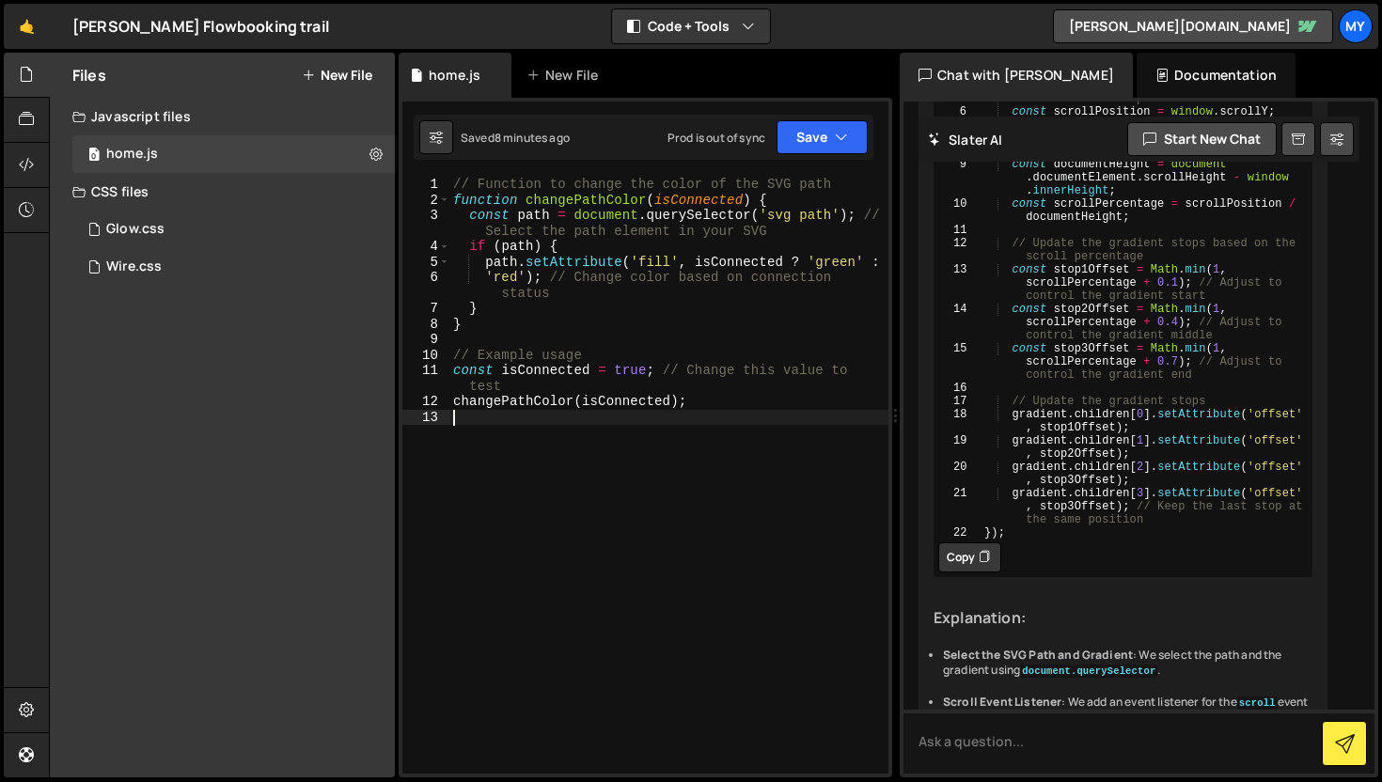
type textarea "changePathColor(isConnected);"
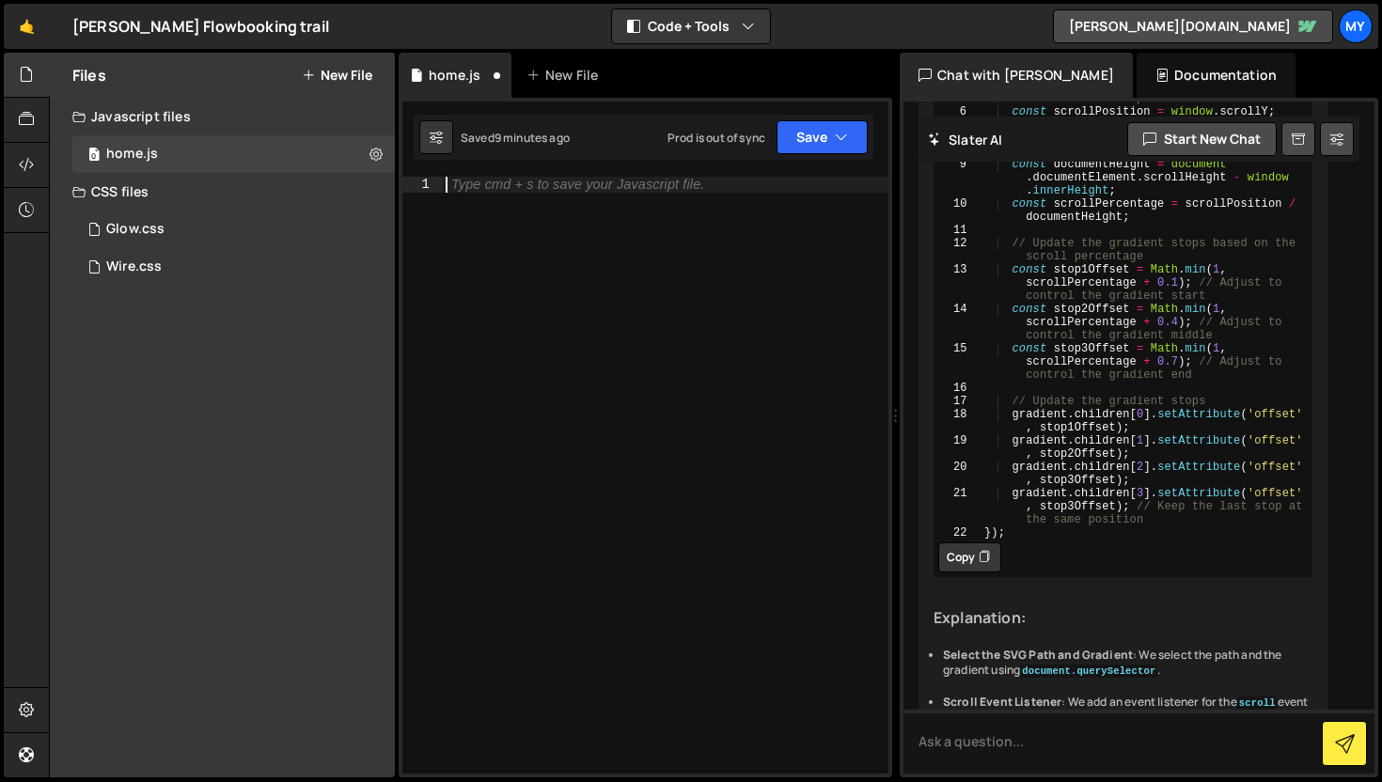
paste textarea "gsap.registerPlugin(ScrollTrigger, DrawSVGPlugin);"
type textarea "gsap.registerPlugin(ScrollTrigger, DrawSVGPlugin);"
click at [1006, 744] on textarea at bounding box center [1138, 742] width 471 height 64
paste textarea "<section class="section_story"> <svg width="622" height="1571" viewBox="0 0 622…"
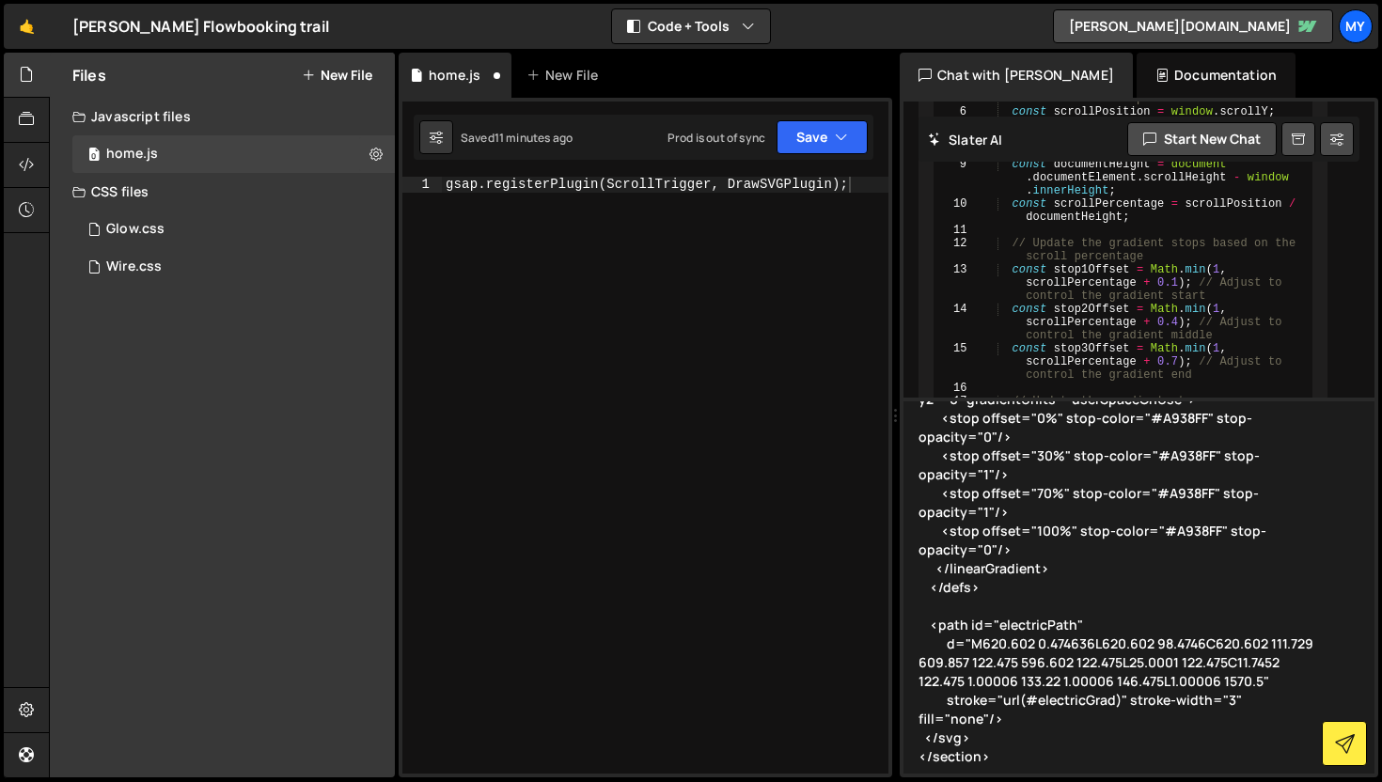
scroll to position [172, 0]
paste textarea "// Loremi DOLO + sitamet con adipis el Seddoe tempor inci utla: // - etdo.mag.a…"
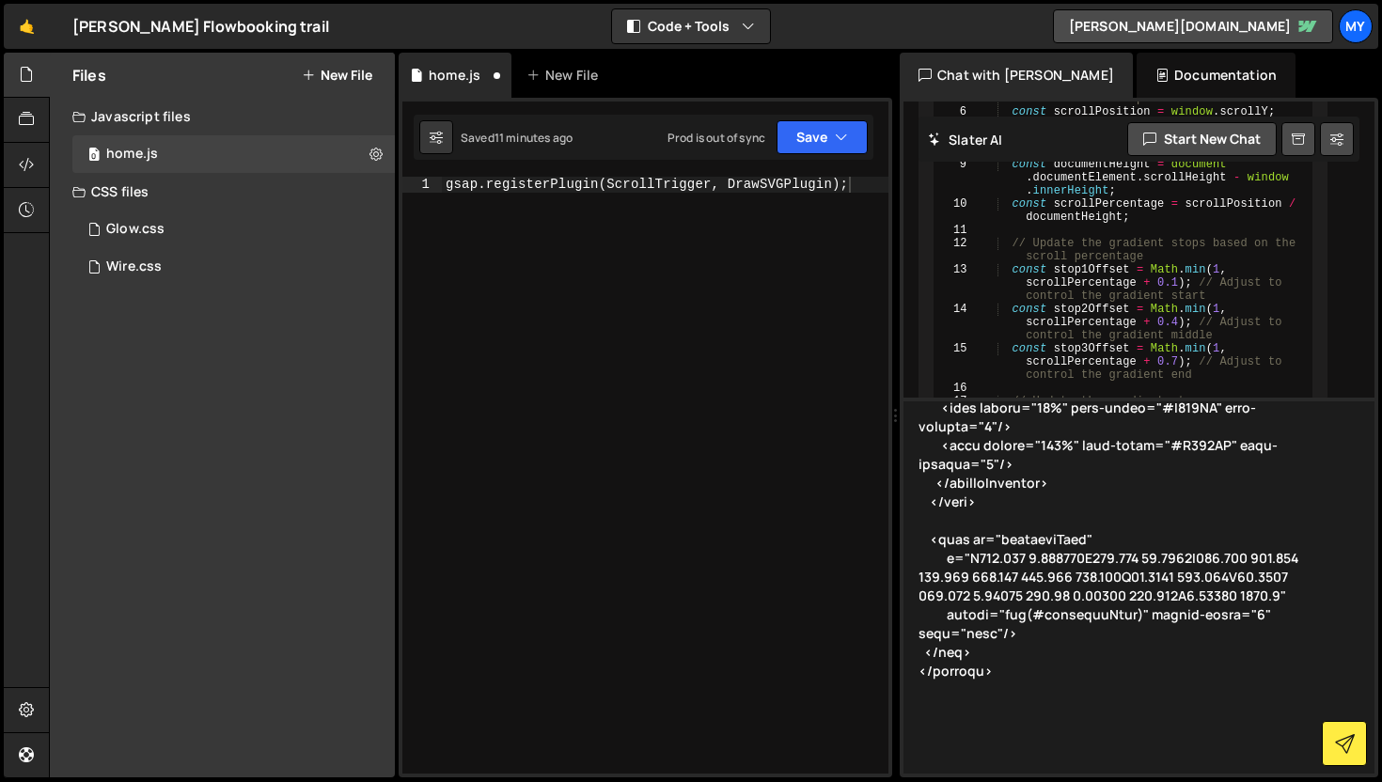
scroll to position [228, 0]
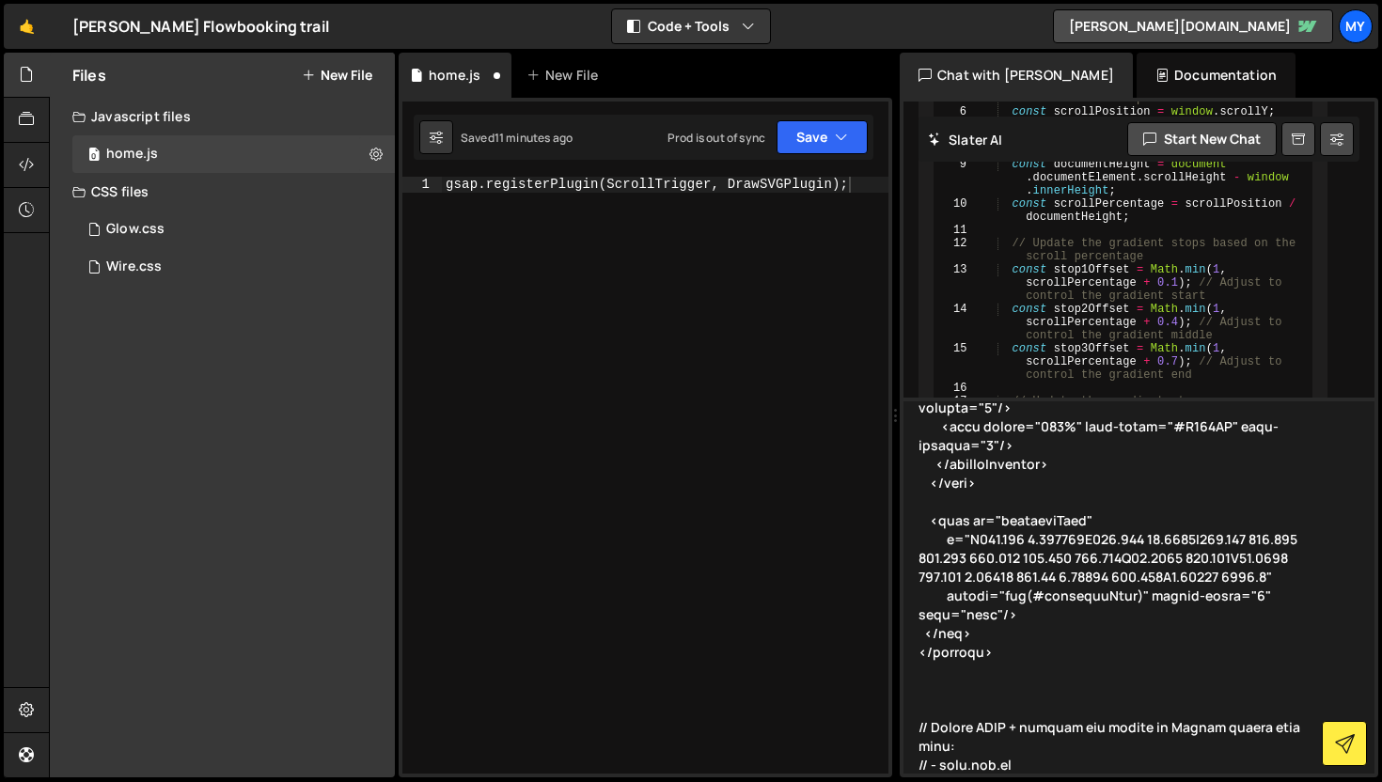
drag, startPoint x: 1116, startPoint y: 764, endPoint x: 905, endPoint y: 724, distance: 214.4
click at [905, 724] on textarea at bounding box center [1138, 586] width 471 height 376
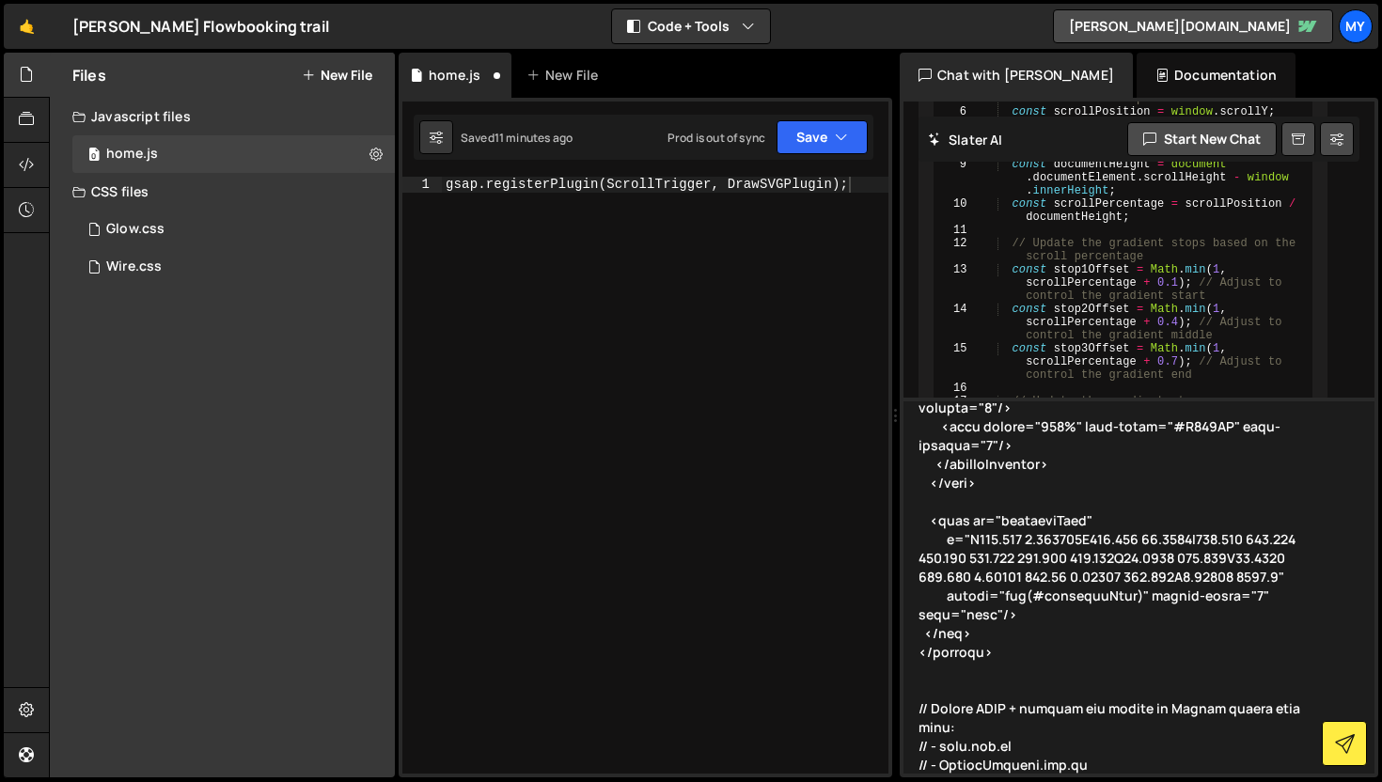
click at [1151, 736] on textarea at bounding box center [1138, 586] width 471 height 376
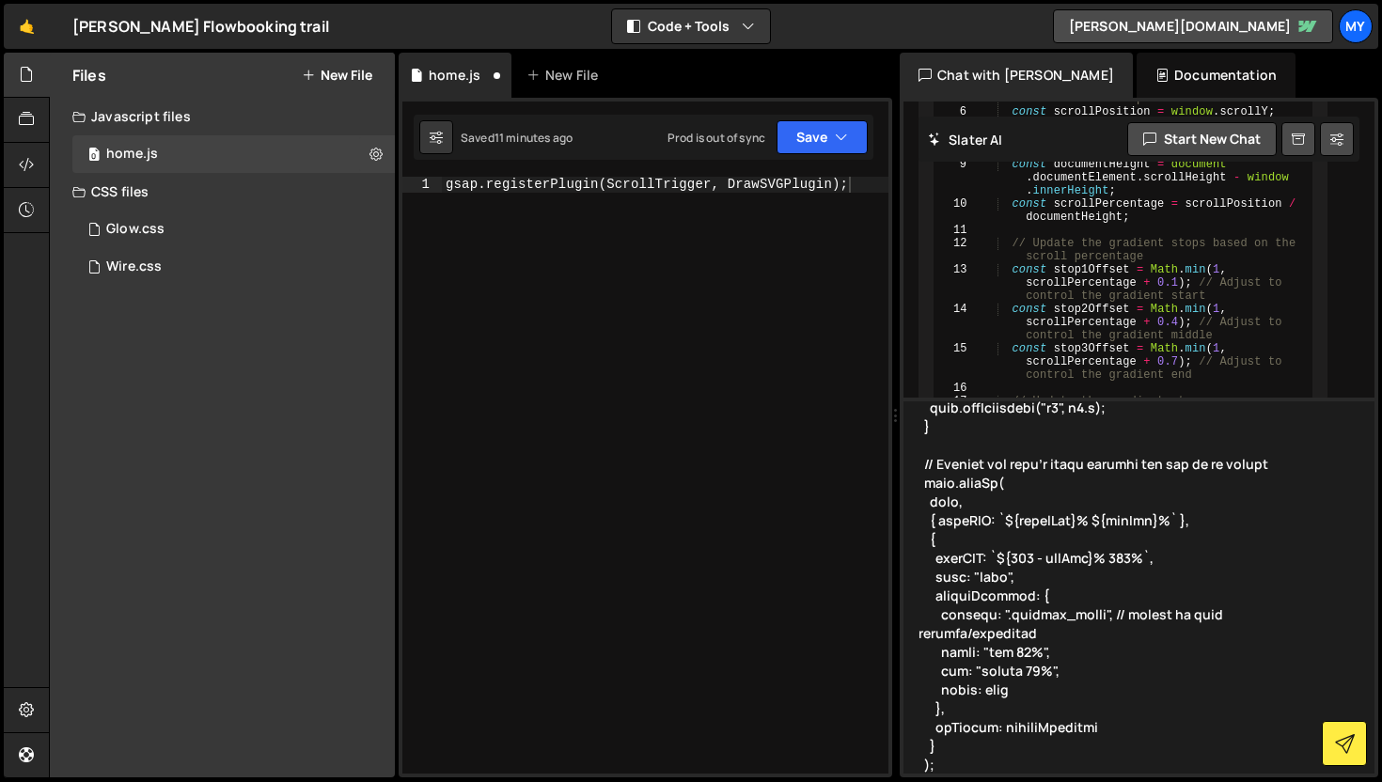
scroll to position [1356, 0]
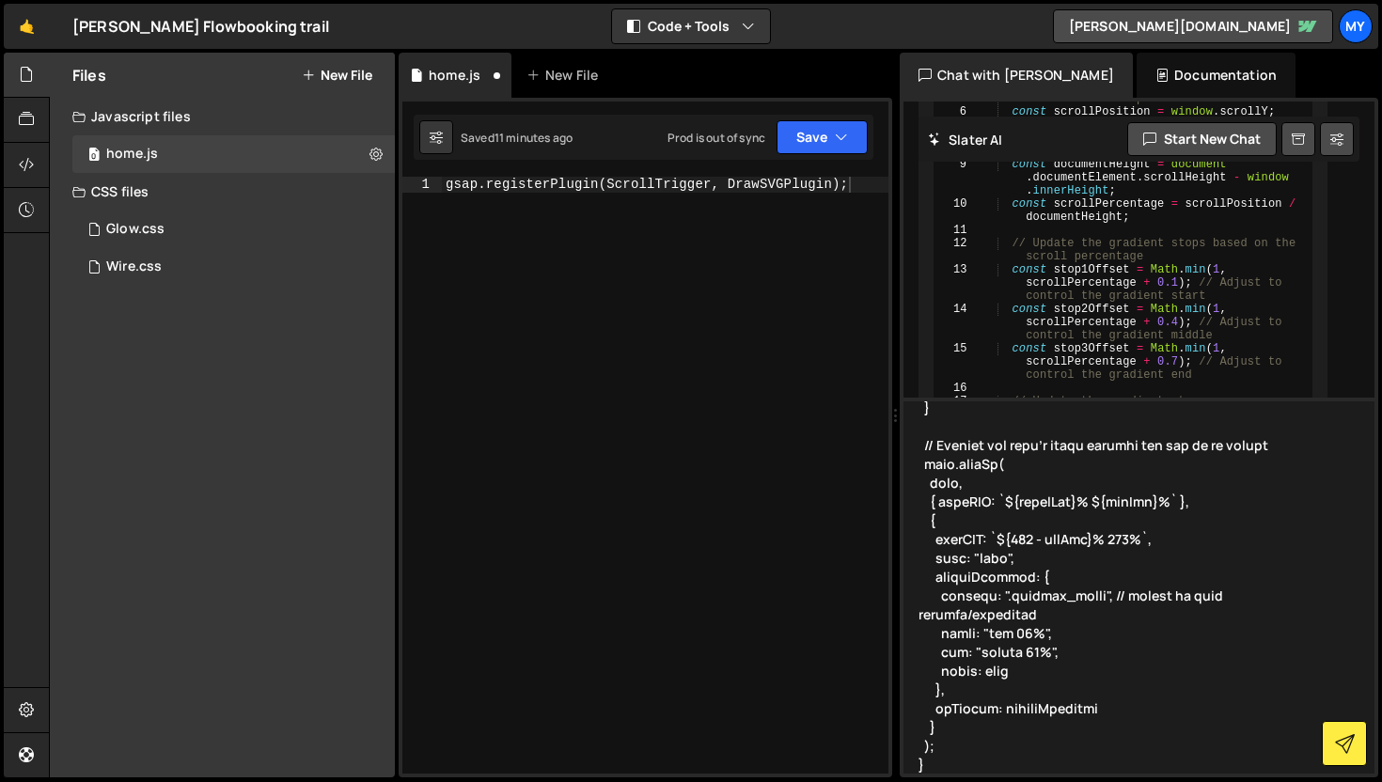
type textarea "<section class="section_story"> <svg width="622" height="1571" viewBox="0 0 622…"
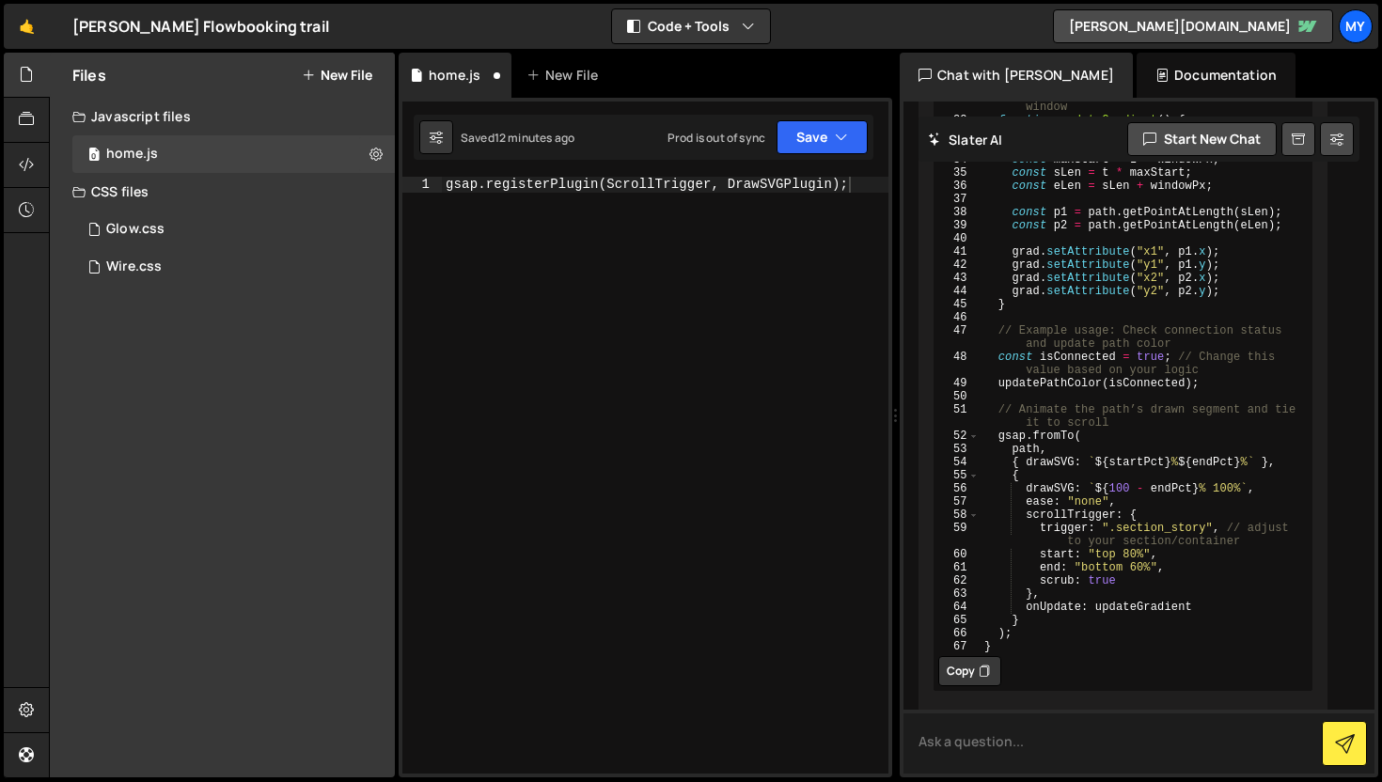
scroll to position [4451, 0]
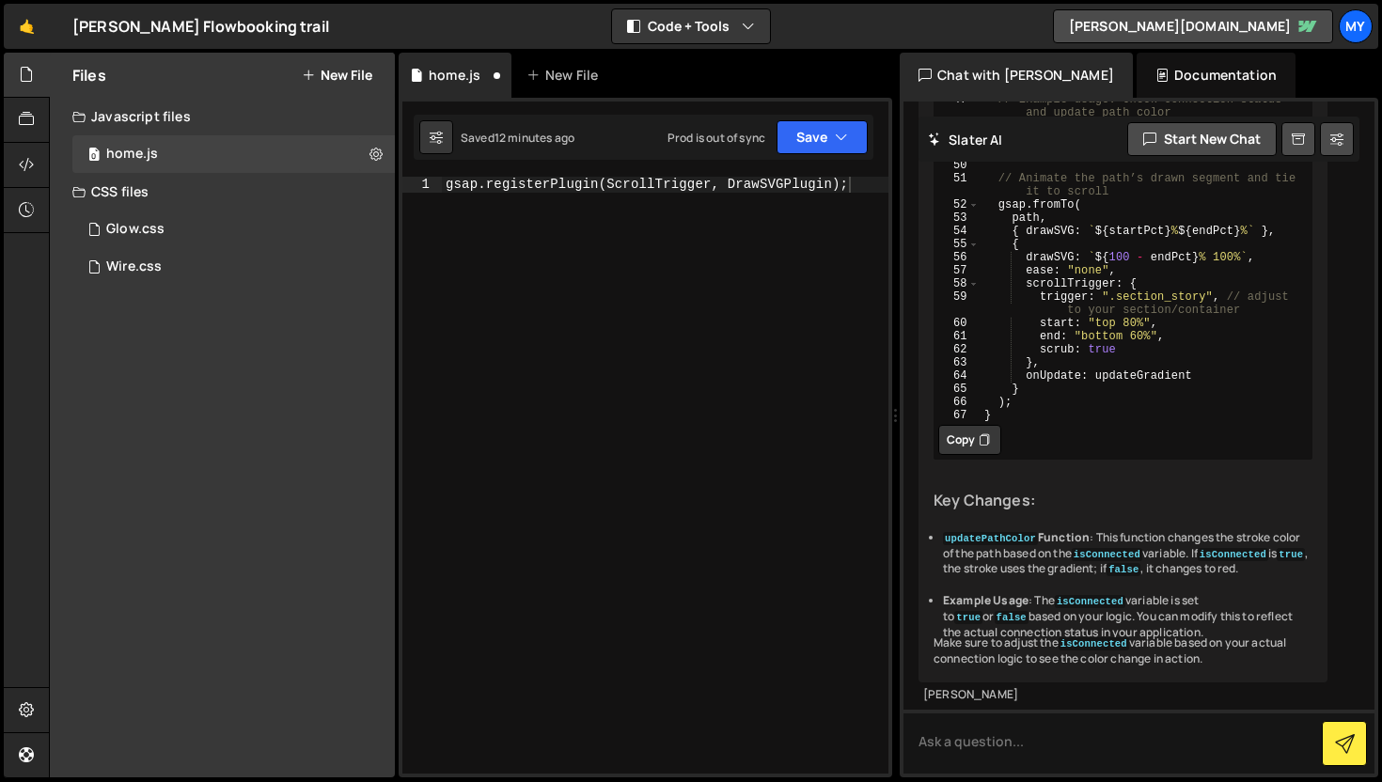
click at [992, 455] on button "Copy" at bounding box center [969, 440] width 63 height 30
click at [631, 427] on div "gsap . registerPlugin ( ScrollTrigger , DrawSVGPlugin ) ;" at bounding box center [665, 491] width 446 height 628
paste textarea "}"
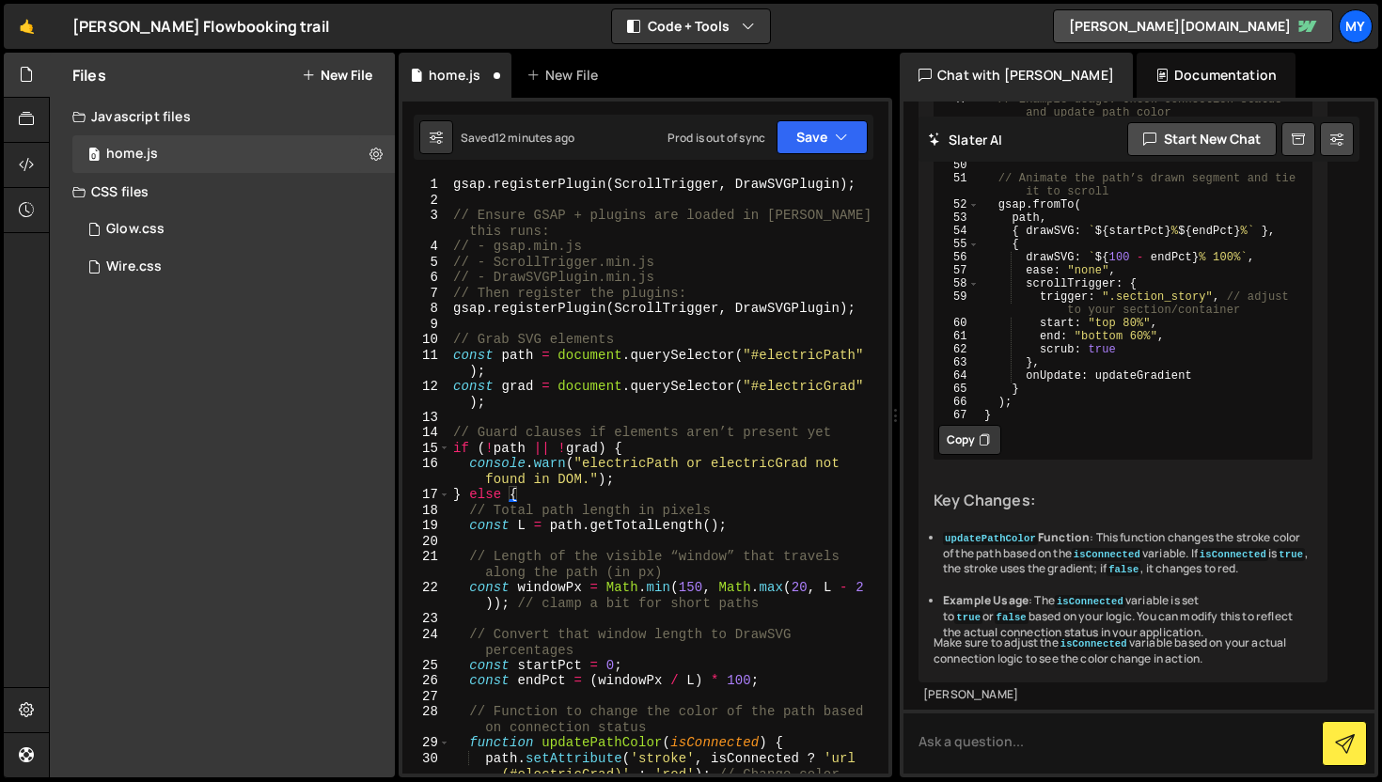
scroll to position [0, 0]
drag, startPoint x: 870, startPoint y: 195, endPoint x: 432, endPoint y: 190, distance: 438.0
click at [432, 190] on div "} 1 2 3 4 5 6 7 8 9 10 11 12 13 14 15 16 17 18 19 20 21 22 23 24 25 26 27 28 29…" at bounding box center [645, 475] width 486 height 597
type textarea "gsap.registerPlugin(ScrollTrigger, DrawSVGPlugin);"
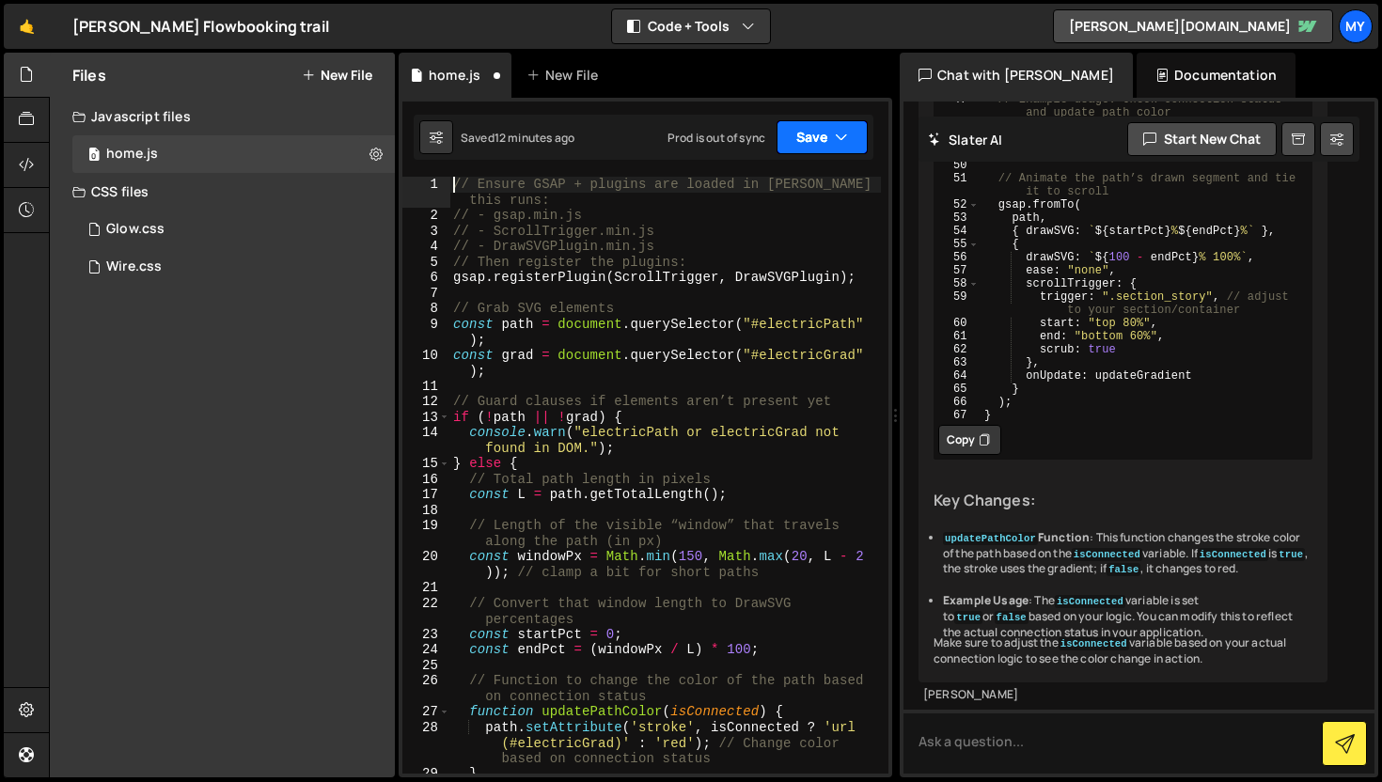
click at [801, 141] on button "Save" at bounding box center [821, 137] width 91 height 34
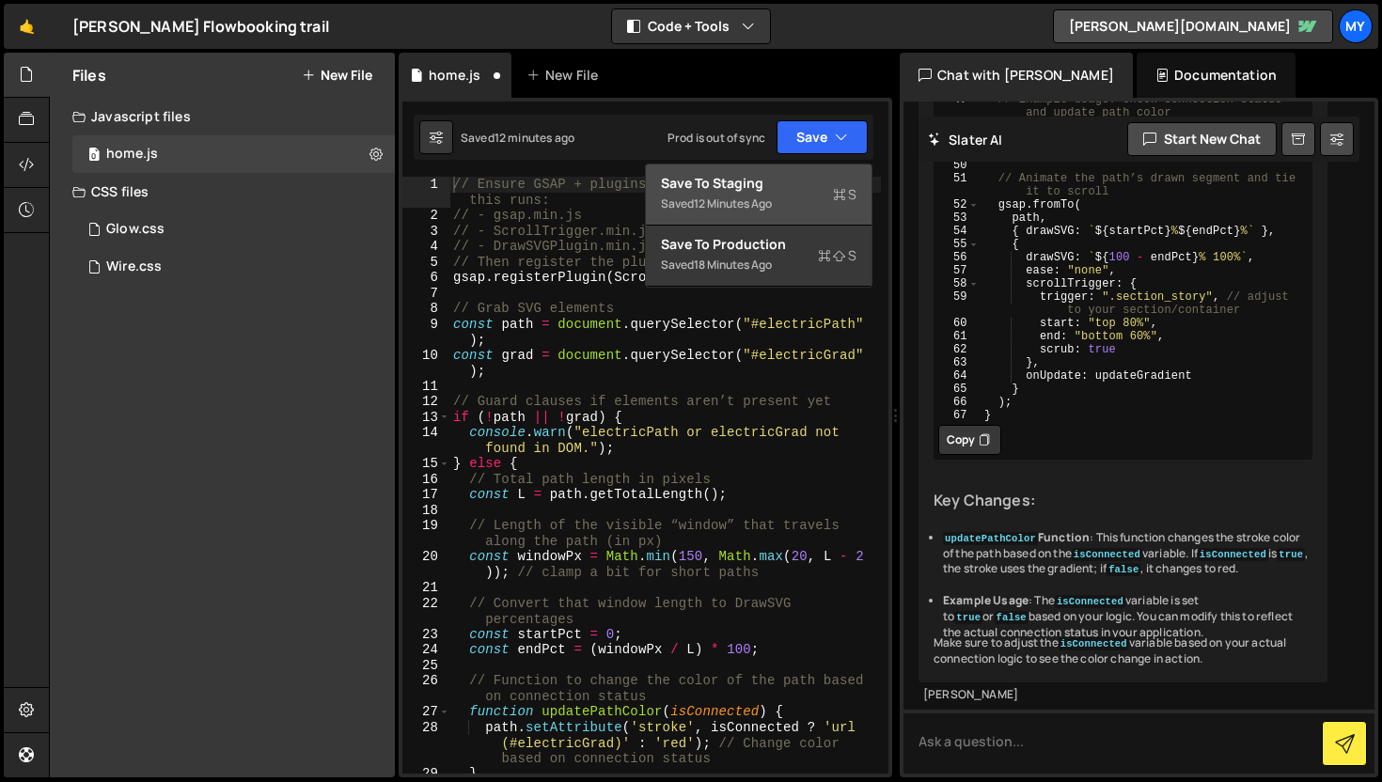
click at [802, 192] on button "Save to Staging S Saved 12 minutes ago" at bounding box center [759, 194] width 226 height 61
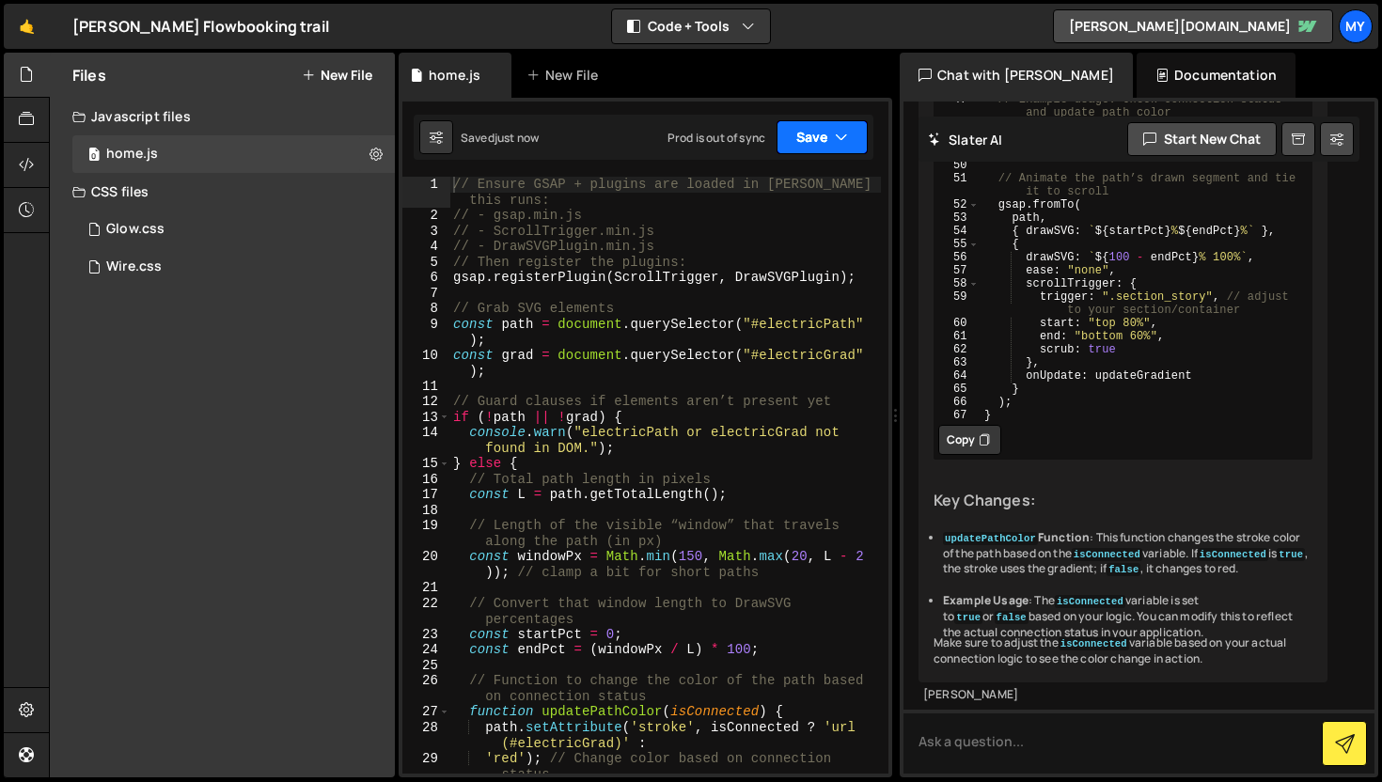
click at [831, 137] on button "Save" at bounding box center [821, 137] width 91 height 34
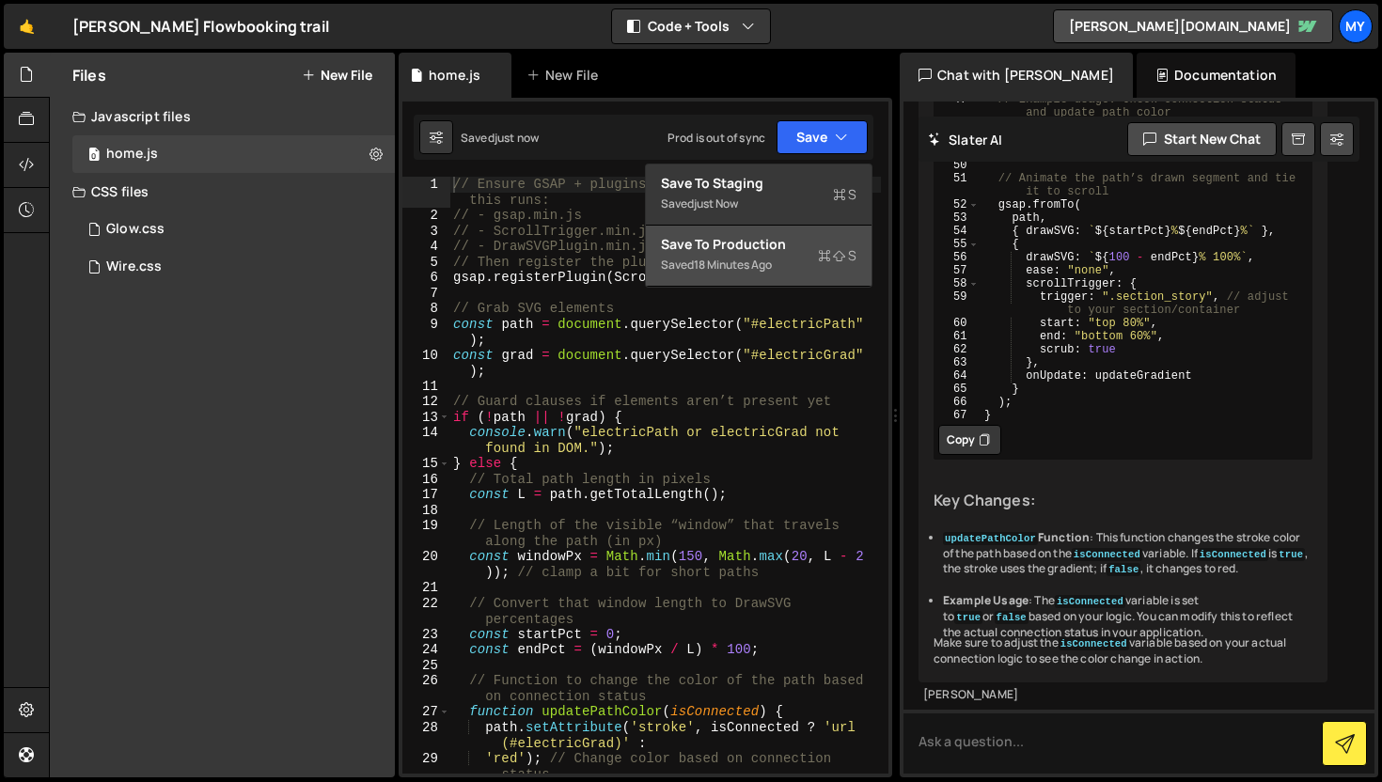
click at [787, 254] on div "Saved 18 minutes ago" at bounding box center [758, 265] width 195 height 23
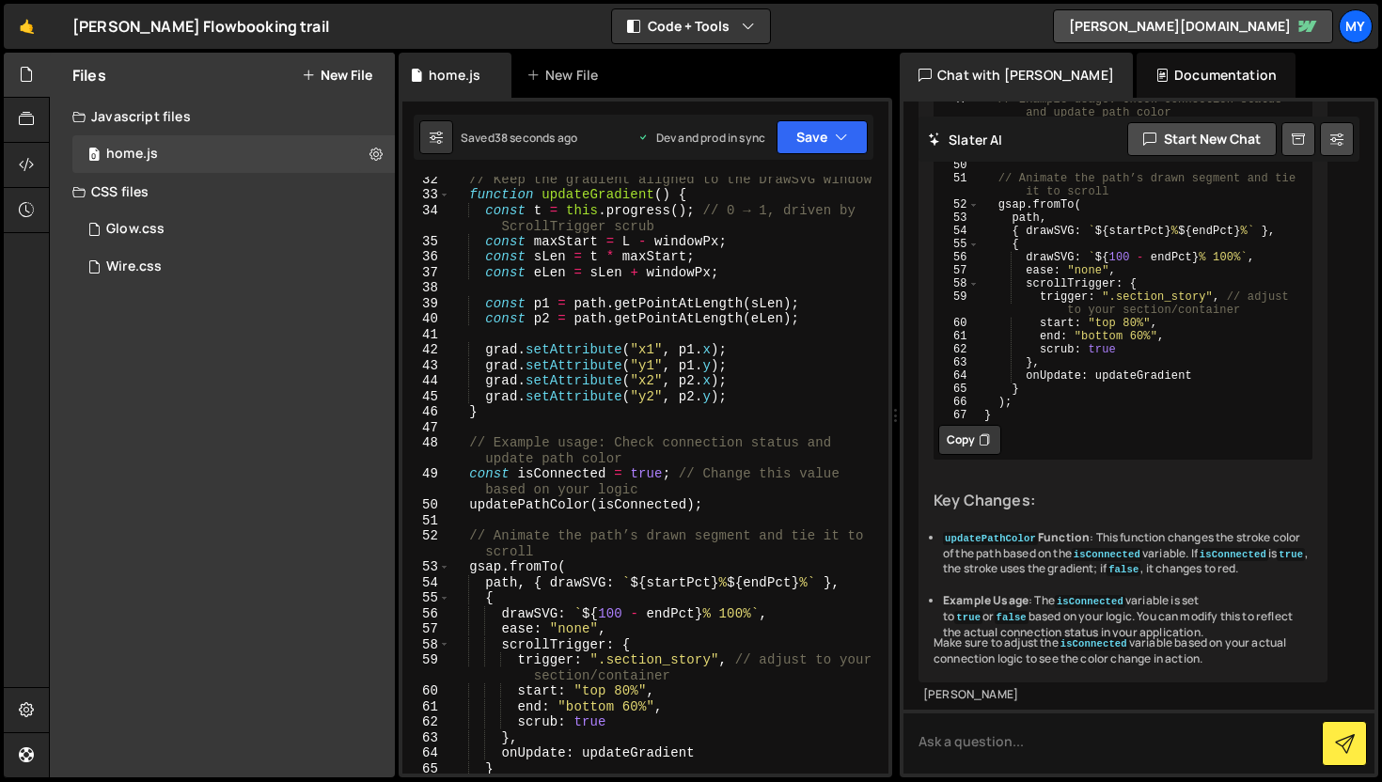
scroll to position [816, 0]
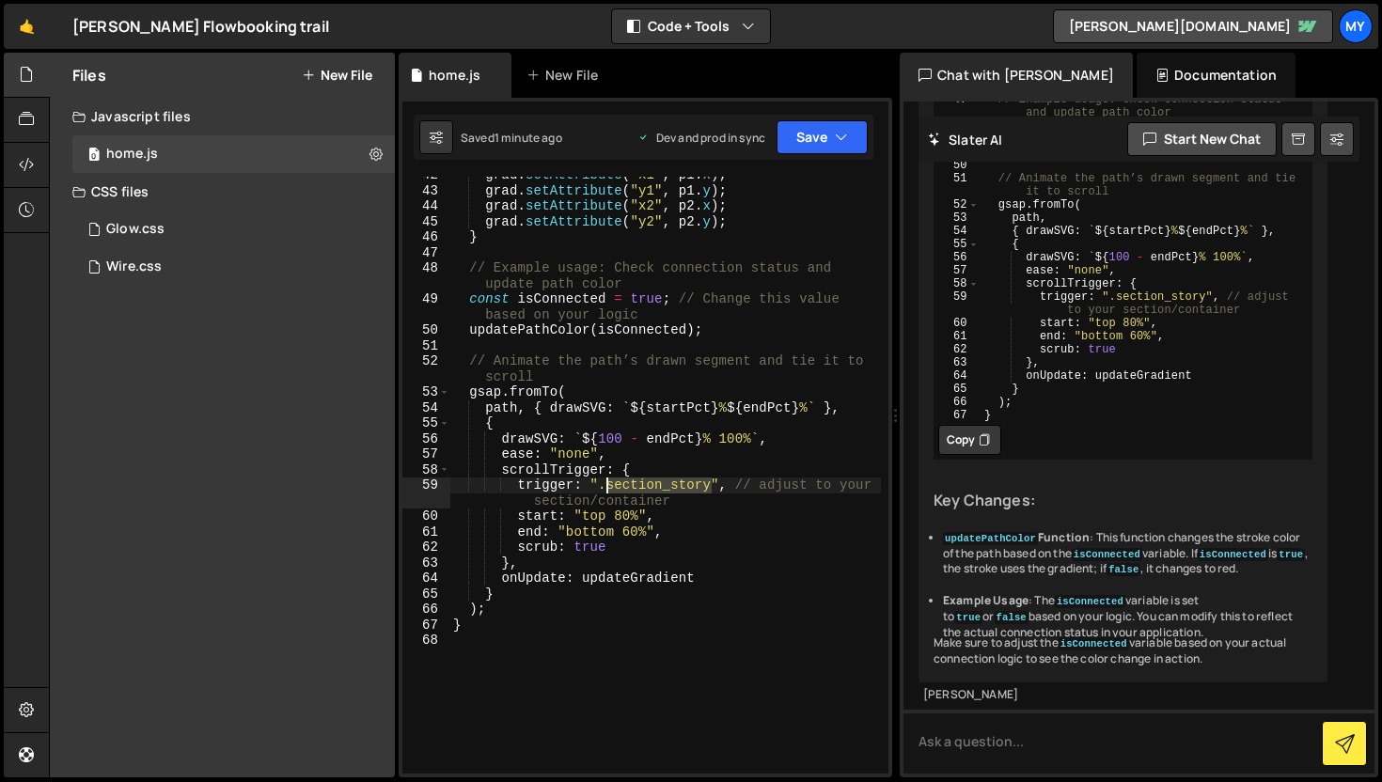
drag, startPoint x: 710, startPoint y: 485, endPoint x: 607, endPoint y: 491, distance: 103.5
click at [607, 491] on div "grad . setAttribute ( "x1" , p1 . x ) ; grad . setAttribute ( "y1" , p1 . y ) ;…" at bounding box center [664, 481] width 431 height 628
paste textarea "flowbookings_form"
click at [809, 137] on button "Save" at bounding box center [821, 137] width 91 height 34
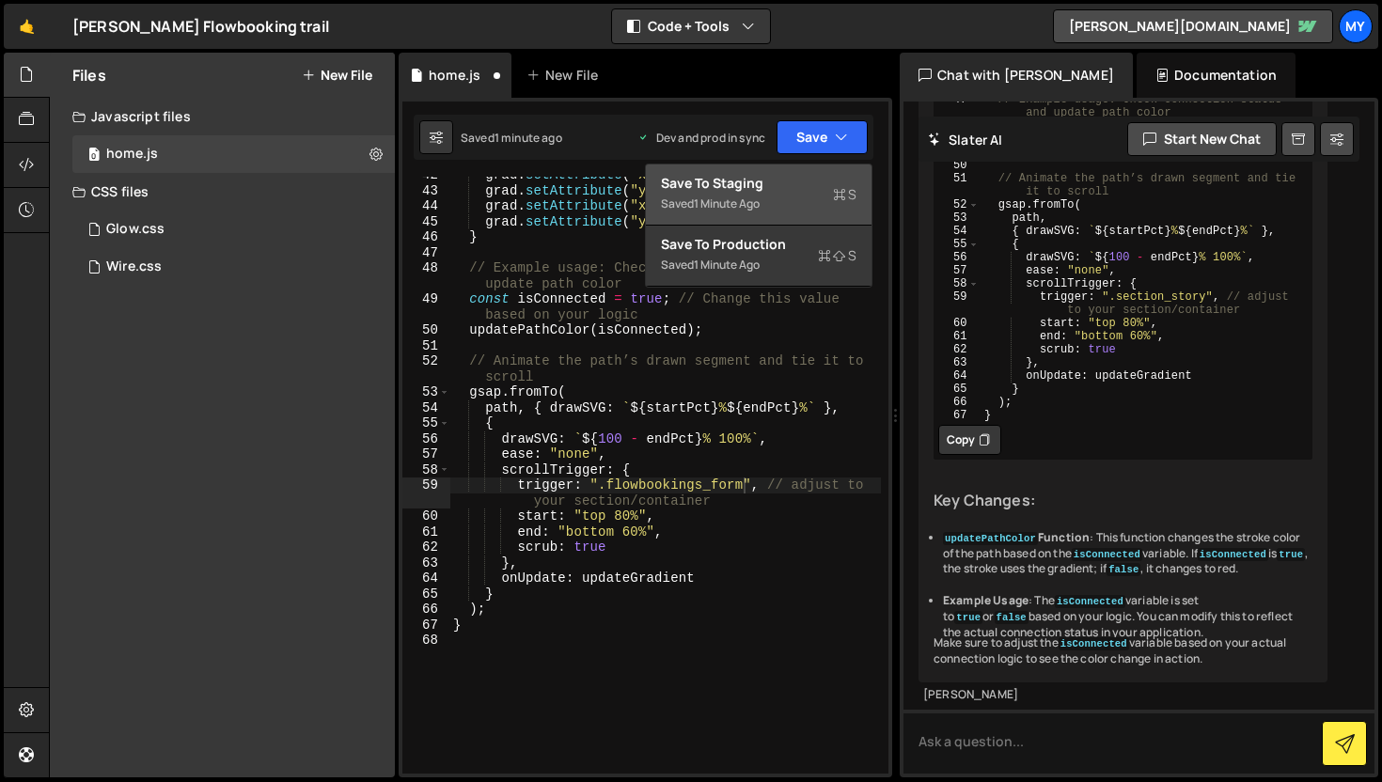
click at [789, 220] on button "Save to Staging S Saved 1 minute ago" at bounding box center [759, 194] width 226 height 61
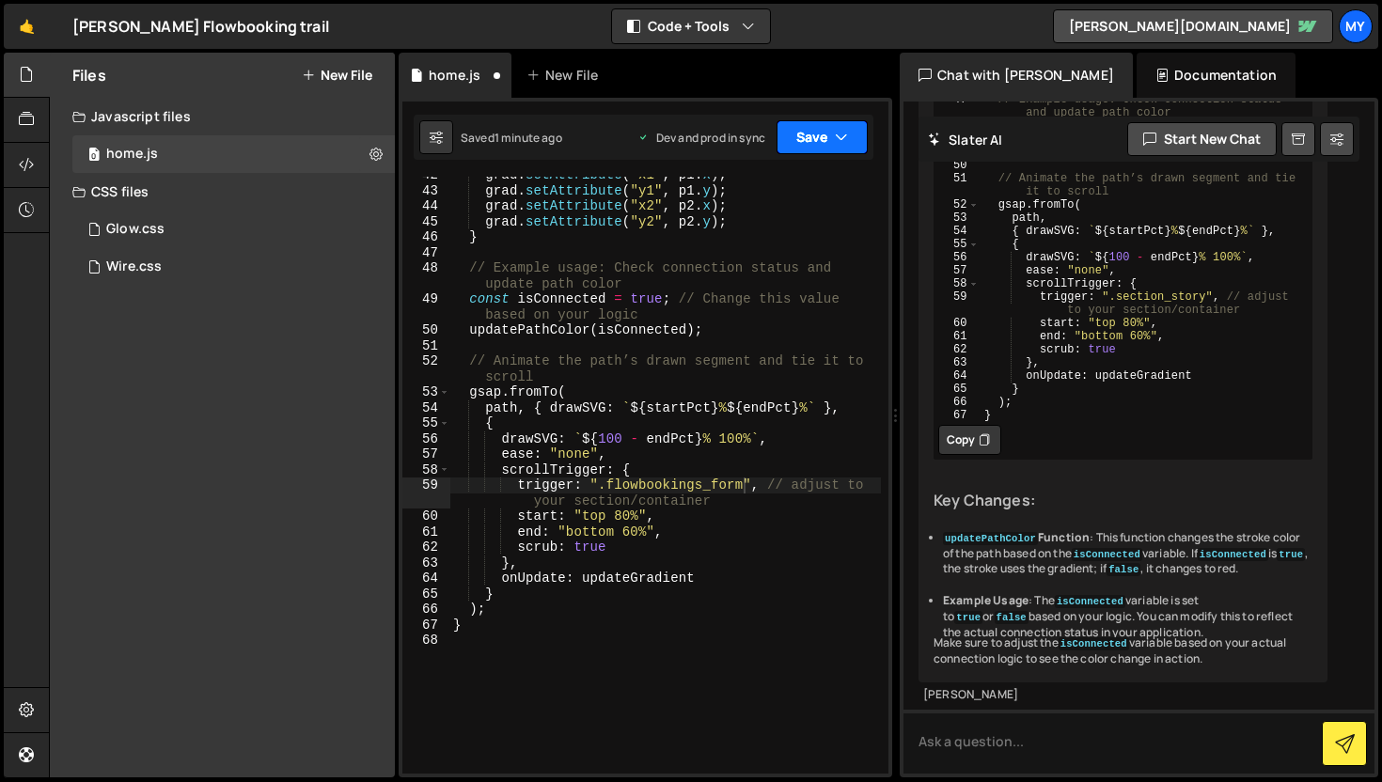
click at [821, 150] on button "Save" at bounding box center [821, 137] width 91 height 34
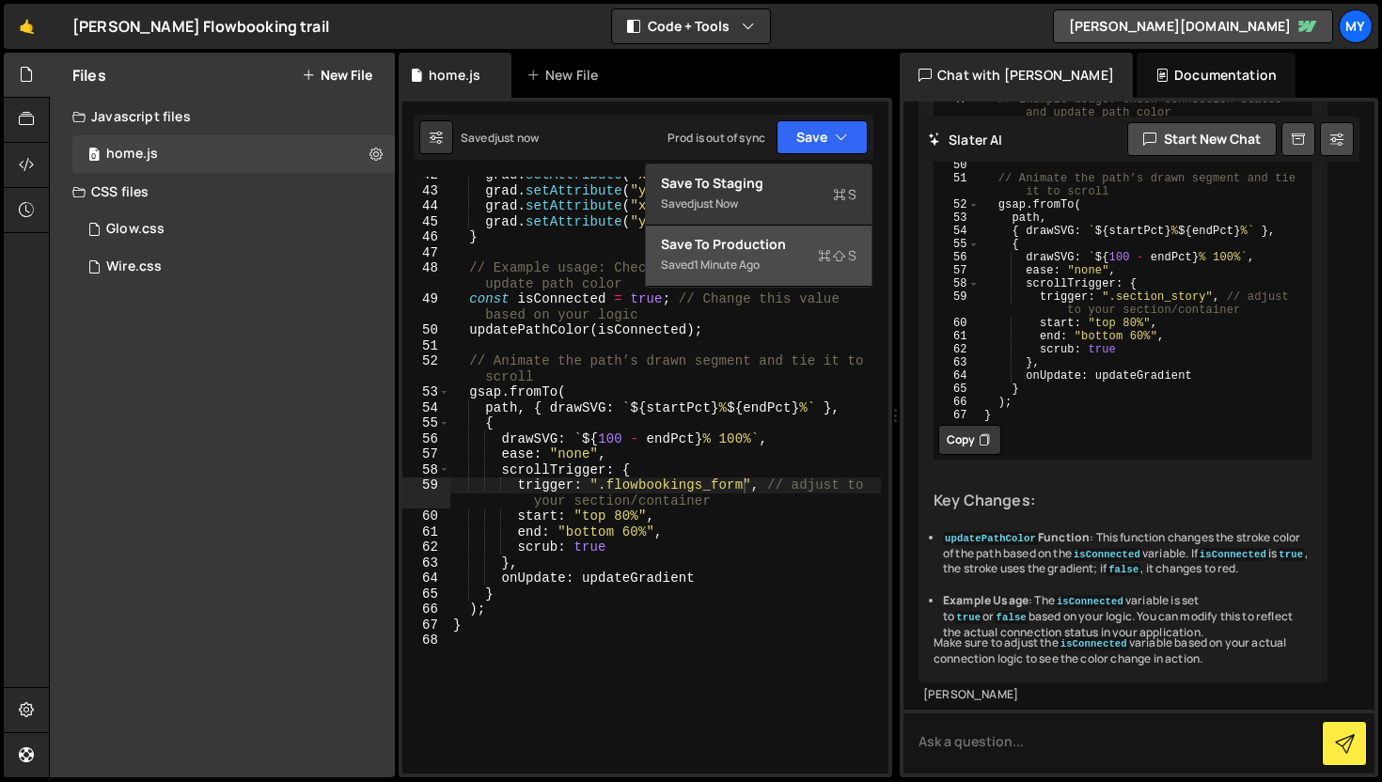
click at [762, 250] on div "Save to Production S" at bounding box center [758, 244] width 195 height 19
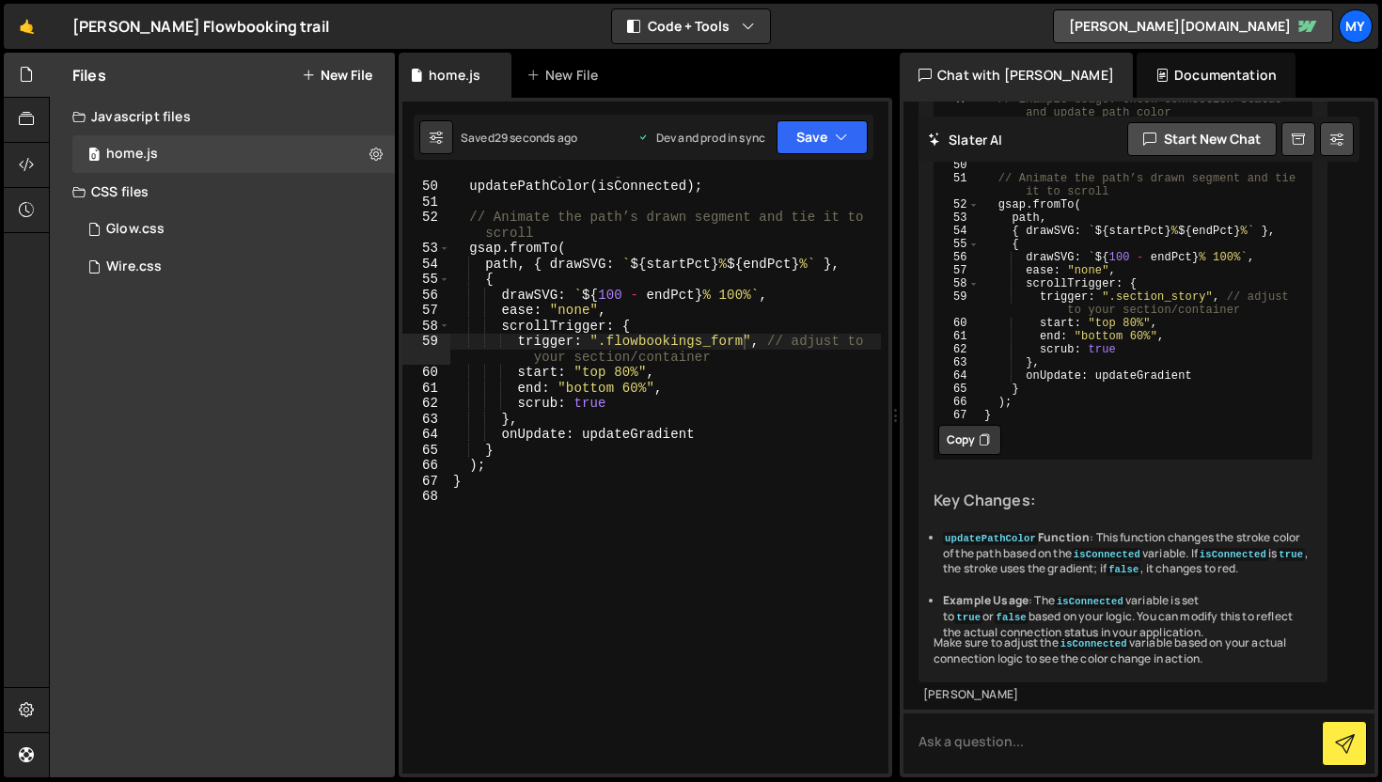
scroll to position [960, 0]
drag, startPoint x: 743, startPoint y: 345, endPoint x: 606, endPoint y: 340, distance: 137.3
click at [606, 340] on div "const isConnected = true ; // Change this value based on your logic updatePathC…" at bounding box center [664, 470] width 431 height 644
paste textarea "circuit"
click at [815, 128] on button "Save" at bounding box center [821, 137] width 91 height 34
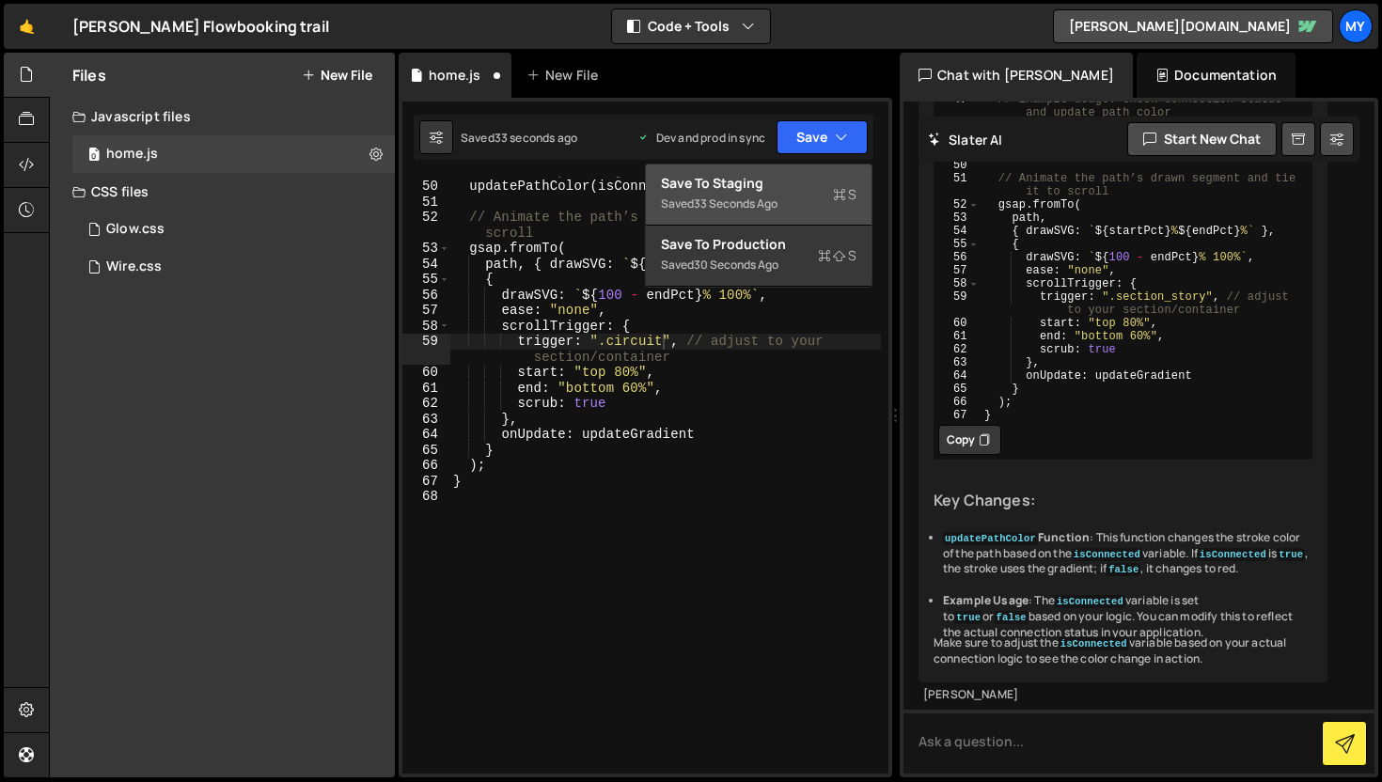
click at [839, 206] on div "Saved 33 seconds ago" at bounding box center [758, 204] width 195 height 23
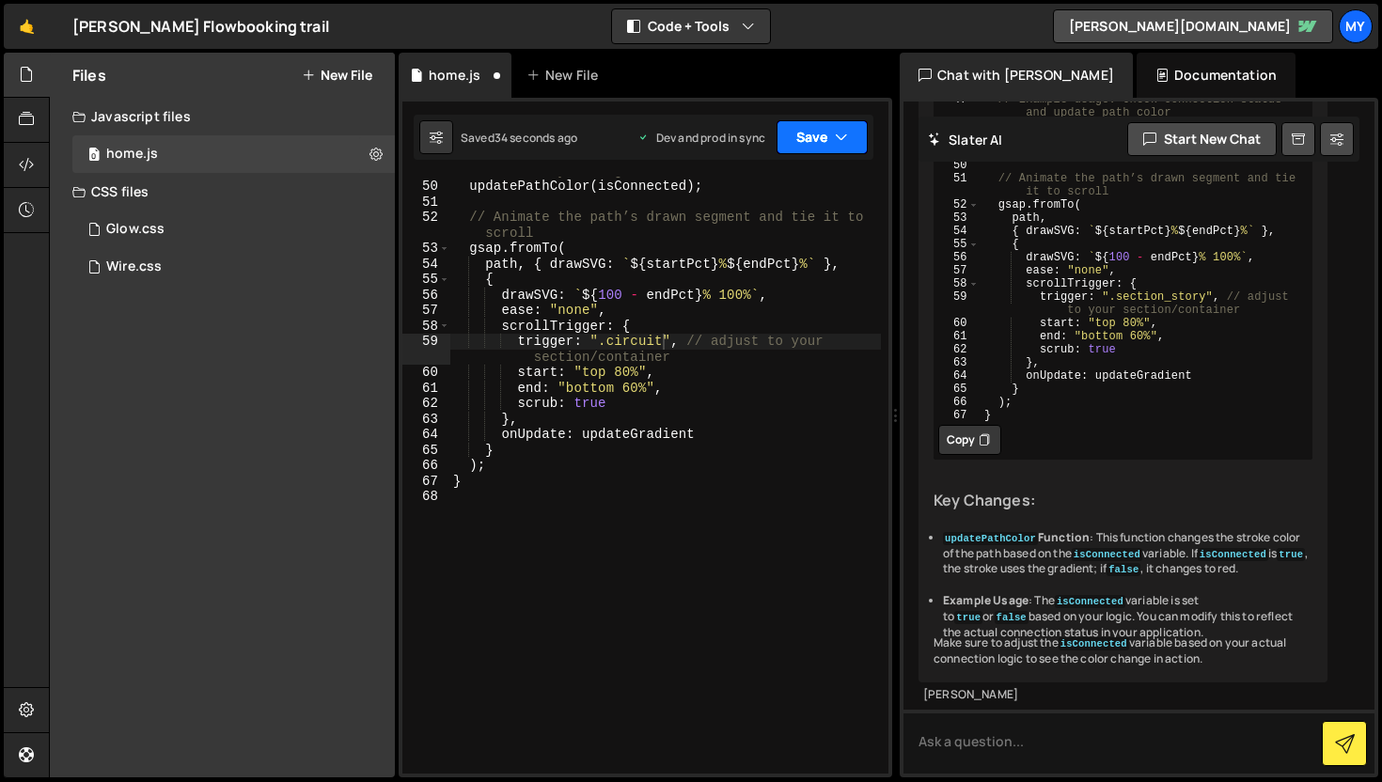
click at [842, 146] on icon "button" at bounding box center [841, 137] width 13 height 19
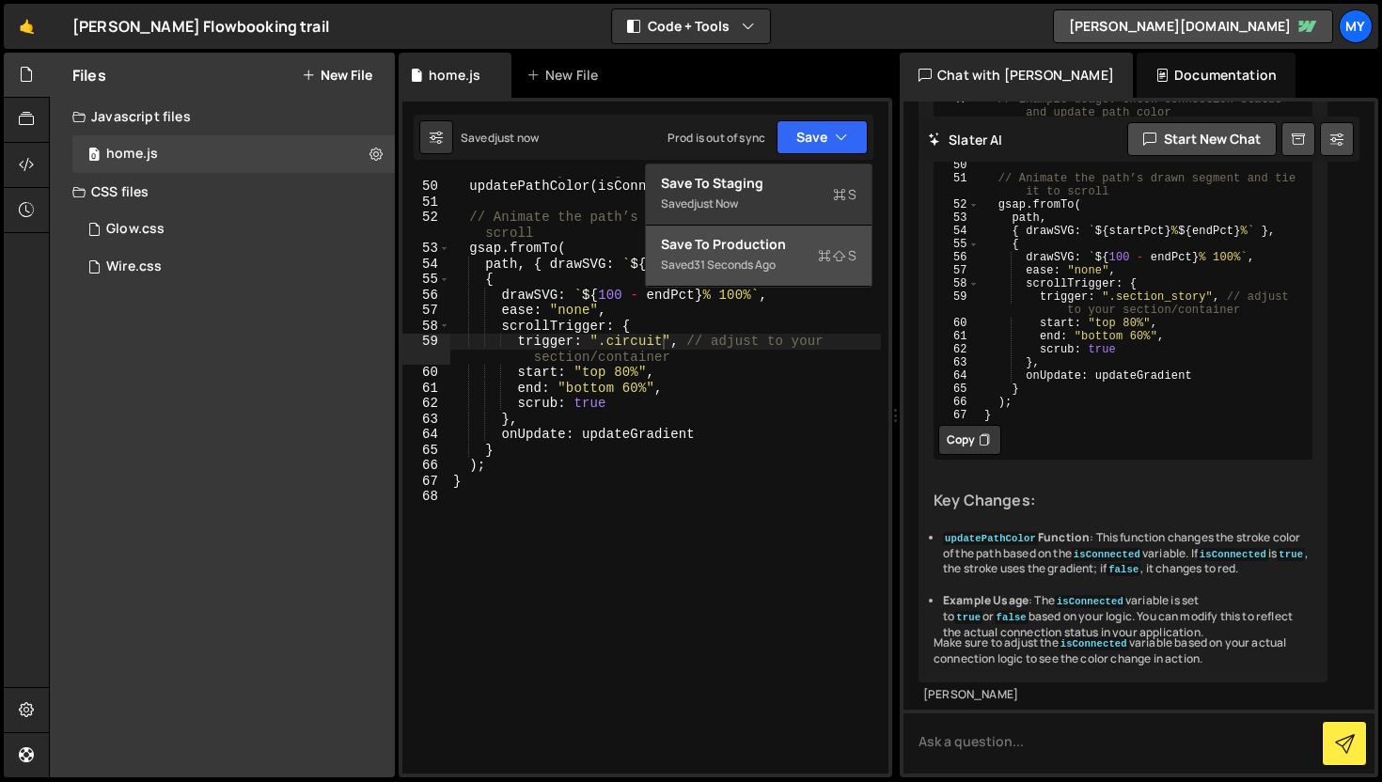
click at [787, 264] on div "Saved 31 seconds ago" at bounding box center [758, 265] width 195 height 23
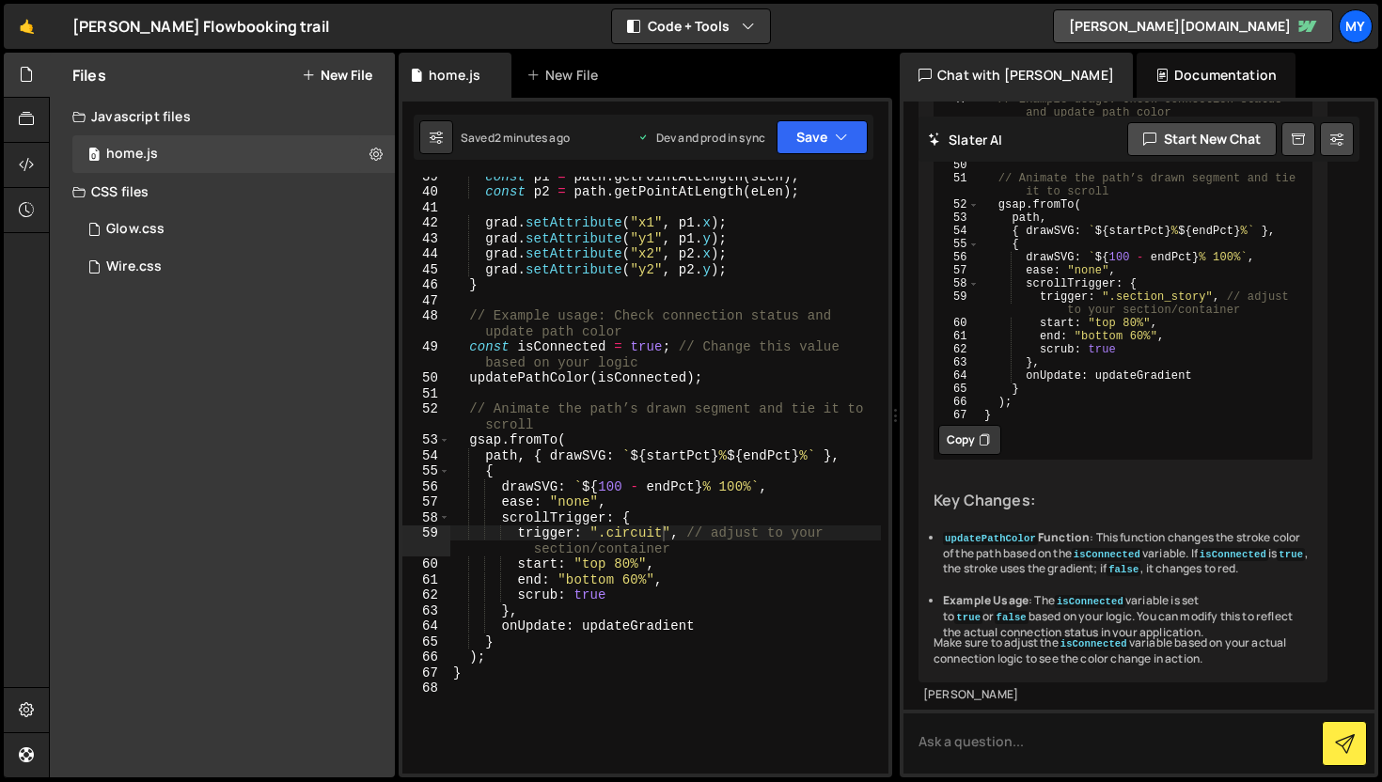
scroll to position [768, 0]
click at [660, 537] on div "const p1 = path . getPointAtLength ( sLen ) ; const p2 = path . getPointAtLengt…" at bounding box center [664, 482] width 431 height 628
click at [661, 537] on div "const p1 = path . getPointAtLength ( sLen ) ; const p2 = path . getPointAtLengt…" at bounding box center [664, 482] width 431 height 628
paste textarea "flowbookings_form"
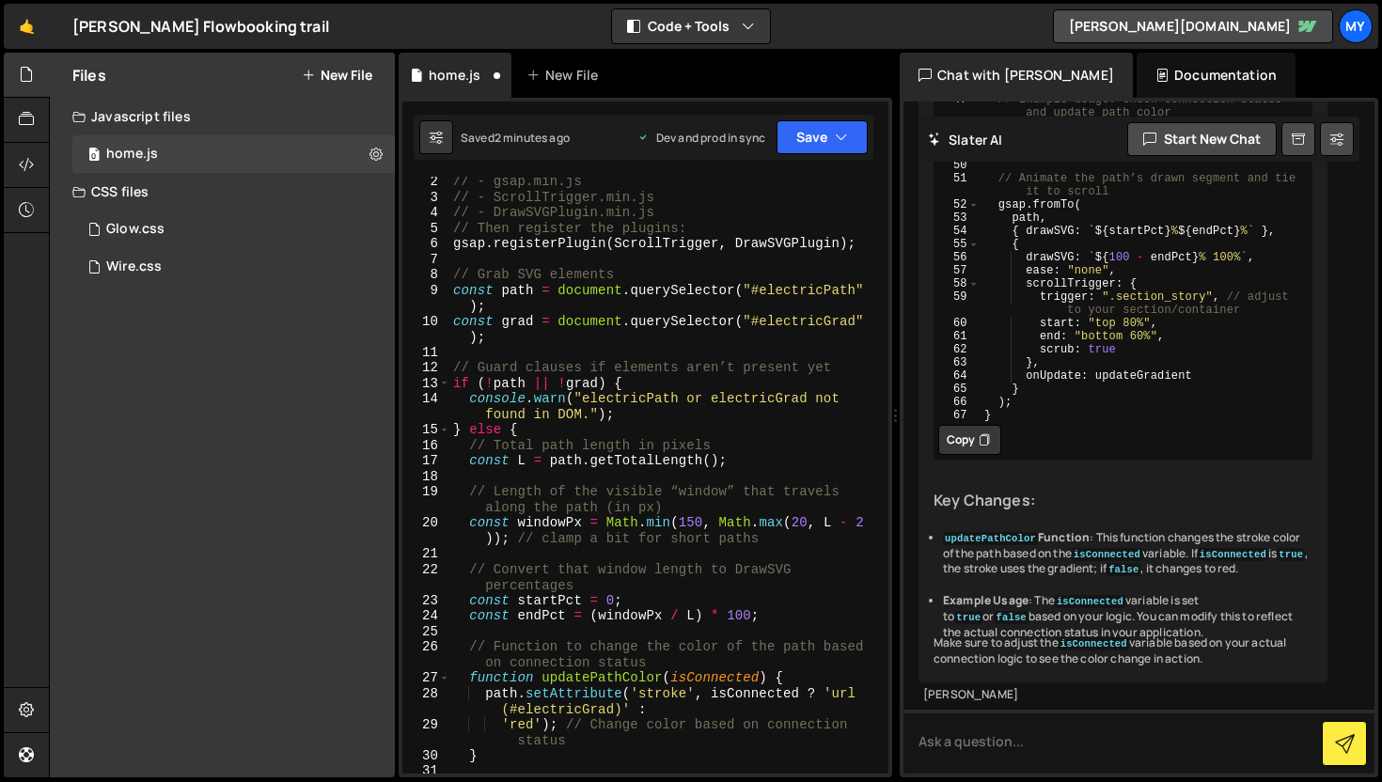
scroll to position [0, 0]
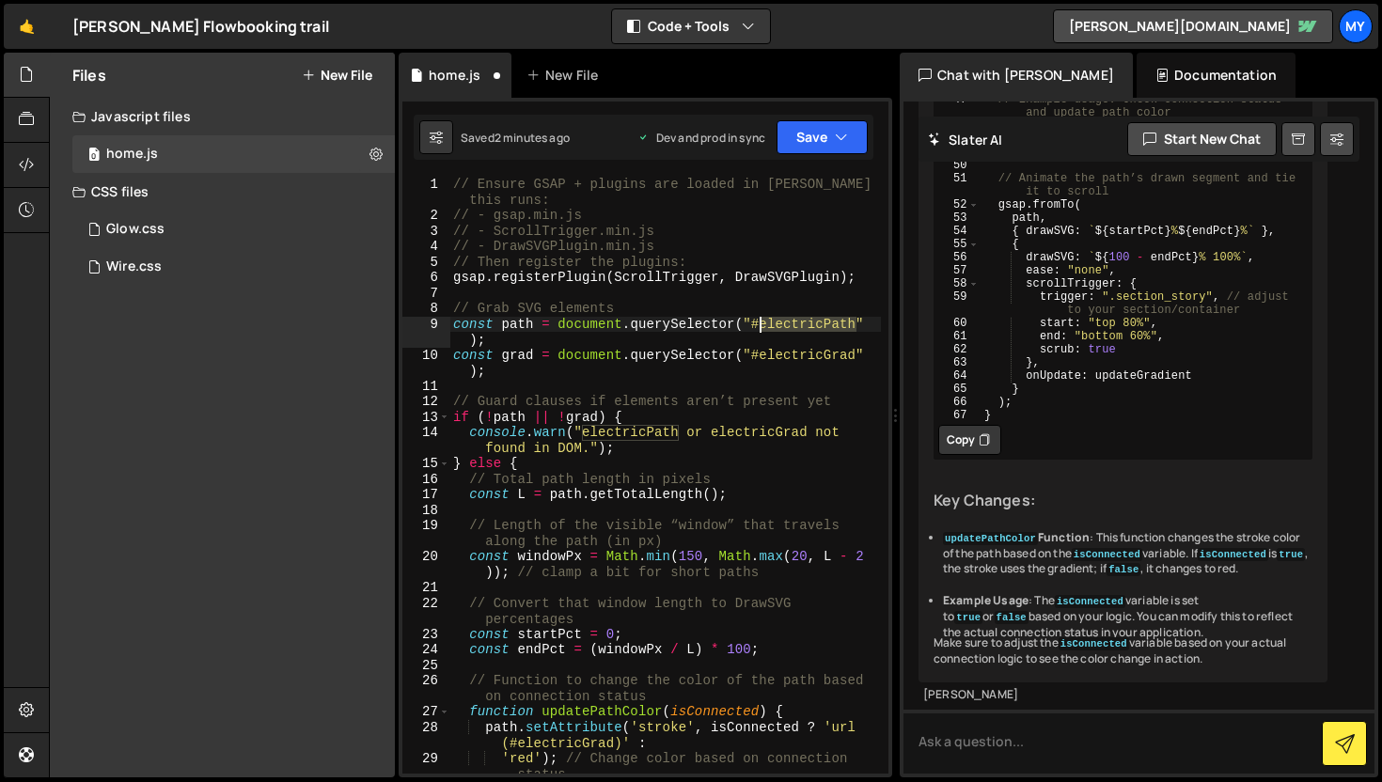
drag, startPoint x: 857, startPoint y: 329, endPoint x: 759, endPoint y: 323, distance: 97.9
click at [759, 323] on div "// Ensure GSAP + plugins are loaded in [PERSON_NAME] before this runs: // - gsa…" at bounding box center [664, 499] width 431 height 644
paste textarea "circuit"
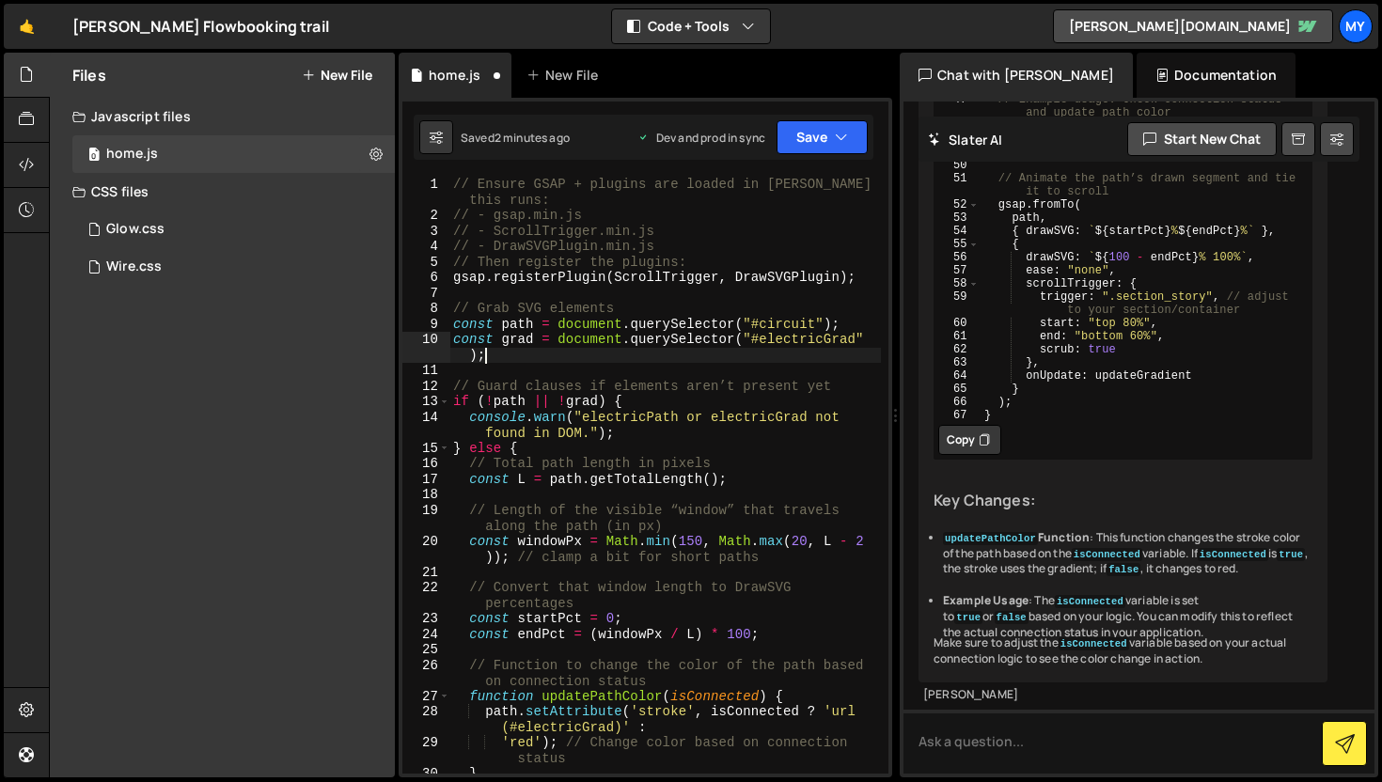
click at [698, 359] on div "// Ensure GSAP + plugins are loaded in [PERSON_NAME] before this runs: // - gsa…" at bounding box center [664, 499] width 431 height 644
drag, startPoint x: 857, startPoint y: 346, endPoint x: 802, endPoint y: 344, distance: 55.5
click at [834, 347] on div "// Ensure GSAP + plugins are loaded in [PERSON_NAME] before this runs: // - gsa…" at bounding box center [664, 499] width 431 height 644
drag, startPoint x: 802, startPoint y: 344, endPoint x: 759, endPoint y: 339, distance: 42.6
click at [759, 339] on div "Debug Explain Copy home.js New File Saved 2 minutes ago Dev and prod in sync Up…" at bounding box center [644, 416] width 493 height 726
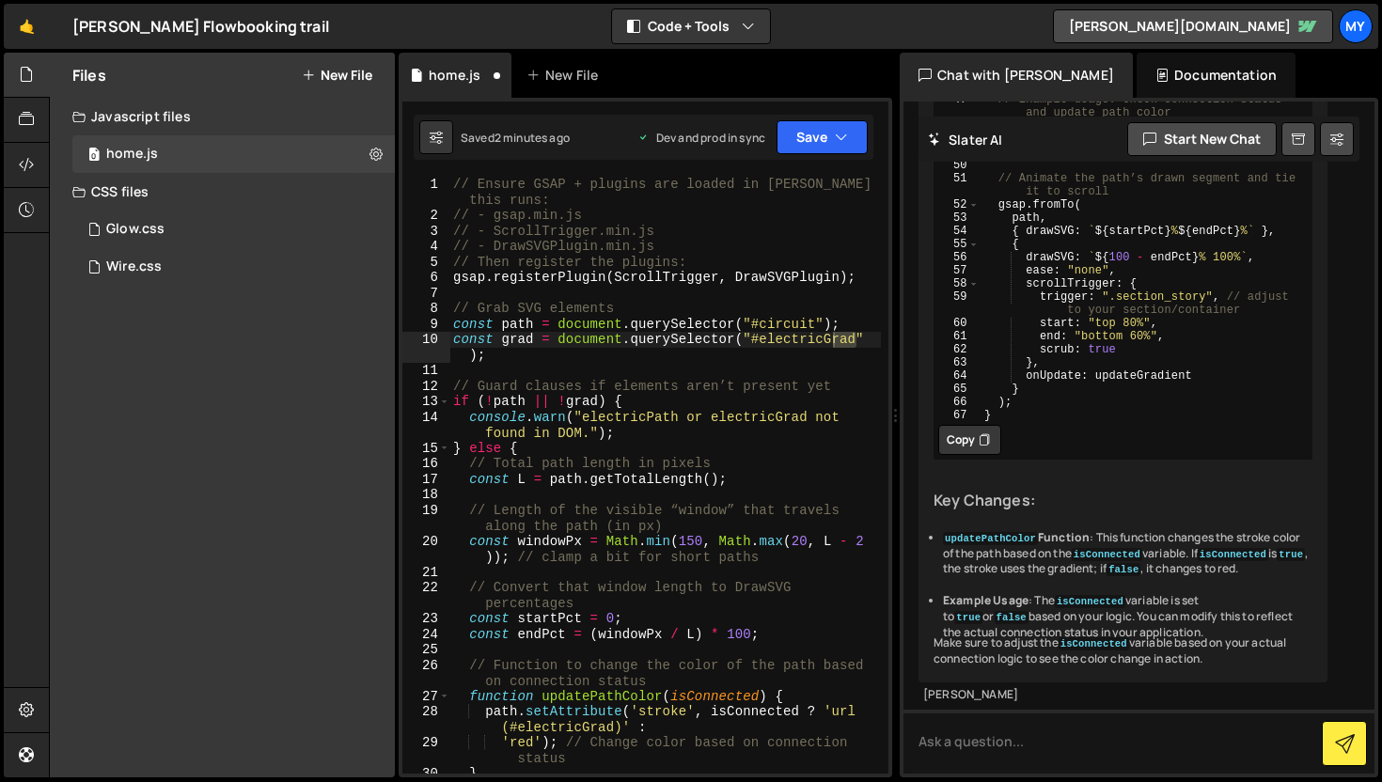
click at [857, 347] on div "// Ensure GSAP + plugins are loaded in [PERSON_NAME] before this runs: // - gsa…" at bounding box center [664, 475] width 431 height 597
drag, startPoint x: 856, startPoint y: 343, endPoint x: 760, endPoint y: 340, distance: 95.9
click at [760, 340] on div "// Ensure GSAP + plugins are loaded in [PERSON_NAME] before this runs: // - gsa…" at bounding box center [664, 499] width 431 height 644
paste textarea "circuit"
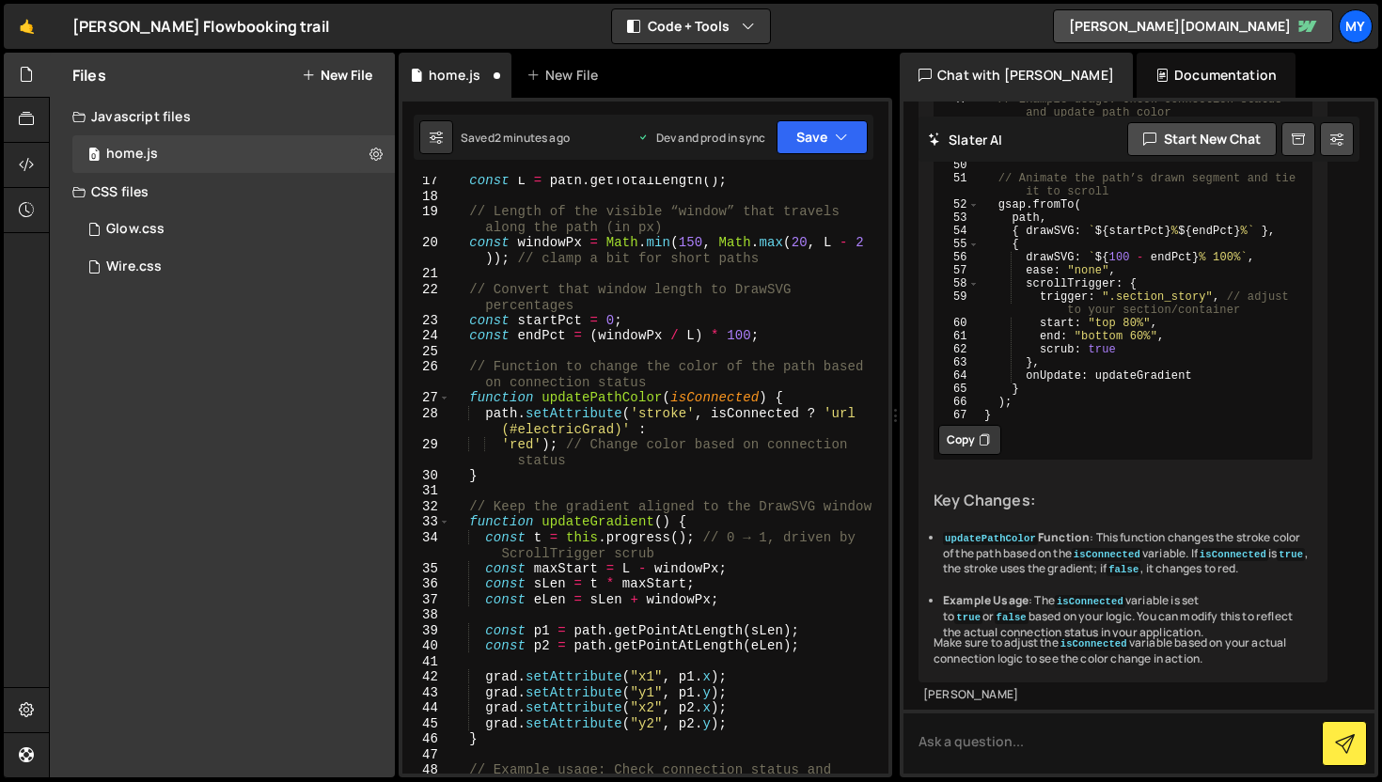
scroll to position [282, 0]
drag, startPoint x: 615, startPoint y: 429, endPoint x: 518, endPoint y: 424, distance: 97.0
click at [518, 424] on div "const L = path . getTotalLength ( ) ; // Length of the visible “window” that tr…" at bounding box center [664, 495] width 431 height 644
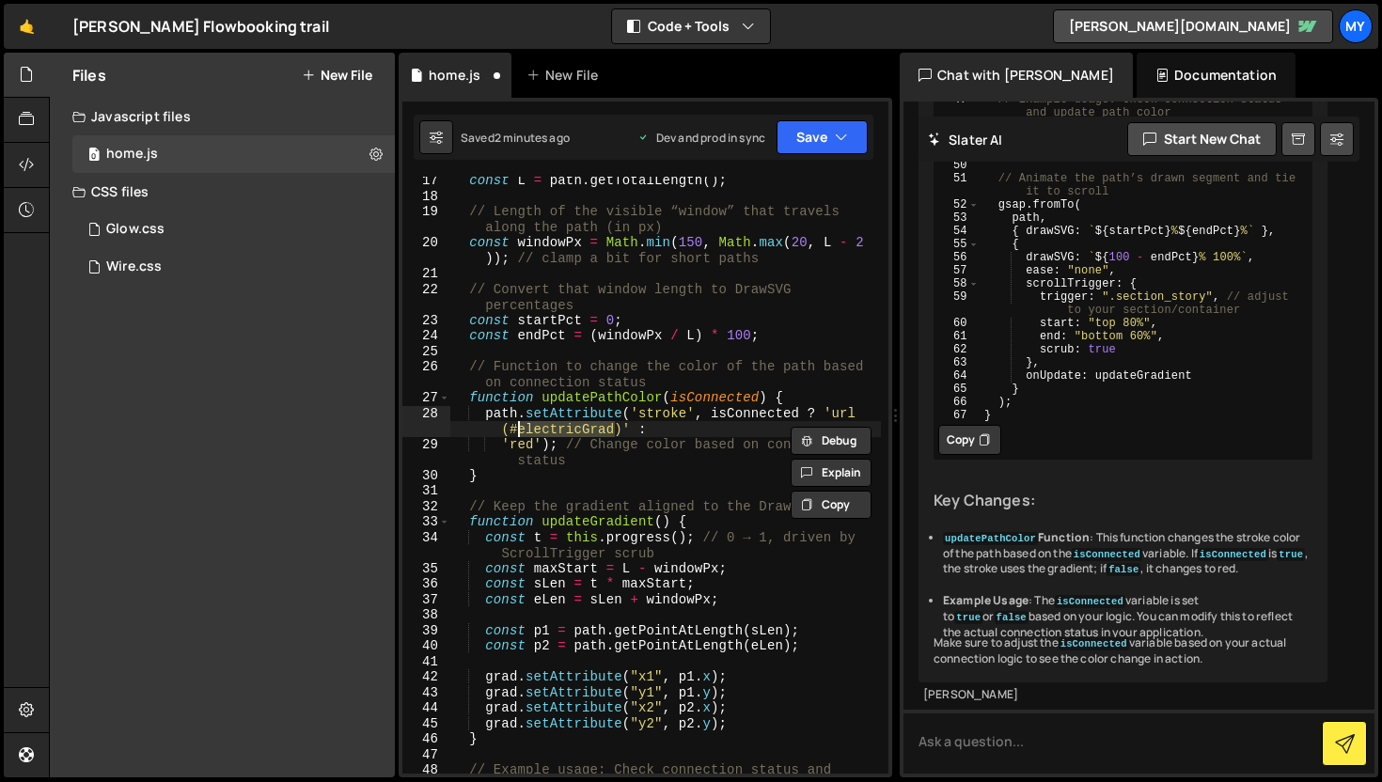
paste textarea "circuit"
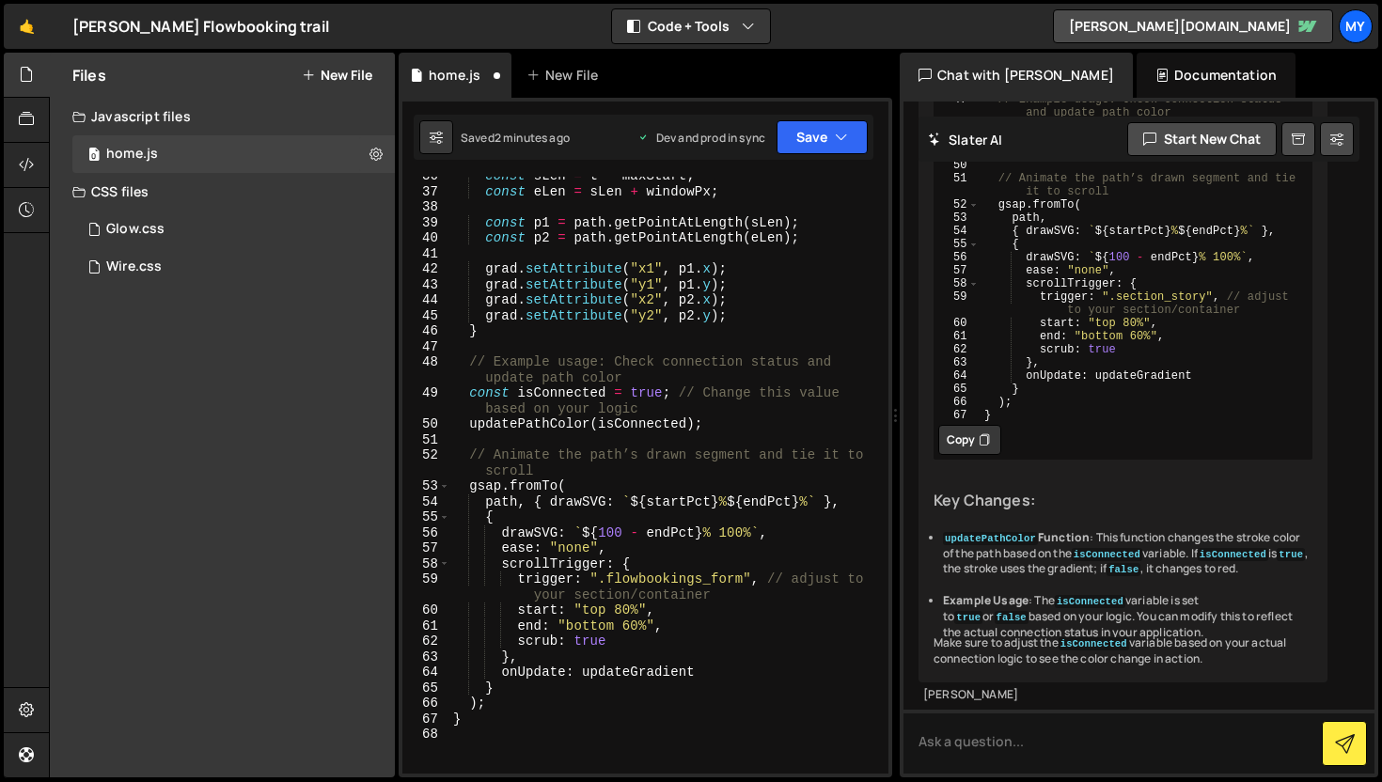
scroll to position [699, 0]
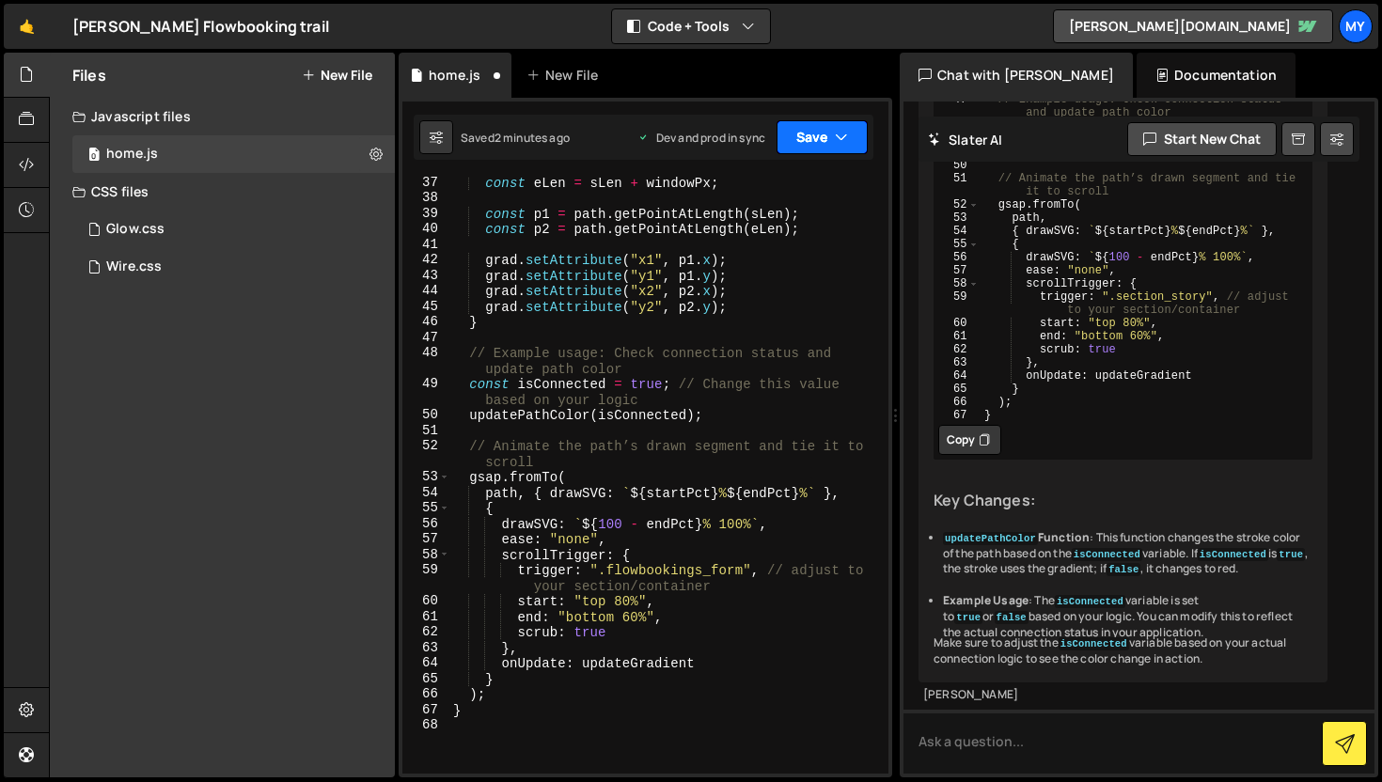
click at [813, 140] on button "Save" at bounding box center [821, 137] width 91 height 34
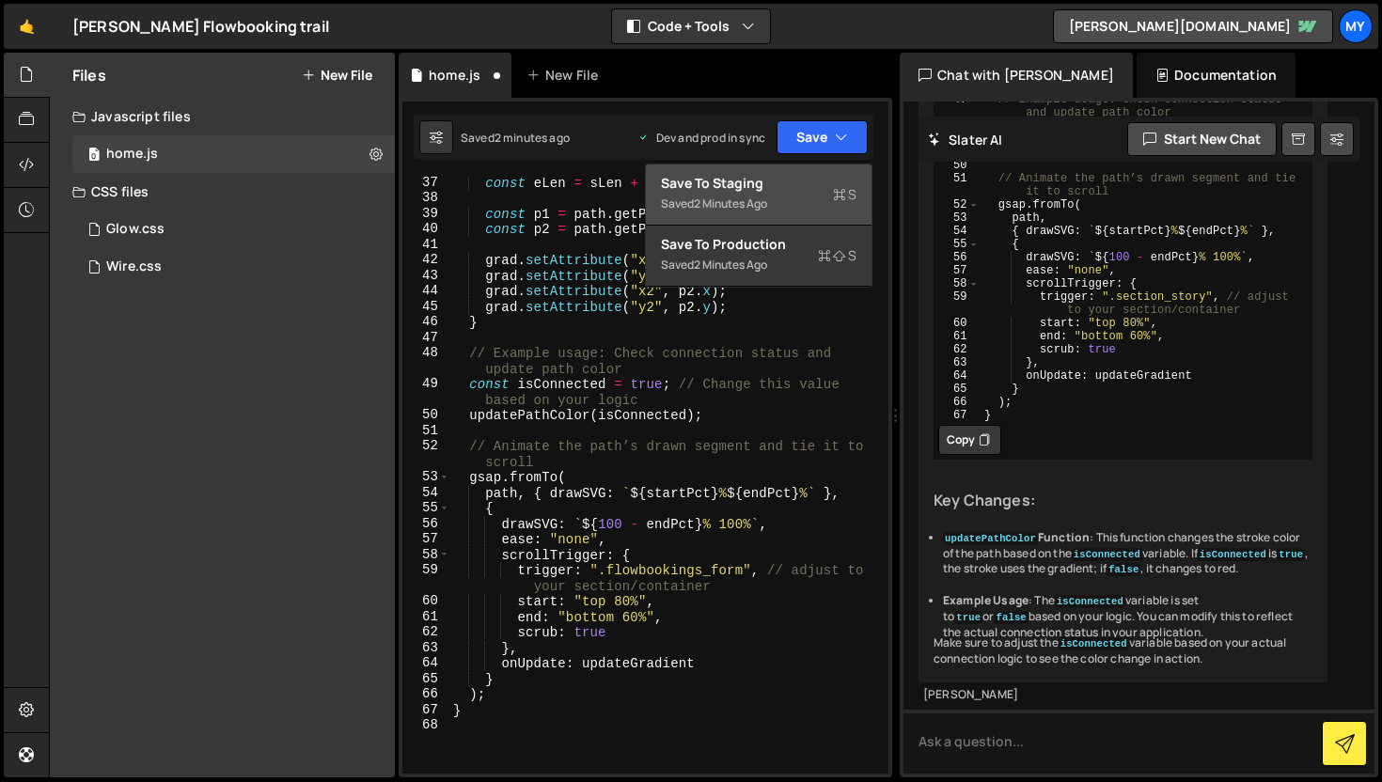
click at [804, 202] on div "Saved 2 minutes ago" at bounding box center [758, 204] width 195 height 23
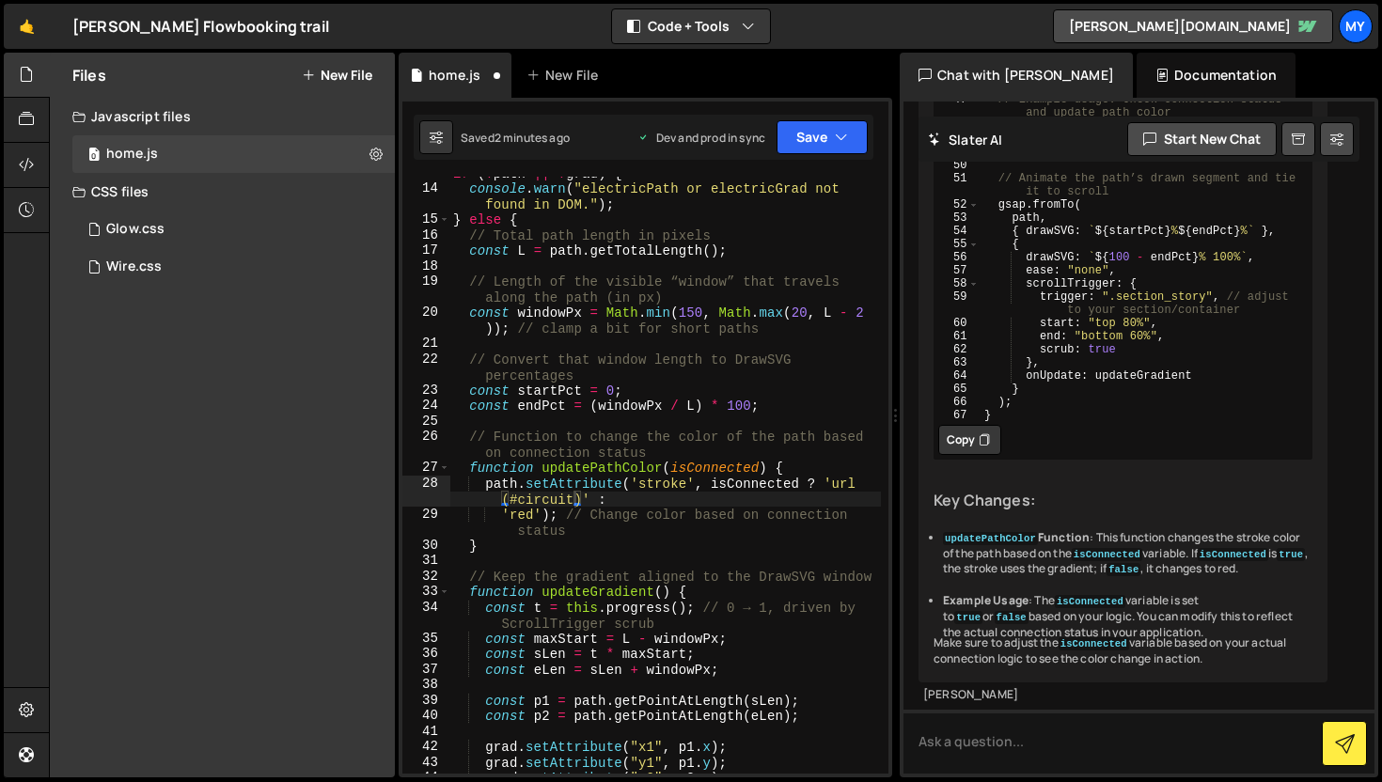
scroll to position [213, 0]
click at [822, 130] on button "Save" at bounding box center [821, 137] width 91 height 34
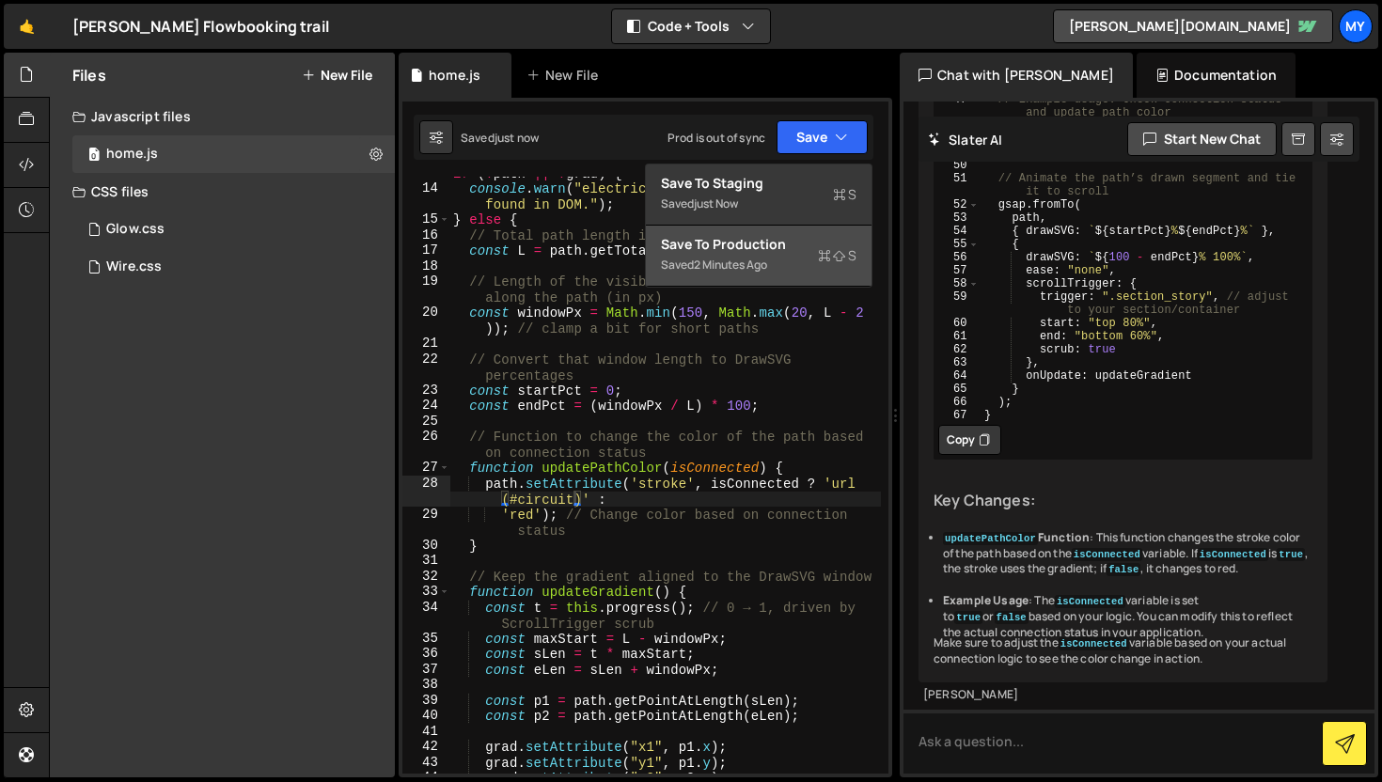
click at [782, 257] on div "Saved 2 minutes ago" at bounding box center [758, 265] width 195 height 23
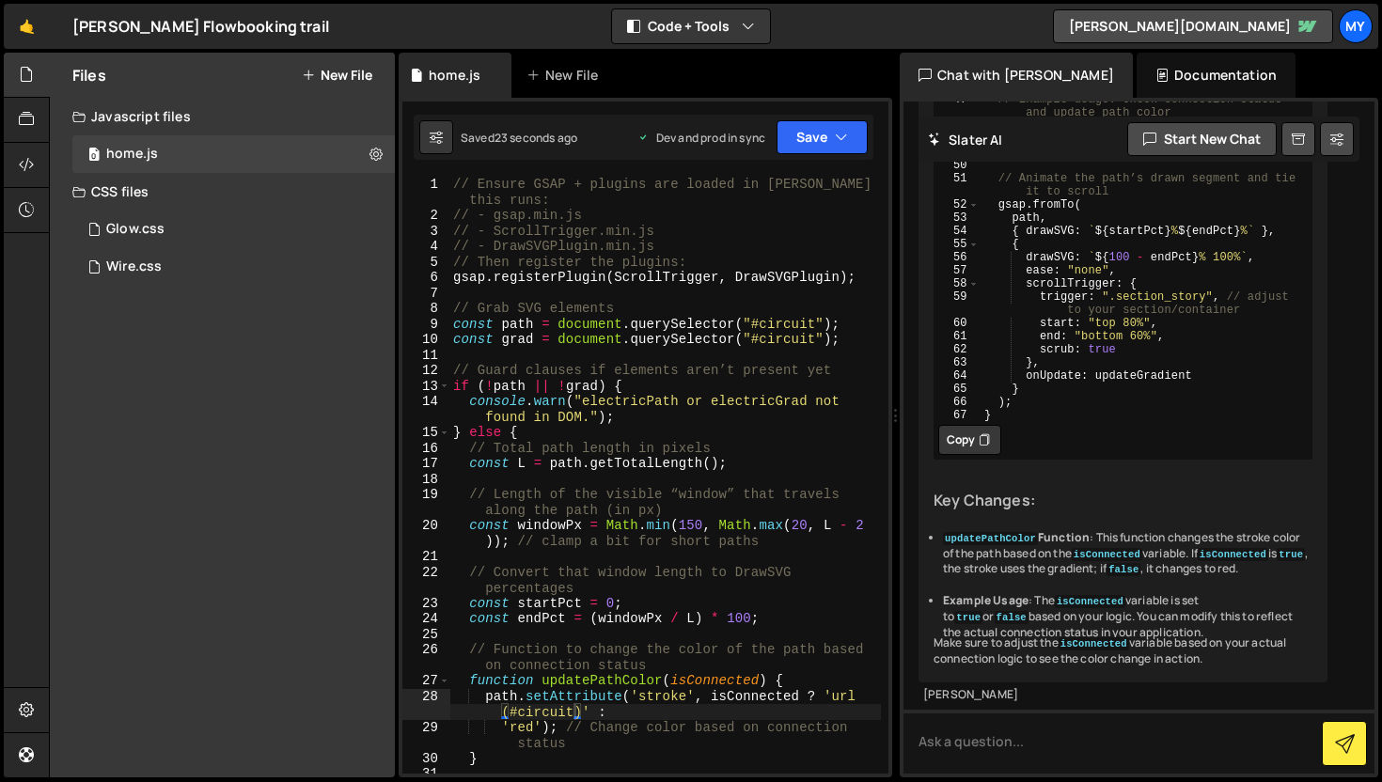
scroll to position [0, 0]
click at [615, 305] on div "// Ensure GSAP + plugins are loaded in [PERSON_NAME] before this runs: // - gsa…" at bounding box center [664, 499] width 431 height 644
type textarea "}"
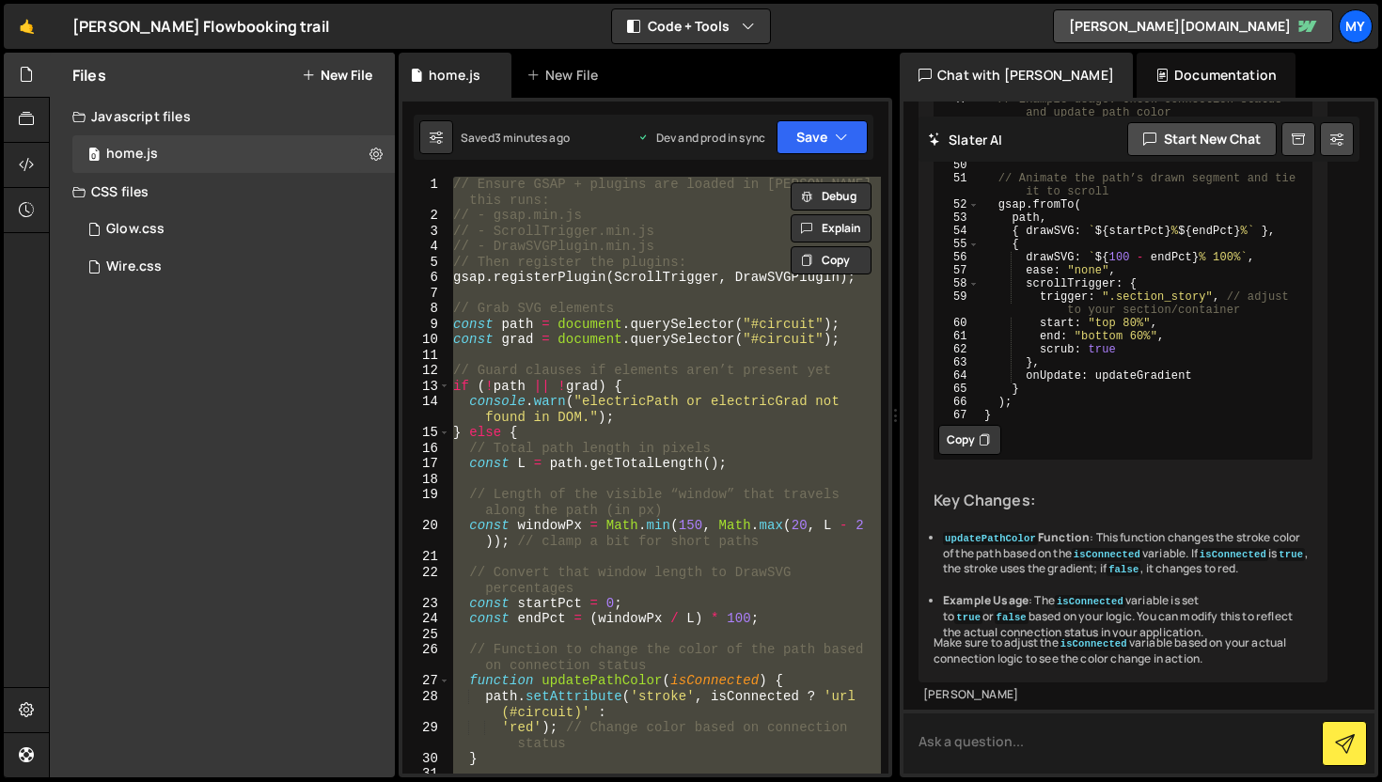
scroll to position [4500, 0]
click at [989, 726] on textarea at bounding box center [1138, 742] width 471 height 64
paste textarea "<section class="flowbookings_form"> <svg width="622" height="1571" viewBox="0 0…"
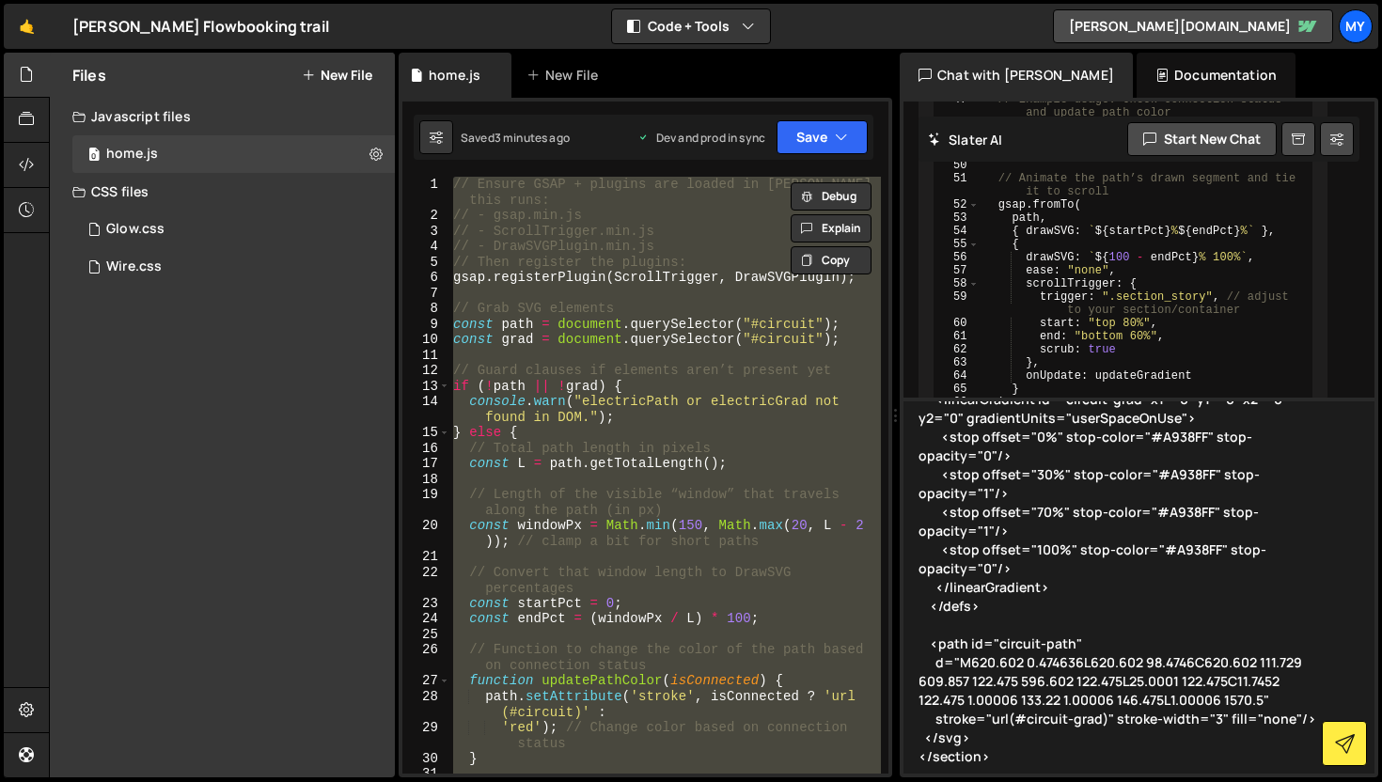
scroll to position [153, 0]
paste textarea "// Loremips dolorsi amet.consecteTuradi(ElitseDdoeius, TempORINcidid); utlabore…"
type textarea "<section class="flowbookings_form"> <svg width="622" height="1571" viewBox="0 0…"
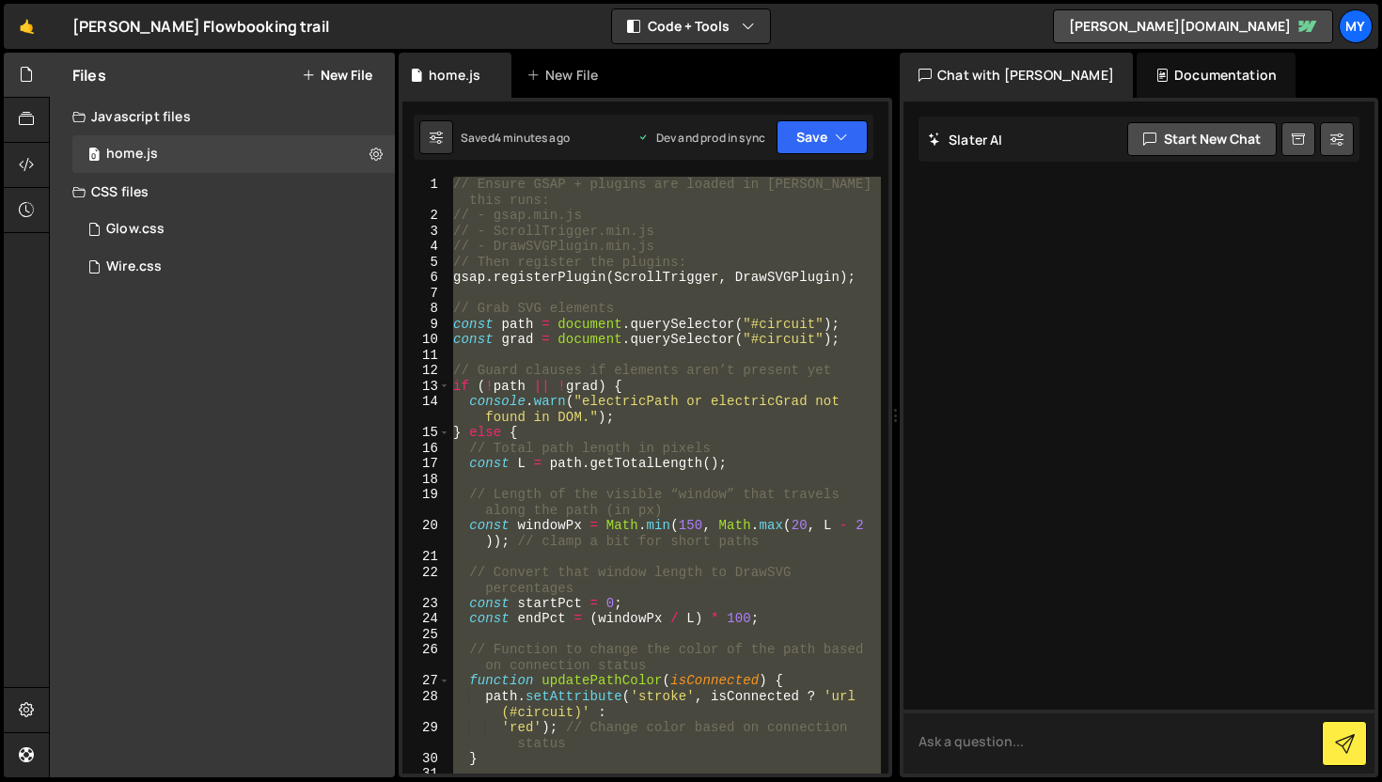
scroll to position [6505, 0]
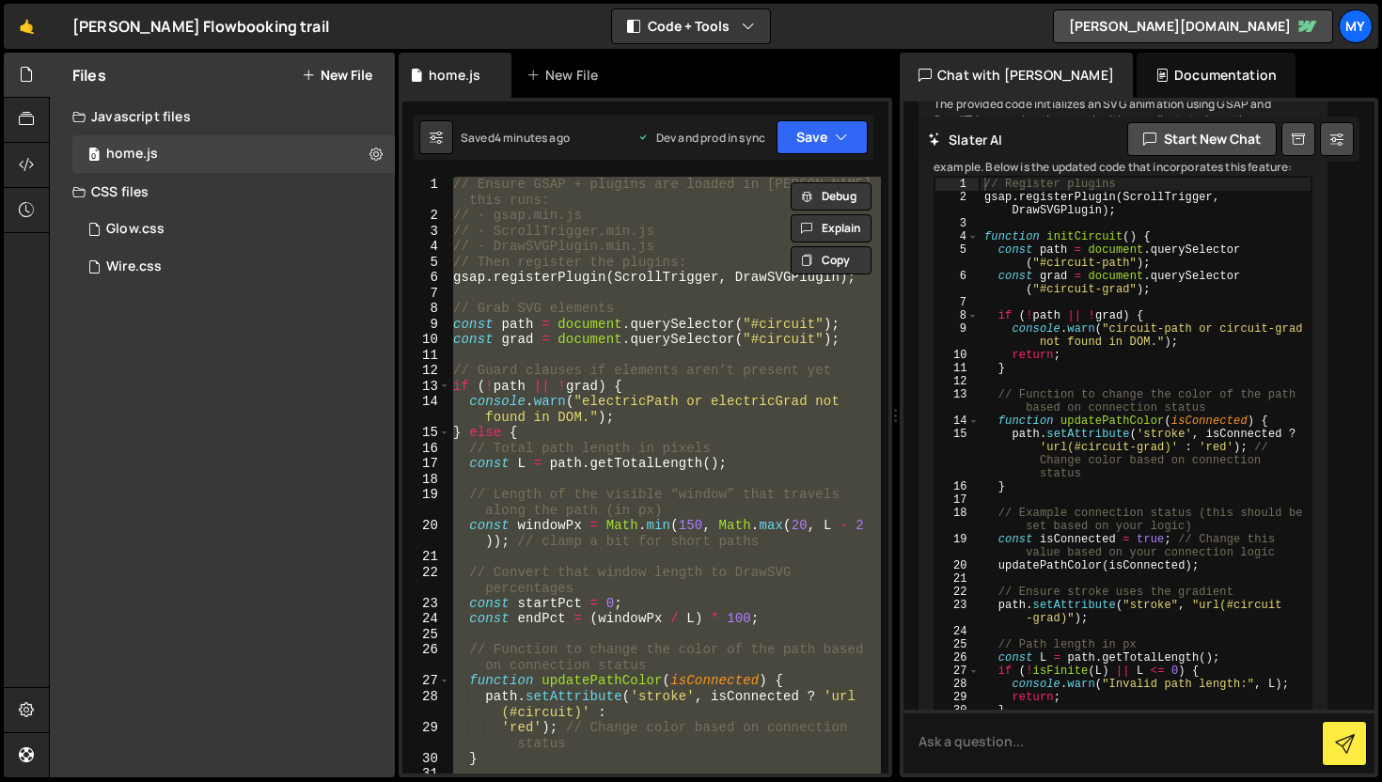
click at [819, 256] on div "Debug Explain Copy home.js New File Saved 4 minutes ago Dev and prod in sync Up…" at bounding box center [644, 416] width 493 height 726
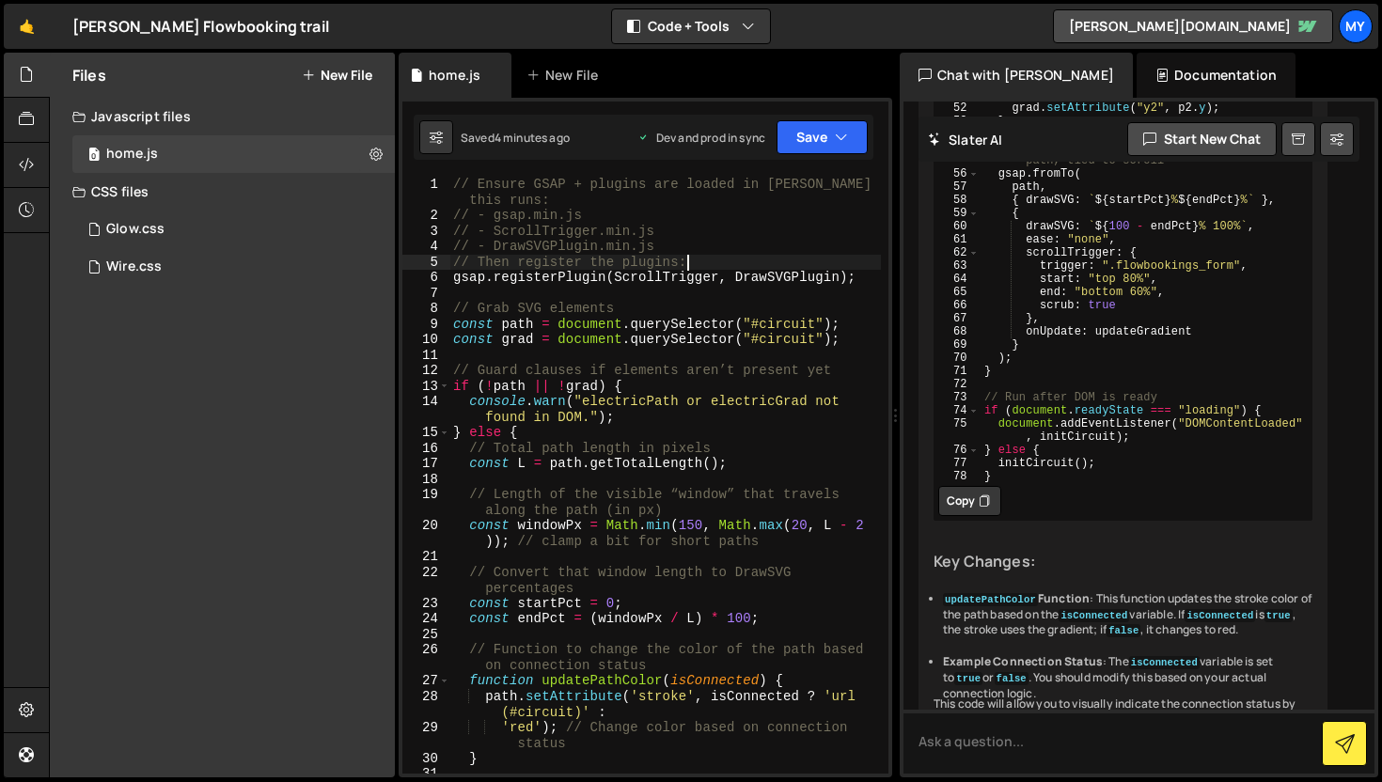
scroll to position [7610, 0]
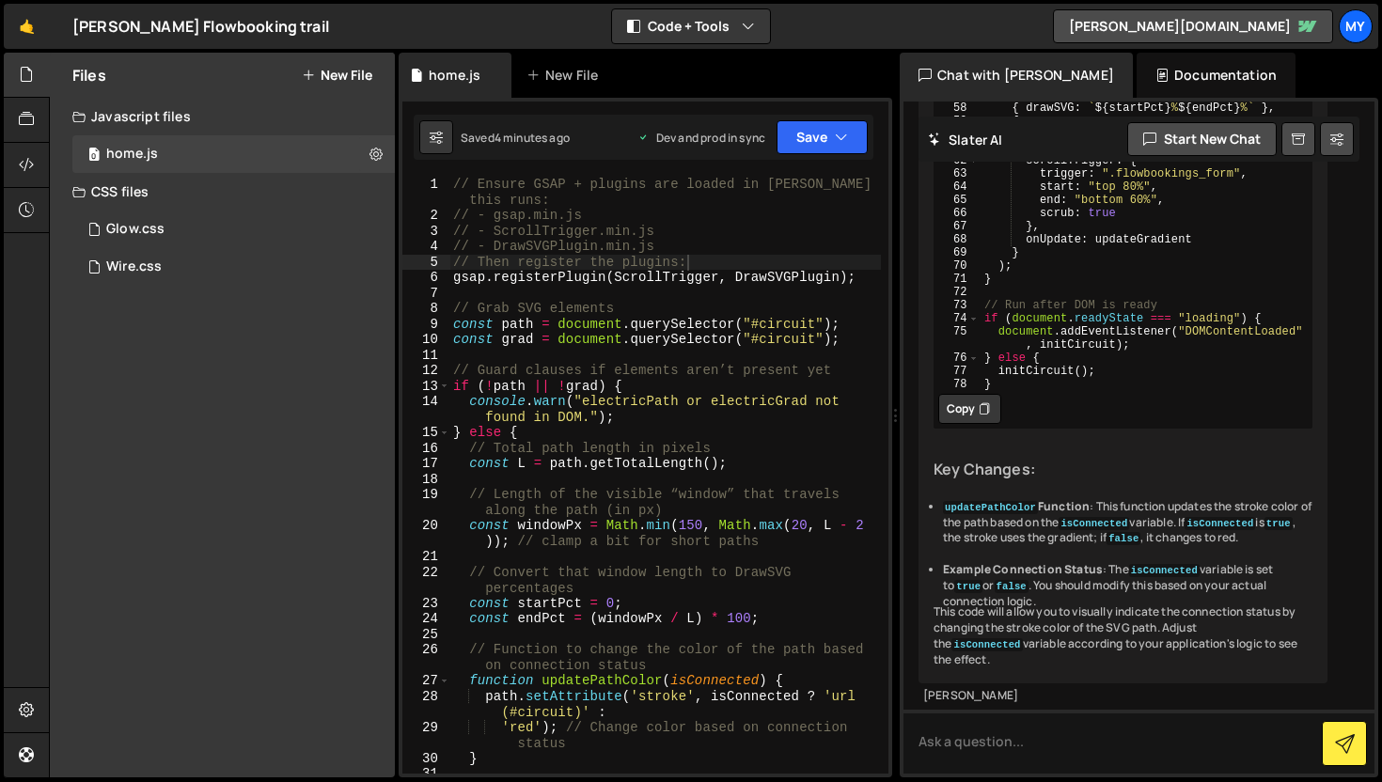
drag, startPoint x: 976, startPoint y: 501, endPoint x: 929, endPoint y: 501, distance: 47.0
click at [976, 424] on button "Copy" at bounding box center [969, 409] width 63 height 30
click at [664, 449] on div "// Ensure GSAP + plugins are loaded in [PERSON_NAME] before this runs: // - gsa…" at bounding box center [664, 499] width 431 height 644
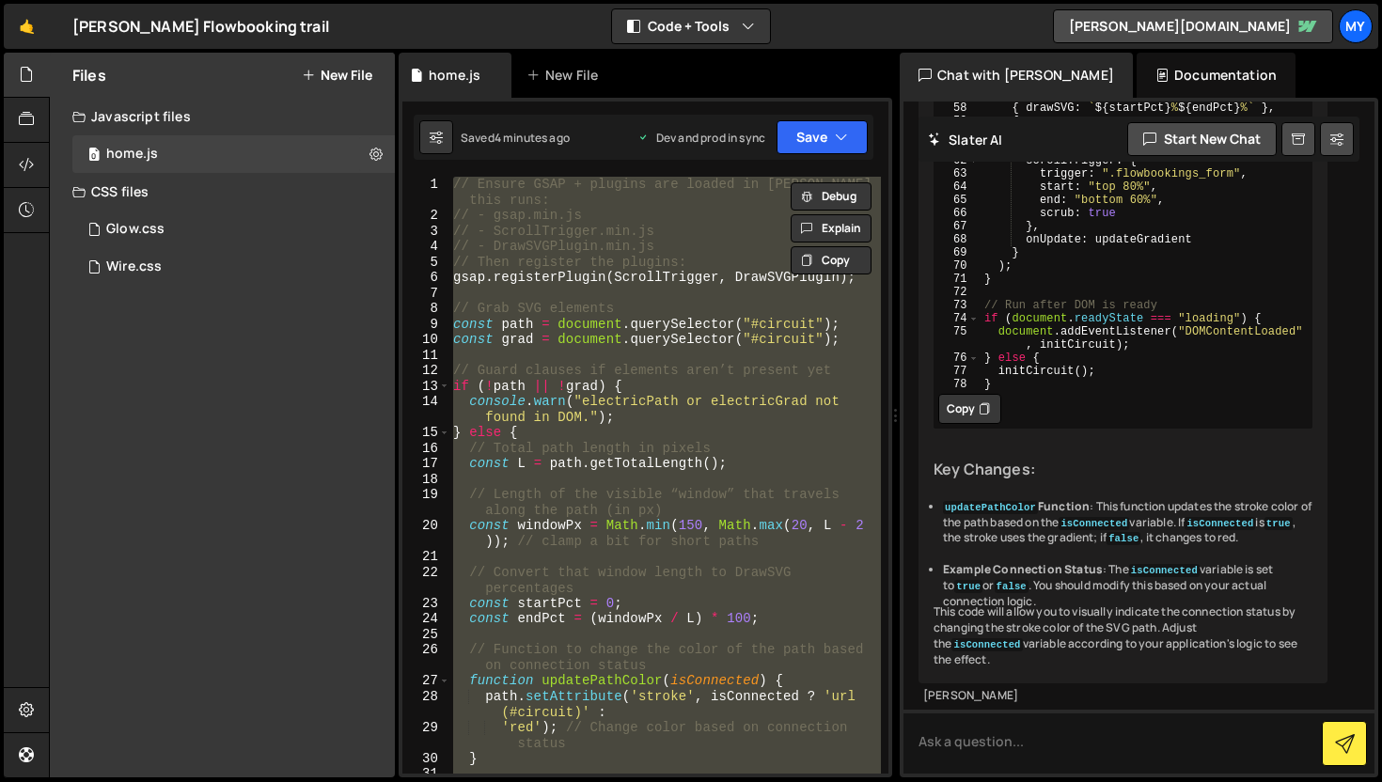
paste textarea
type textarea "}"
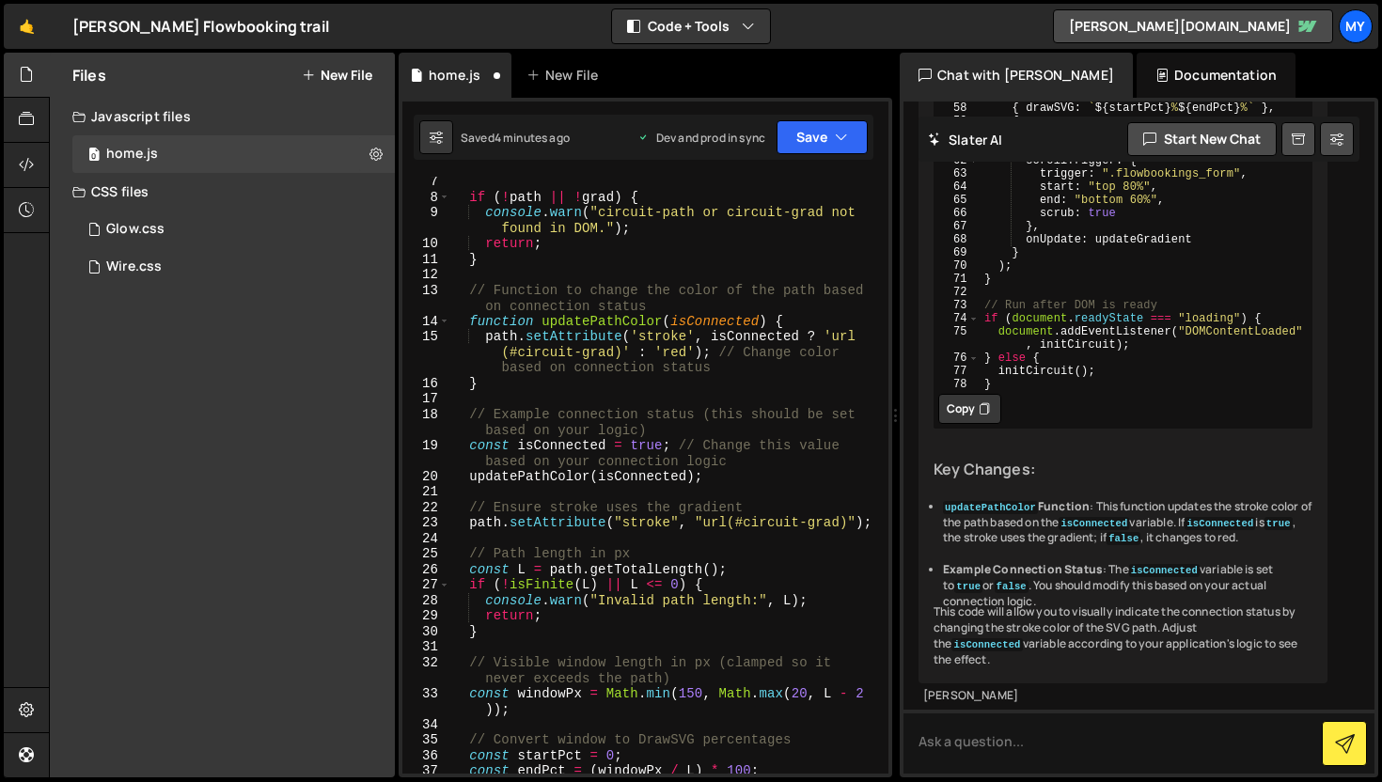
scroll to position [127, 0]
click at [847, 137] on icon "button" at bounding box center [841, 137] width 13 height 19
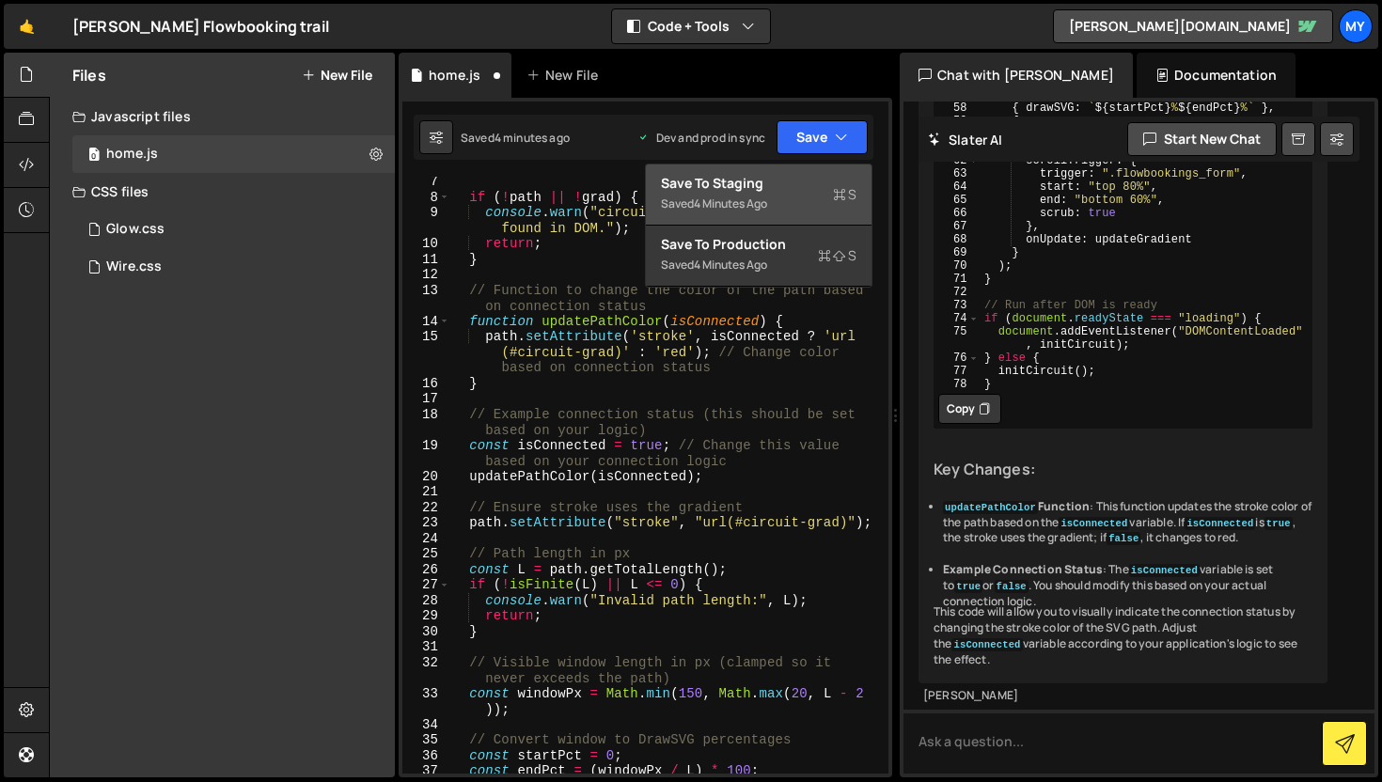
click at [804, 182] on div "Save to Staging S" at bounding box center [758, 183] width 195 height 19
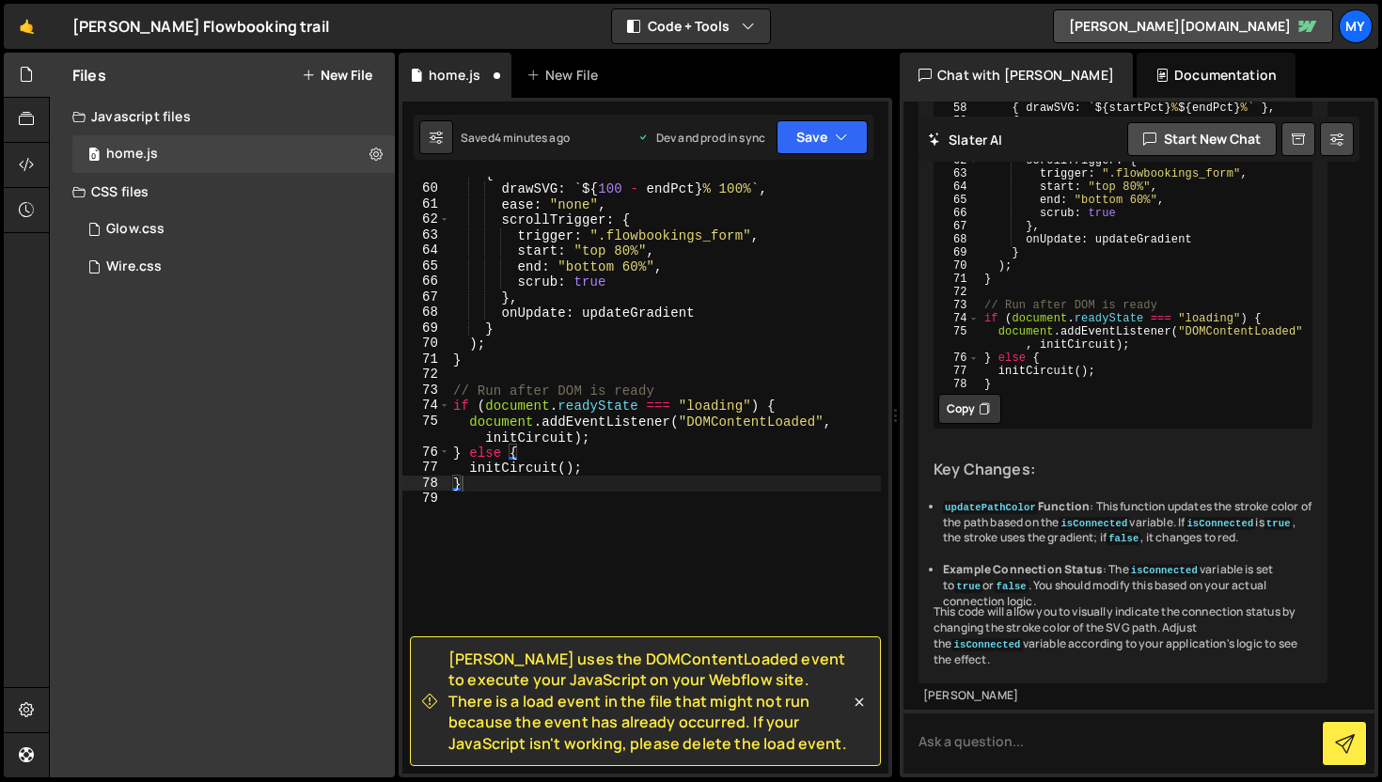
scroll to position [1113, 0]
click at [820, 148] on button "Save" at bounding box center [821, 137] width 91 height 34
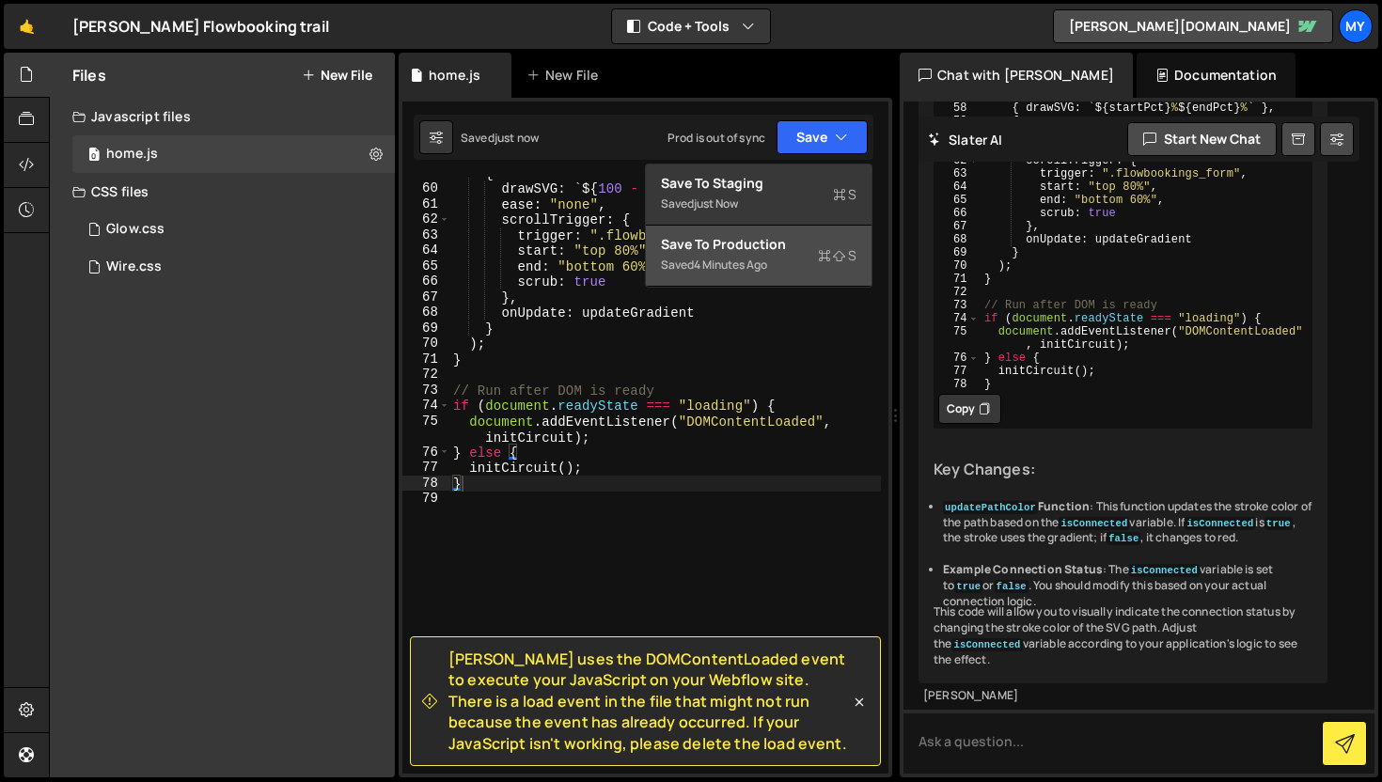
click at [781, 261] on div "Saved 4 minutes ago" at bounding box center [758, 265] width 195 height 23
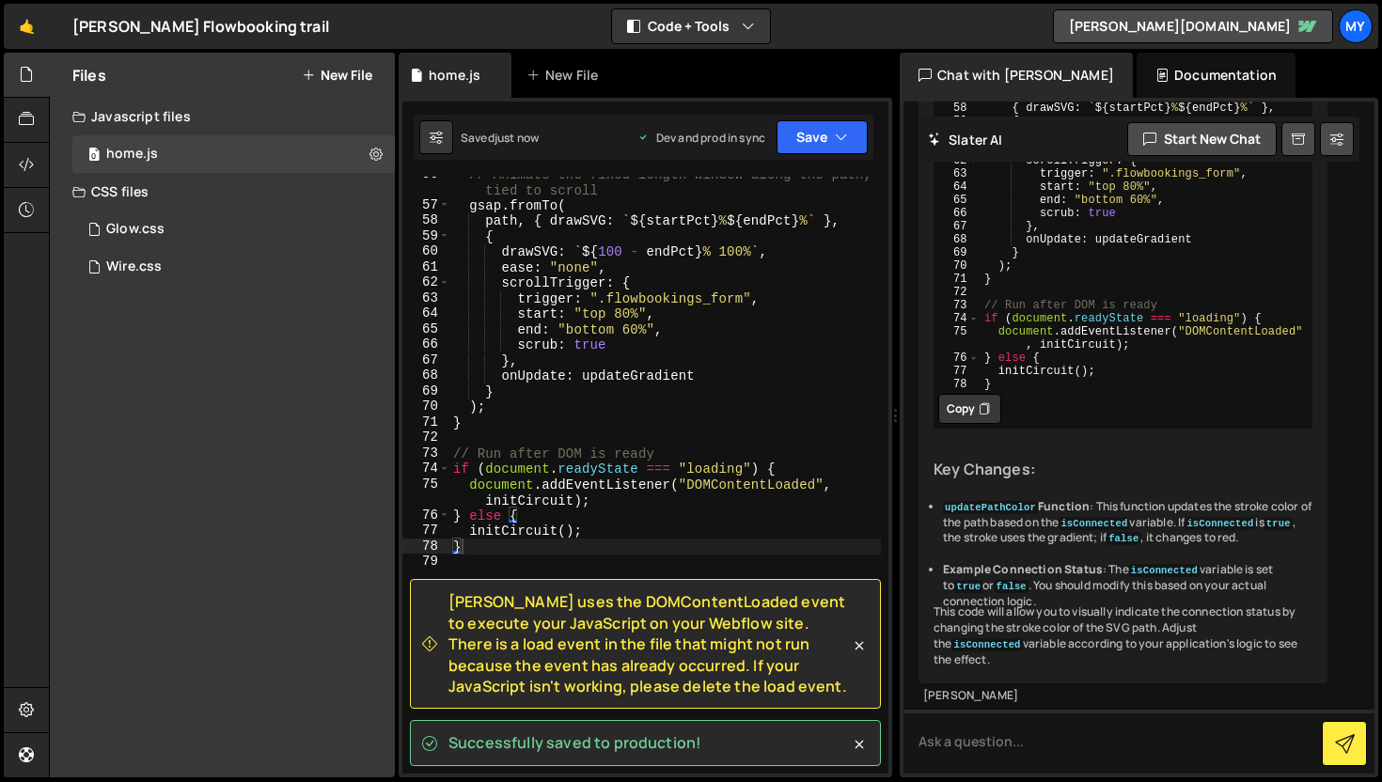
scroll to position [949, 0]
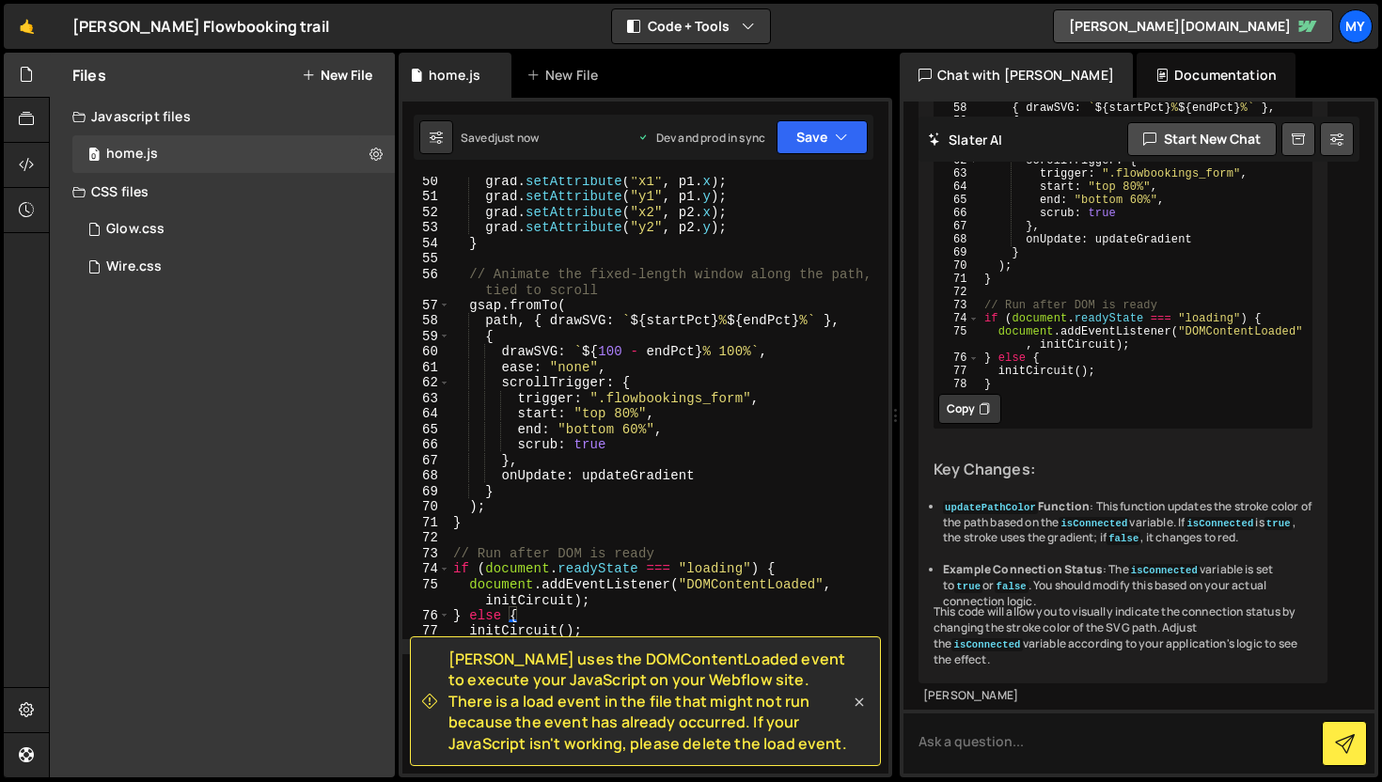
click at [859, 702] on icon at bounding box center [859, 702] width 8 height 8
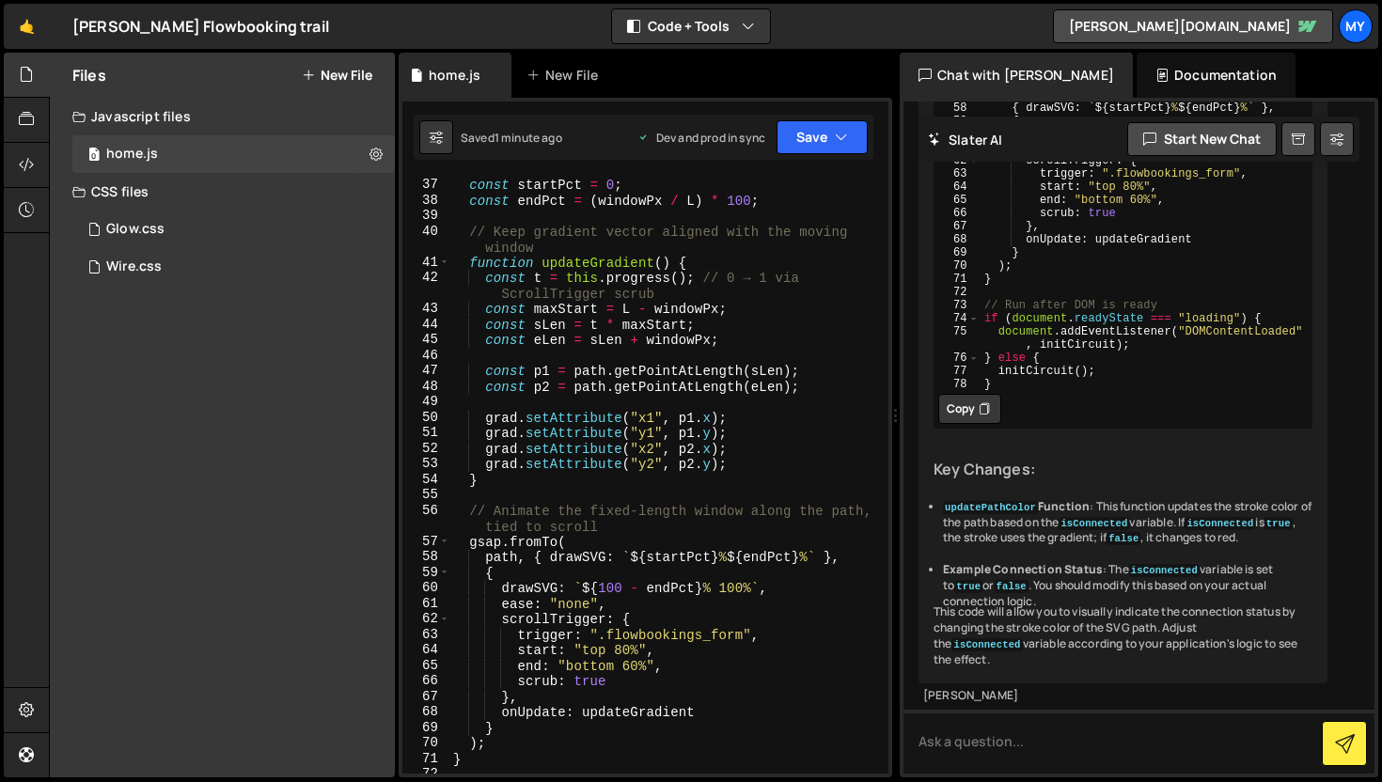
scroll to position [370, 0]
